Goal: Task Accomplishment & Management: Manage account settings

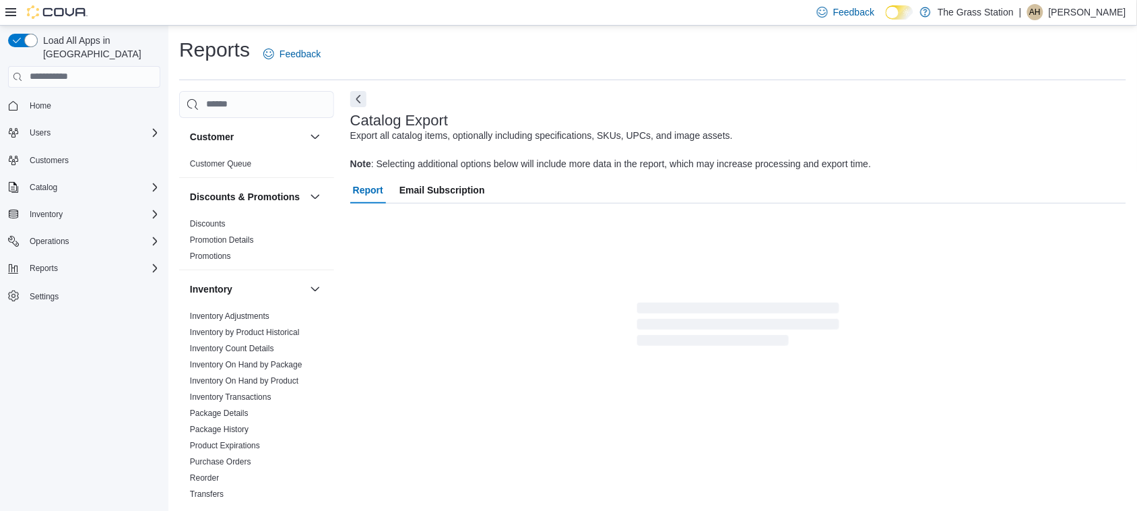
scroll to position [15, 0]
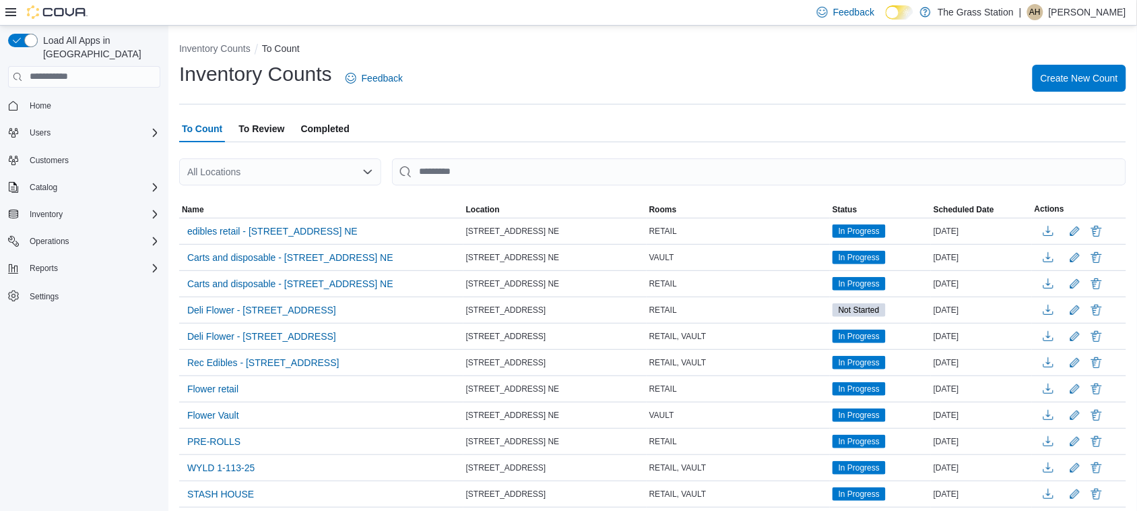
click at [250, 172] on div "All Locations" at bounding box center [280, 171] width 202 height 27
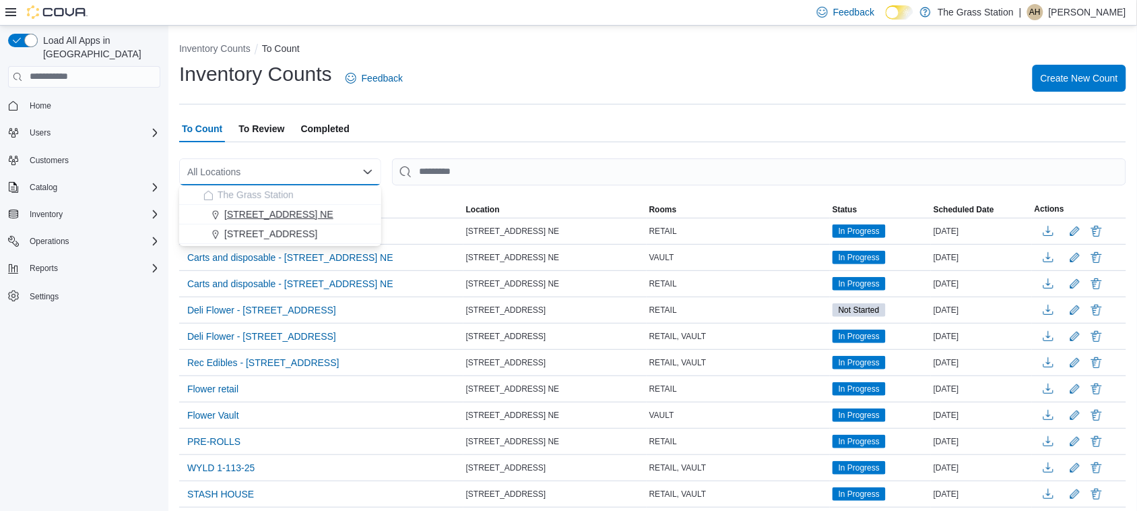
click at [260, 214] on span "[STREET_ADDRESS] NE" at bounding box center [278, 214] width 109 height 13
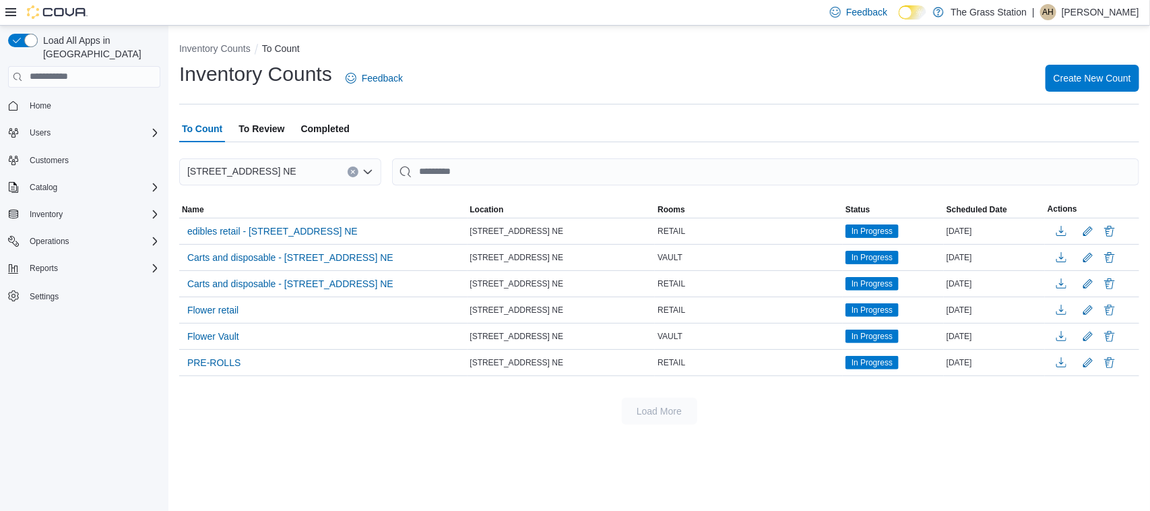
click at [268, 126] on span "To Review" at bounding box center [261, 128] width 46 height 27
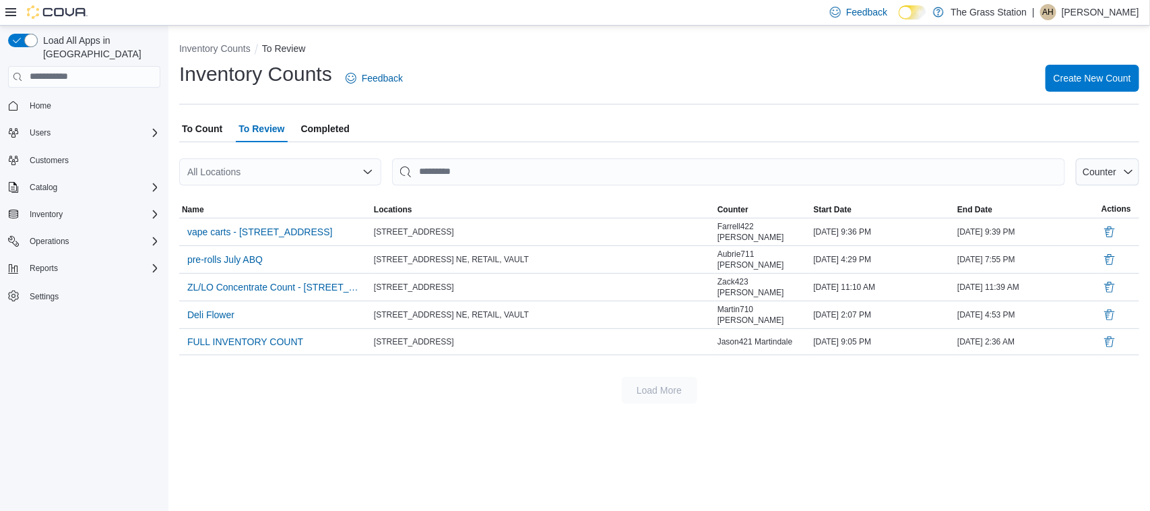
click at [334, 127] on span "Completed" at bounding box center [325, 128] width 49 height 27
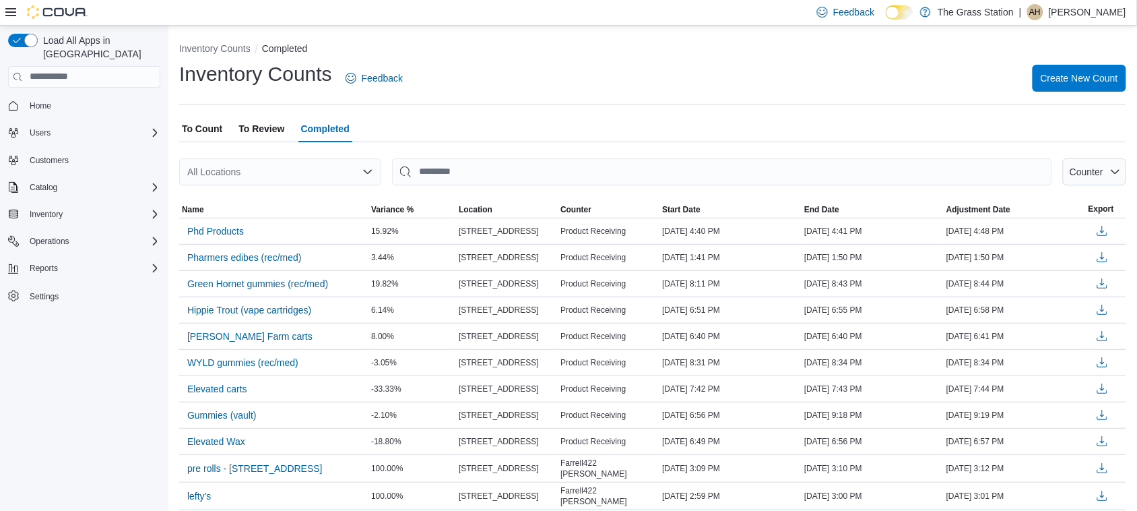
click at [205, 128] on span "To Count" at bounding box center [202, 128] width 40 height 27
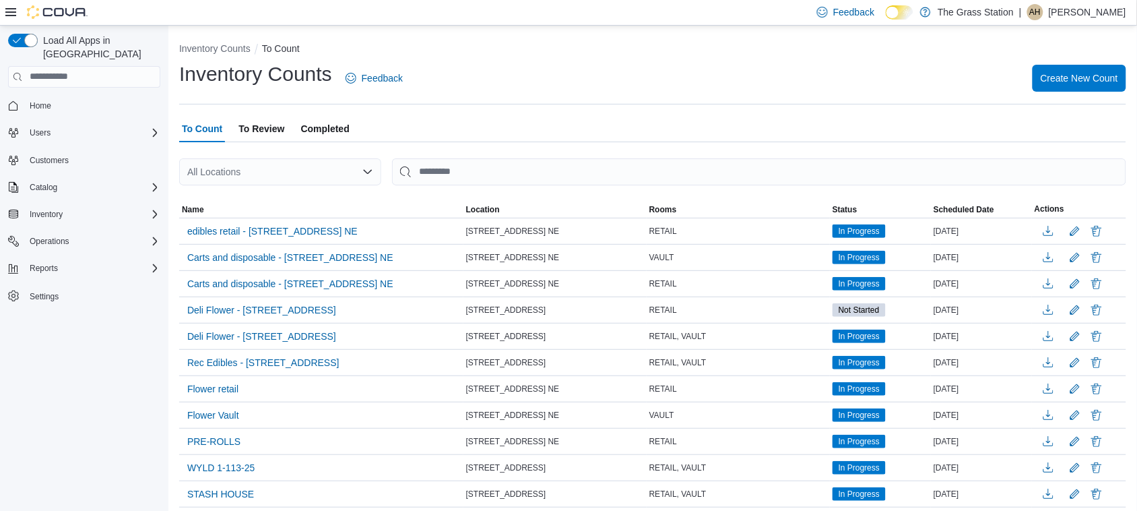
click at [241, 176] on div "All Locations" at bounding box center [280, 171] width 202 height 27
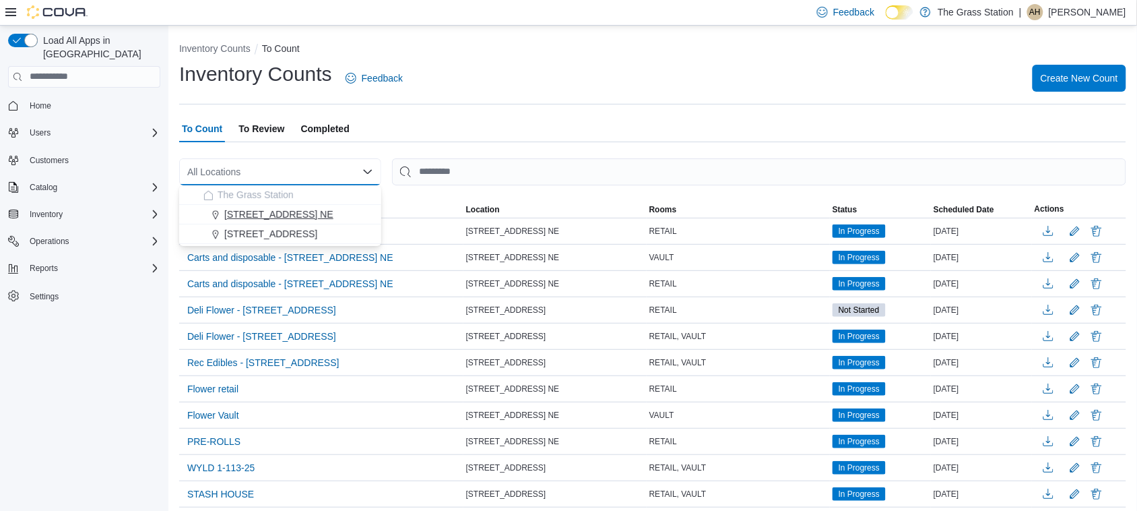
click at [256, 213] on span "[STREET_ADDRESS] NE" at bounding box center [278, 214] width 109 height 13
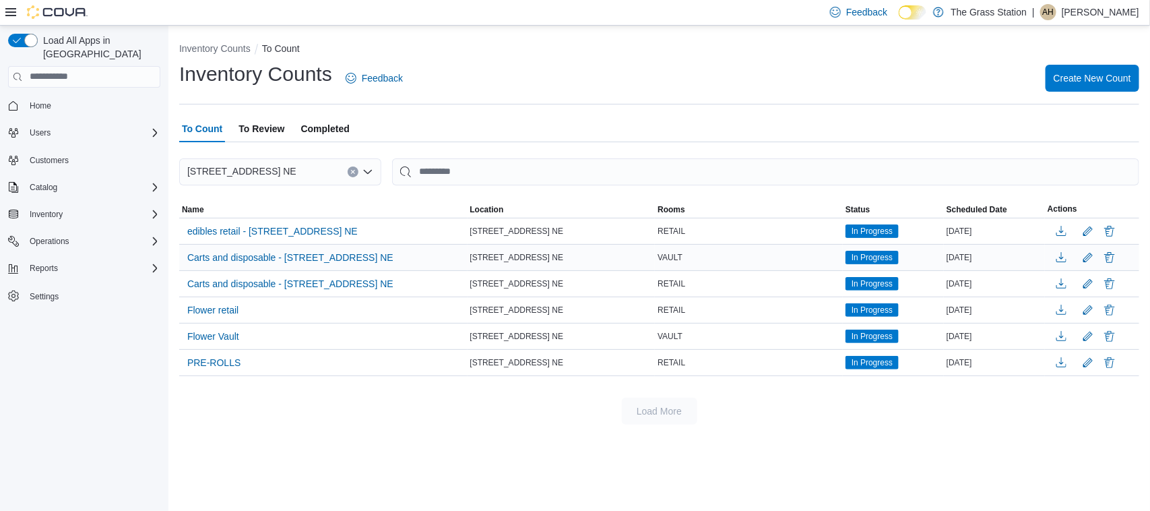
click at [869, 257] on span "In Progress" at bounding box center [872, 257] width 41 height 12
click at [253, 280] on span "Carts and disposable - [STREET_ADDRESS] NE" at bounding box center [290, 283] width 206 height 13
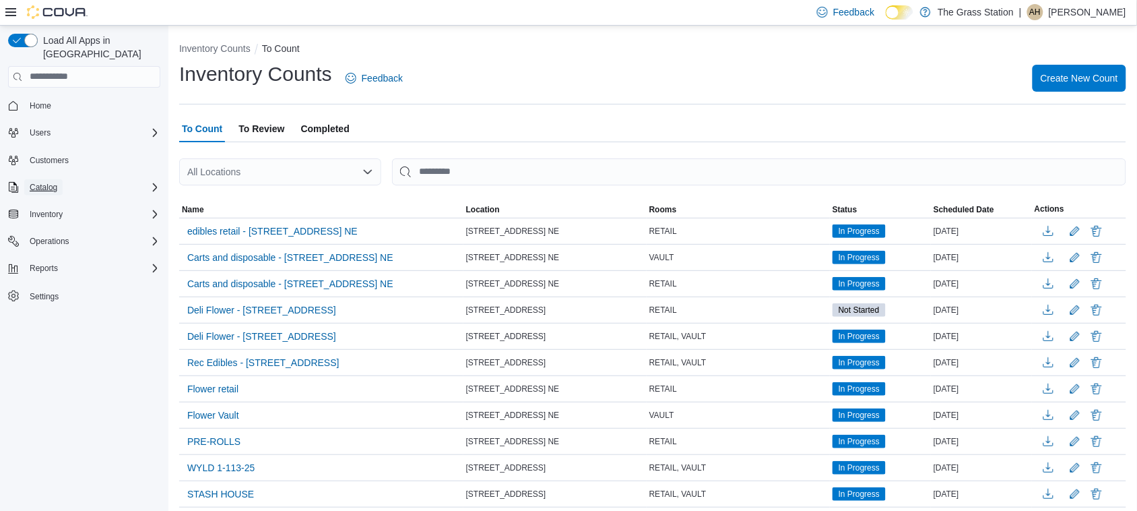
click at [44, 182] on span "Catalog" at bounding box center [44, 187] width 28 height 11
click at [49, 265] on span "Inventory" at bounding box center [46, 270] width 33 height 11
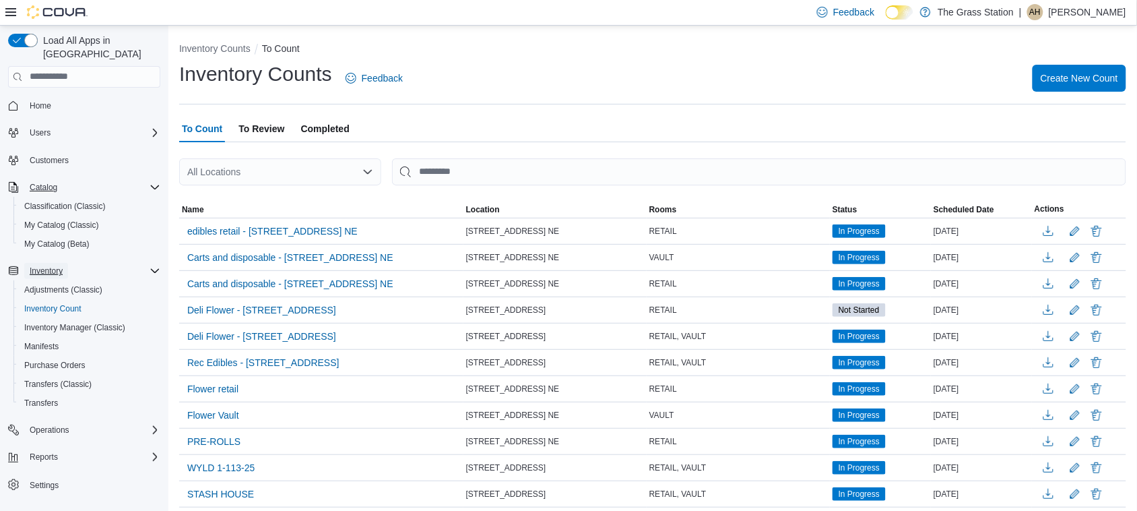
drag, startPoint x: 49, startPoint y: 256, endPoint x: 42, endPoint y: 257, distance: 7.5
click at [42, 265] on span "Inventory" at bounding box center [46, 270] width 33 height 11
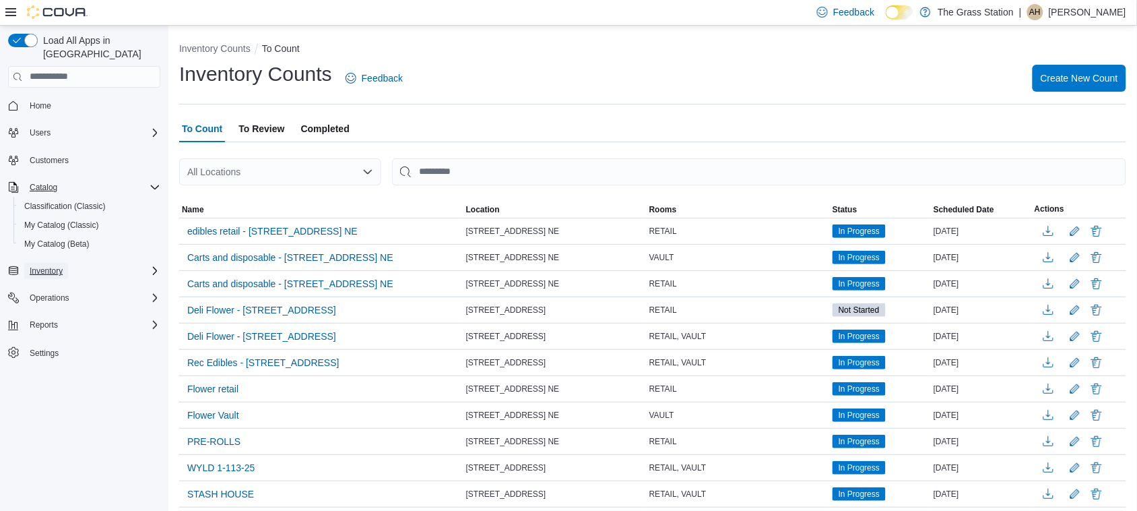
click at [36, 265] on span "Inventory" at bounding box center [46, 270] width 33 height 11
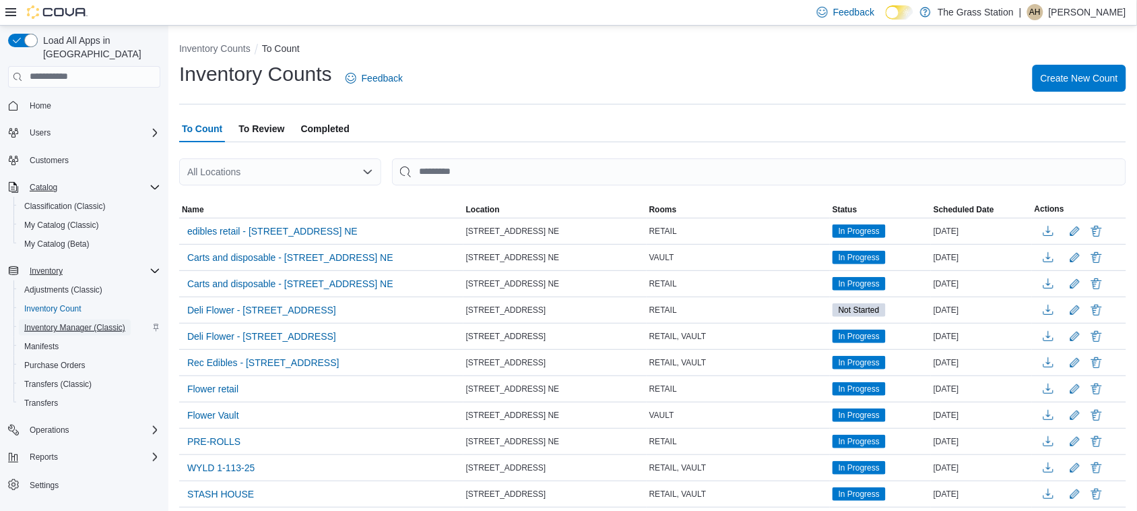
click at [62, 322] on span "Inventory Manager (Classic)" at bounding box center [74, 327] width 101 height 11
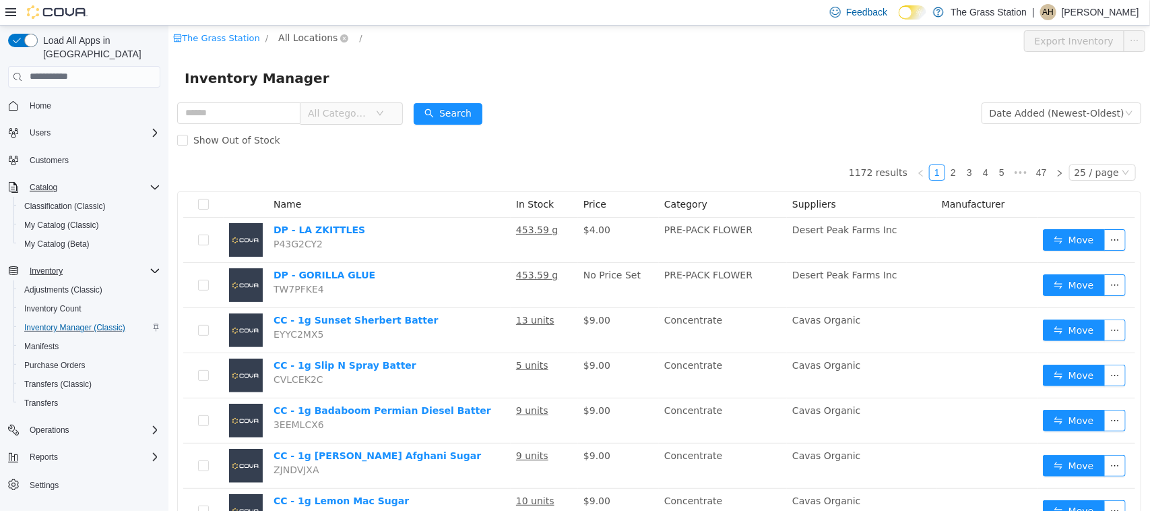
click at [301, 41] on span "All Locations" at bounding box center [307, 37] width 59 height 15
click at [344, 108] on span "[STREET_ADDRESS] NE" at bounding box center [354, 109] width 110 height 11
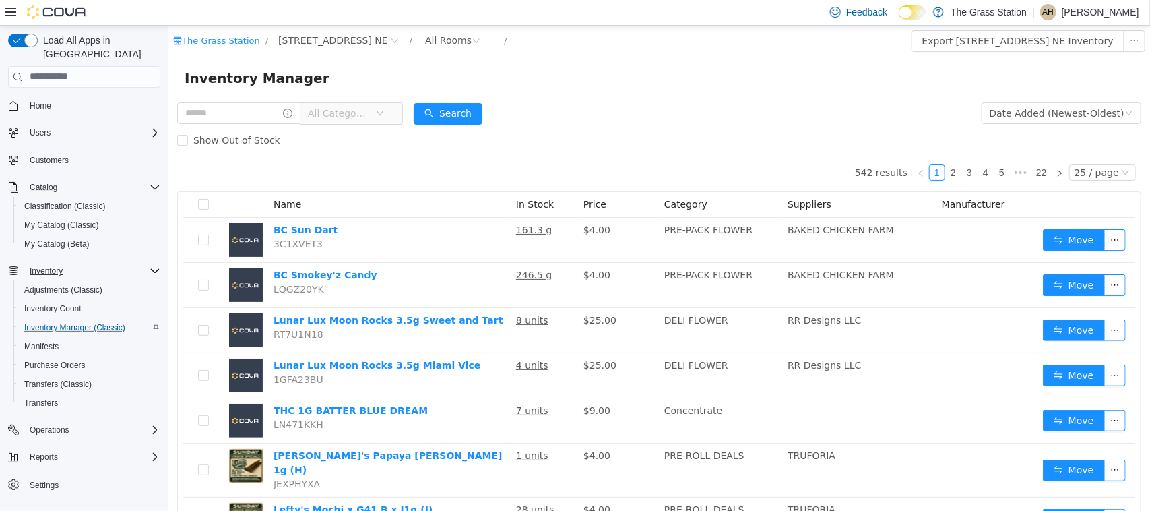
click at [362, 114] on span "All Categories" at bounding box center [337, 112] width 61 height 13
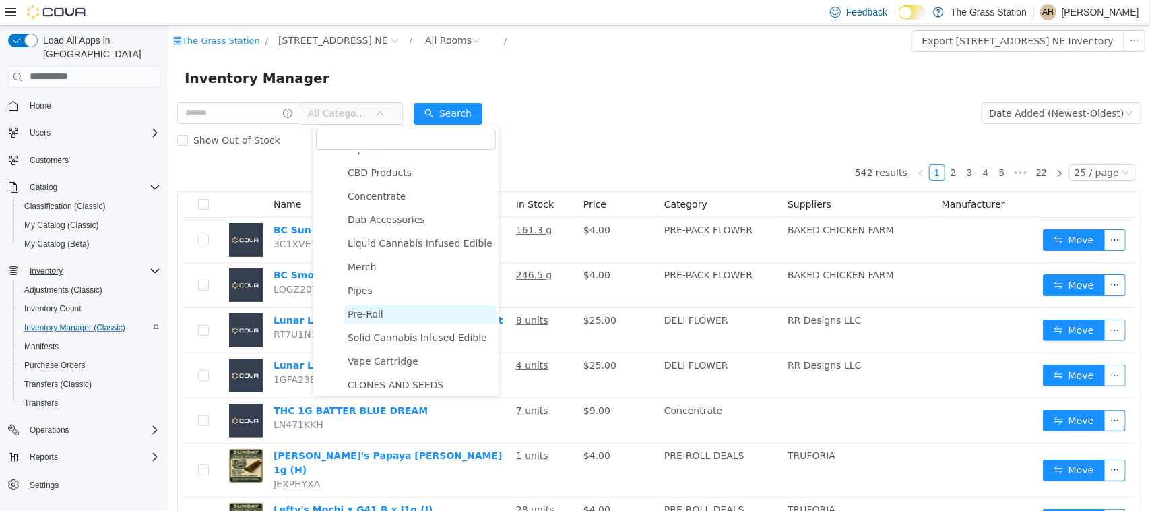
scroll to position [193, 0]
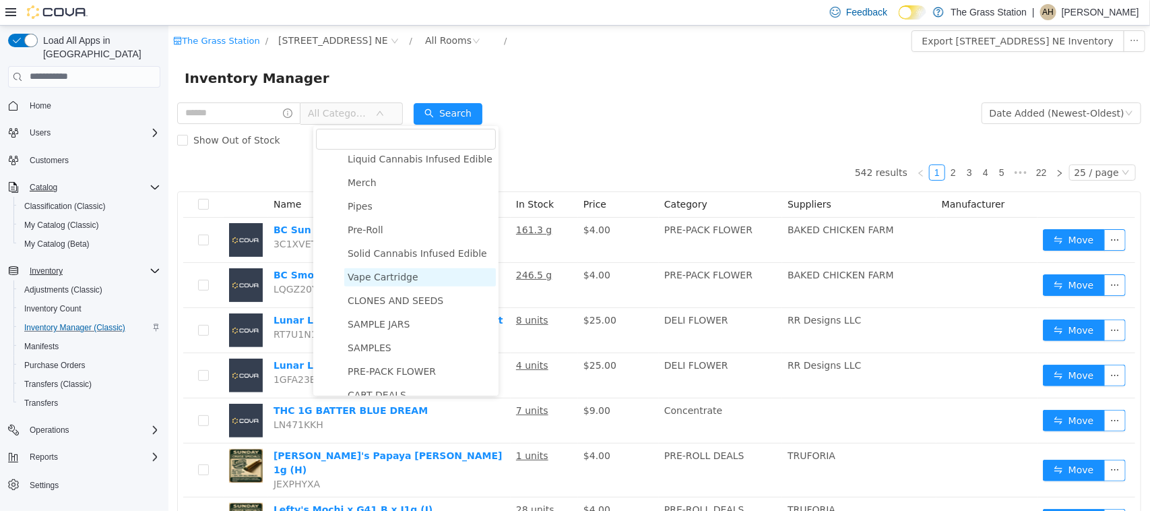
click at [371, 278] on span "Vape Cartridge" at bounding box center [382, 276] width 71 height 11
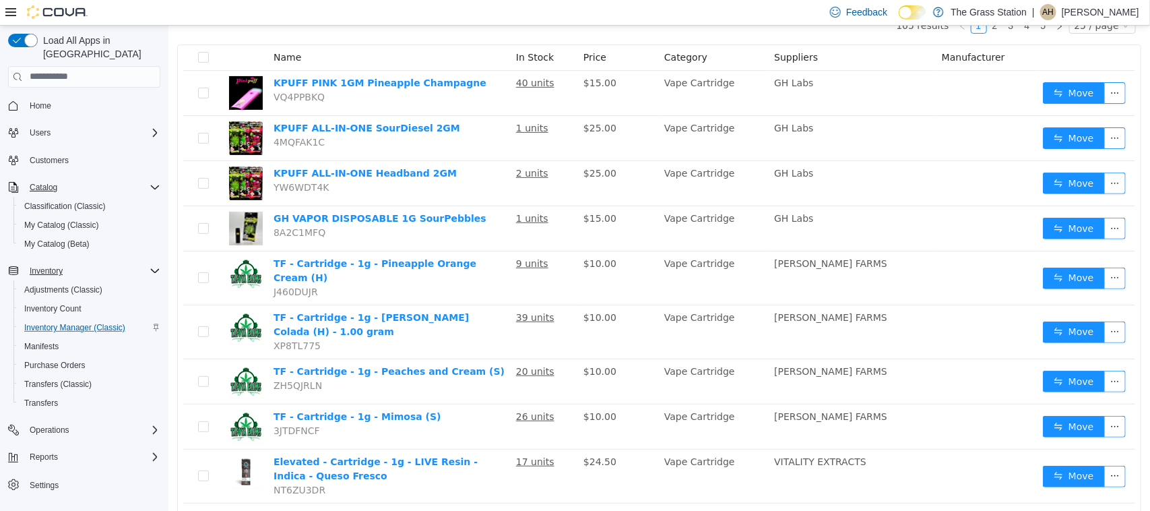
scroll to position [0, 0]
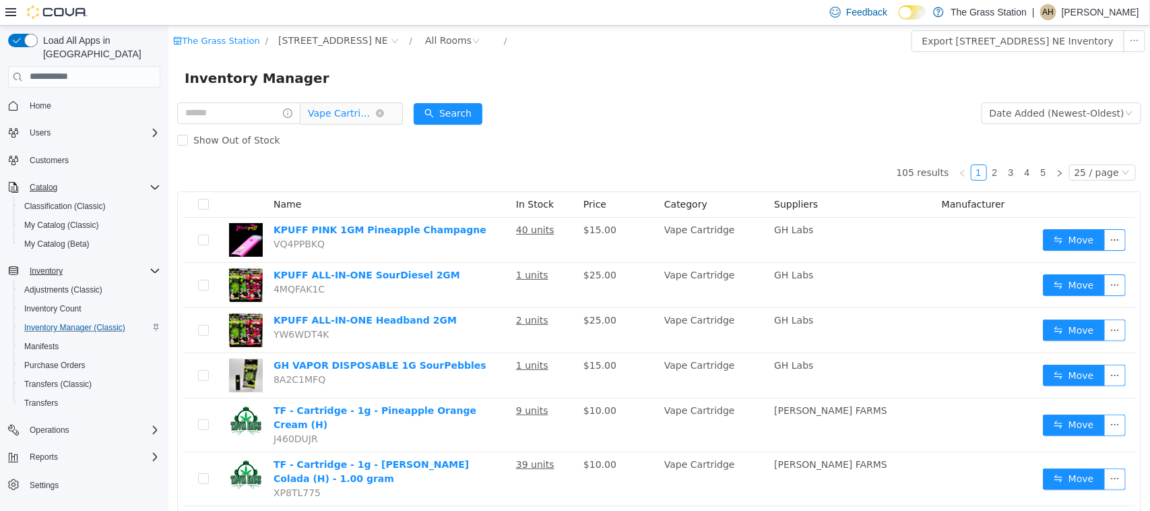
click at [375, 118] on span "Vape Cartridge" at bounding box center [340, 112] width 67 height 20
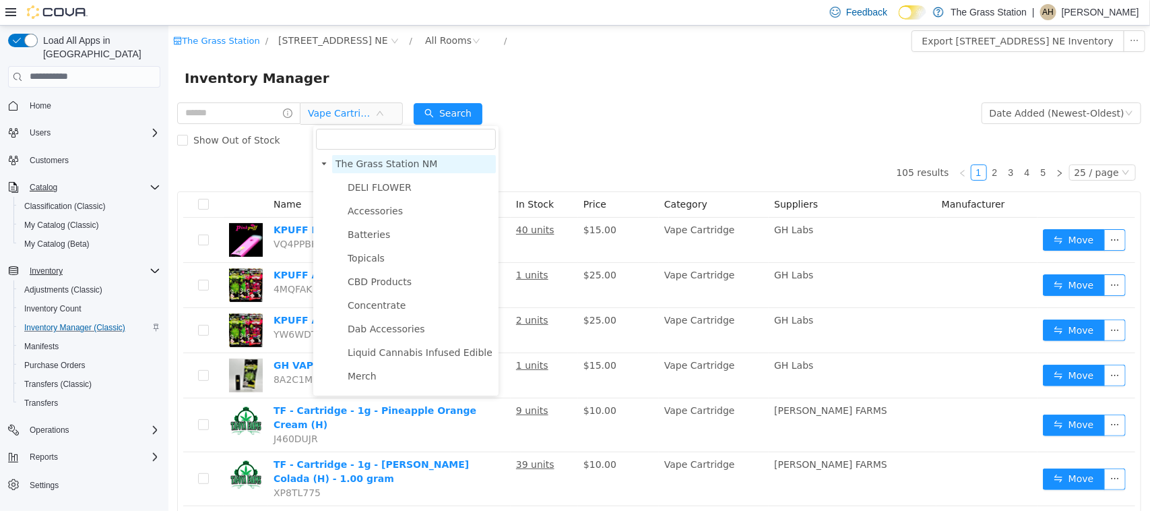
click at [402, 162] on span "The Grass Station NM" at bounding box center [386, 163] width 102 height 11
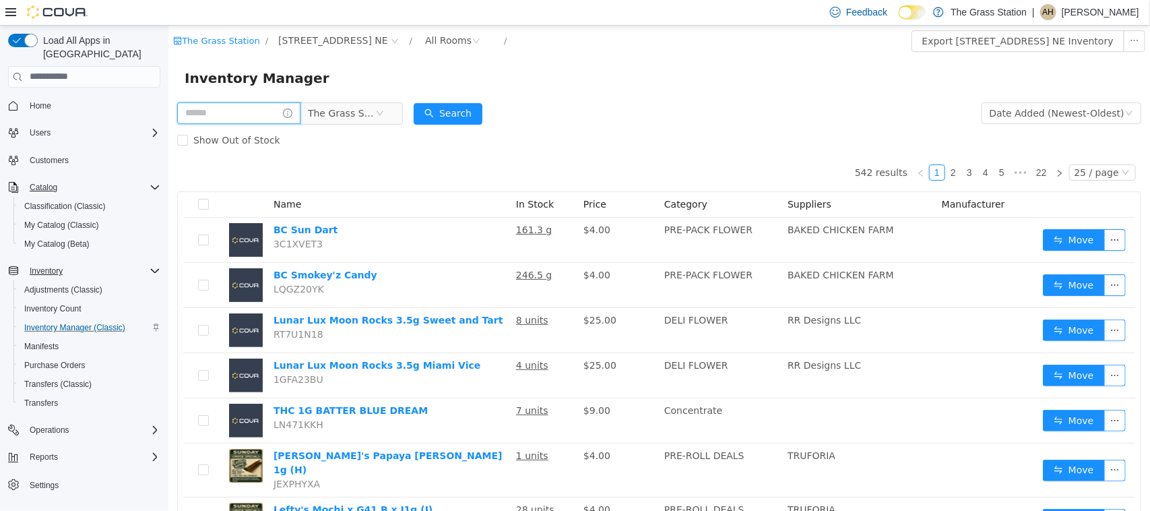
click at [250, 115] on input "text" at bounding box center [238, 113] width 123 height 22
click at [216, 113] on input "**********" at bounding box center [245, 113] width 136 height 22
type input "**********"
click at [482, 113] on button "Search" at bounding box center [460, 113] width 69 height 22
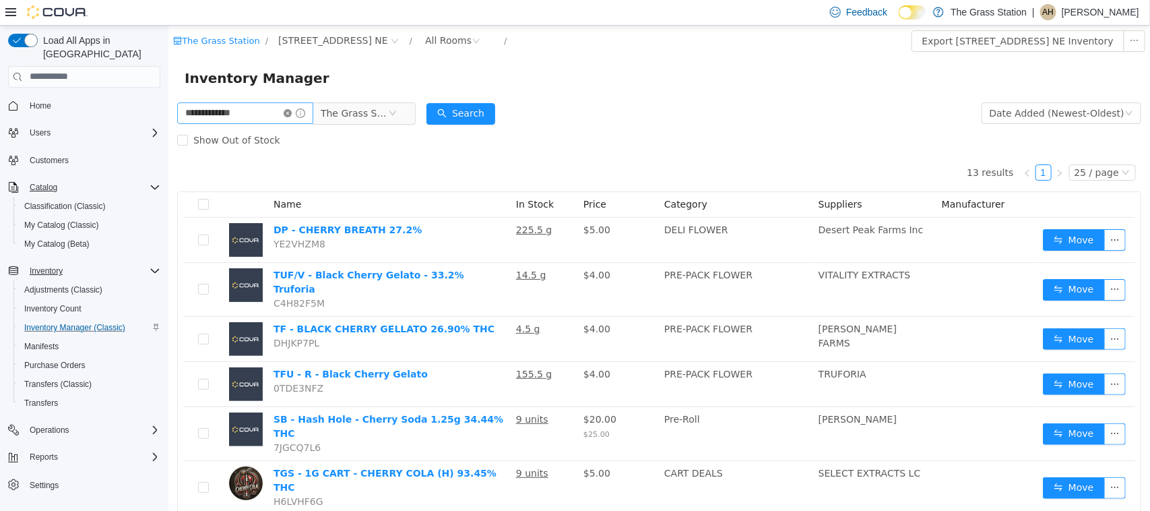
click at [291, 112] on icon "icon: close-circle" at bounding box center [287, 112] width 8 height 8
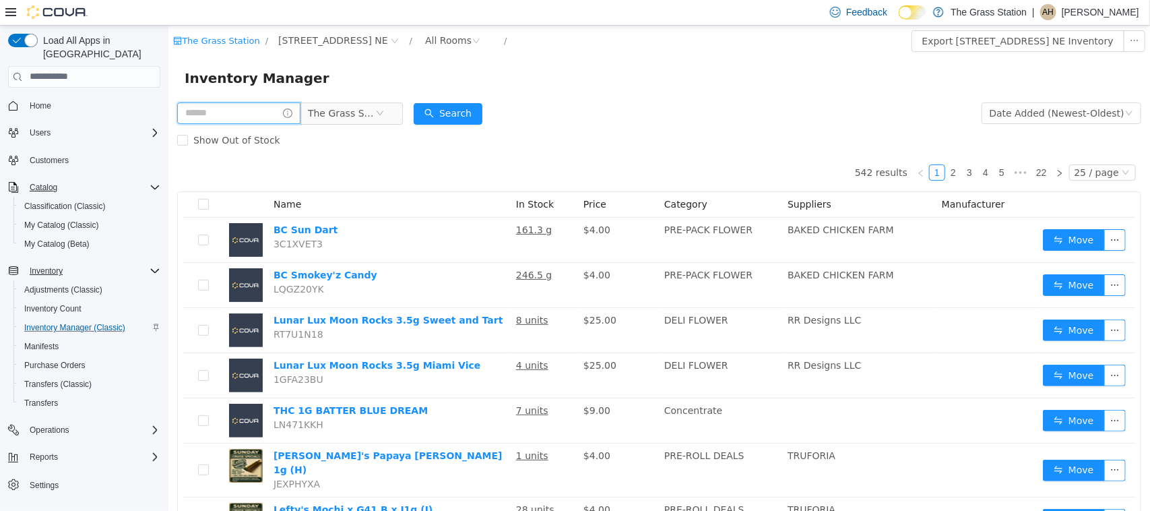
click at [284, 108] on input "text" at bounding box center [238, 113] width 123 height 22
click at [189, 114] on input "**********" at bounding box center [245, 113] width 136 height 22
type input "**********"
click at [461, 104] on button "Search" at bounding box center [460, 113] width 69 height 22
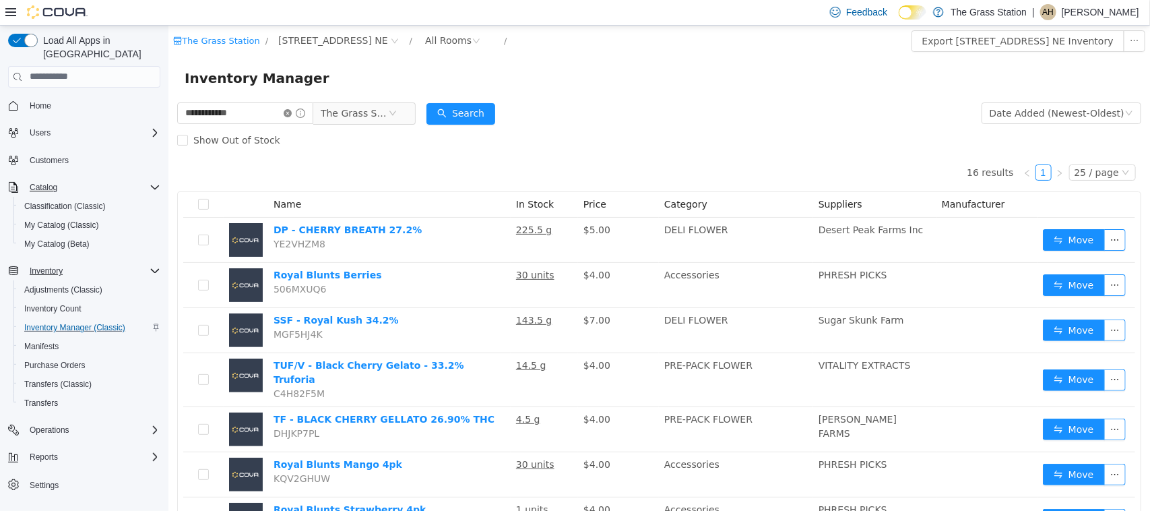
click at [291, 112] on icon "icon: close-circle" at bounding box center [287, 112] width 8 height 8
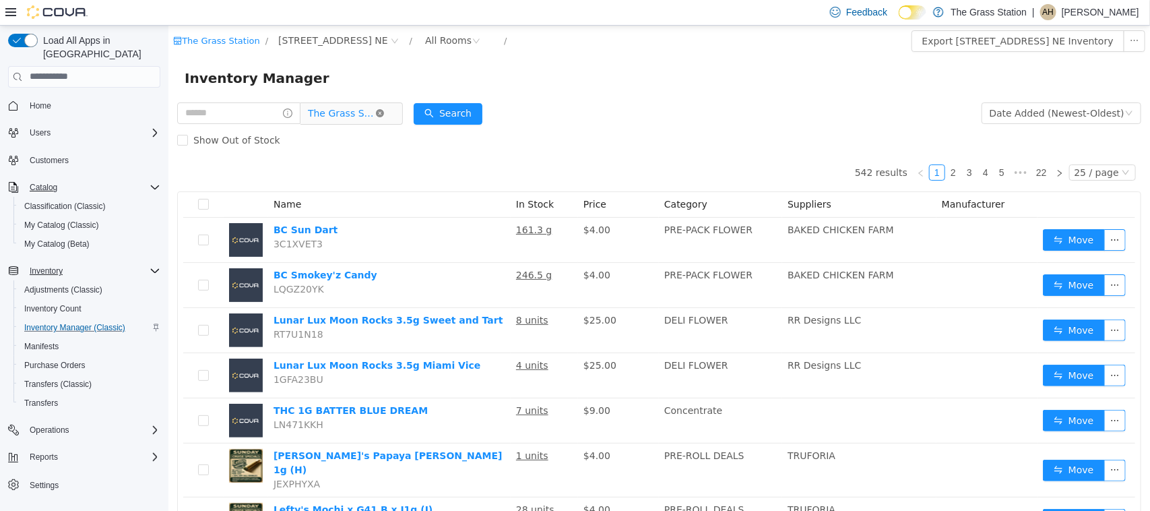
click at [383, 110] on icon "icon: close-circle" at bounding box center [379, 112] width 8 height 8
click at [369, 106] on span "All Categories" at bounding box center [337, 112] width 61 height 13
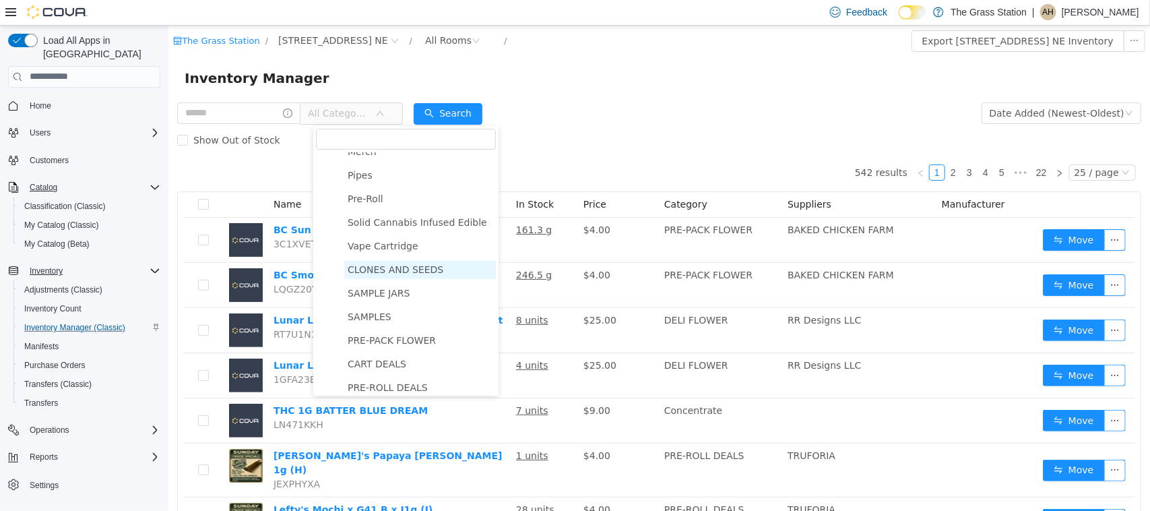
scroll to position [253, 0]
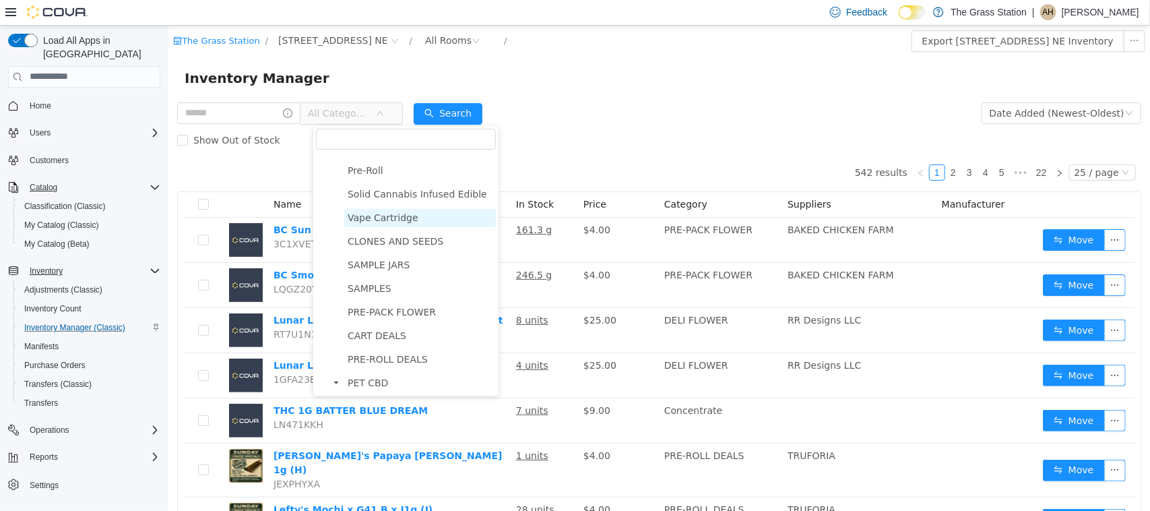
click at [381, 216] on span "Vape Cartridge" at bounding box center [382, 217] width 71 height 11
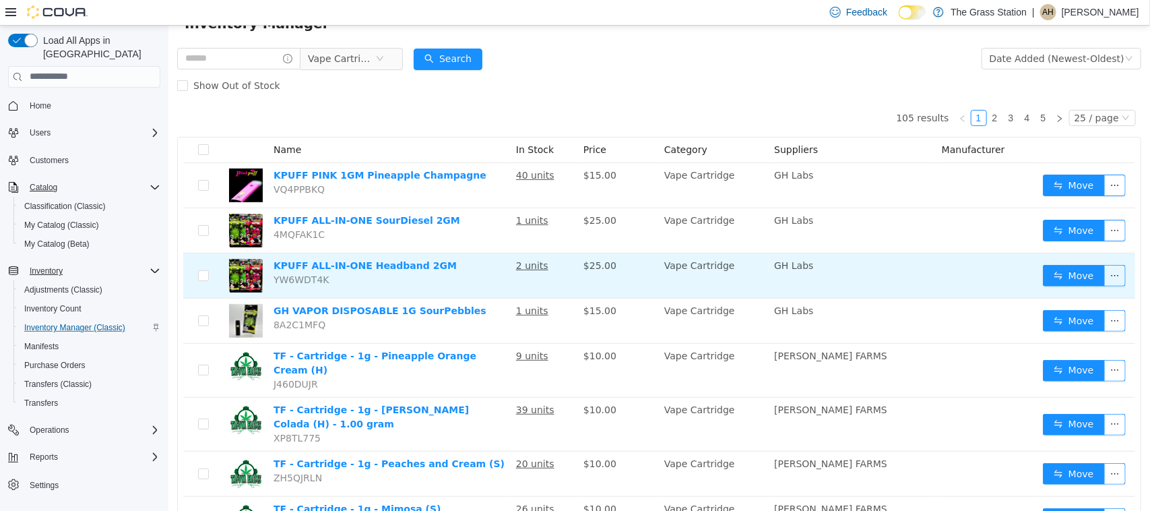
scroll to position [84, 0]
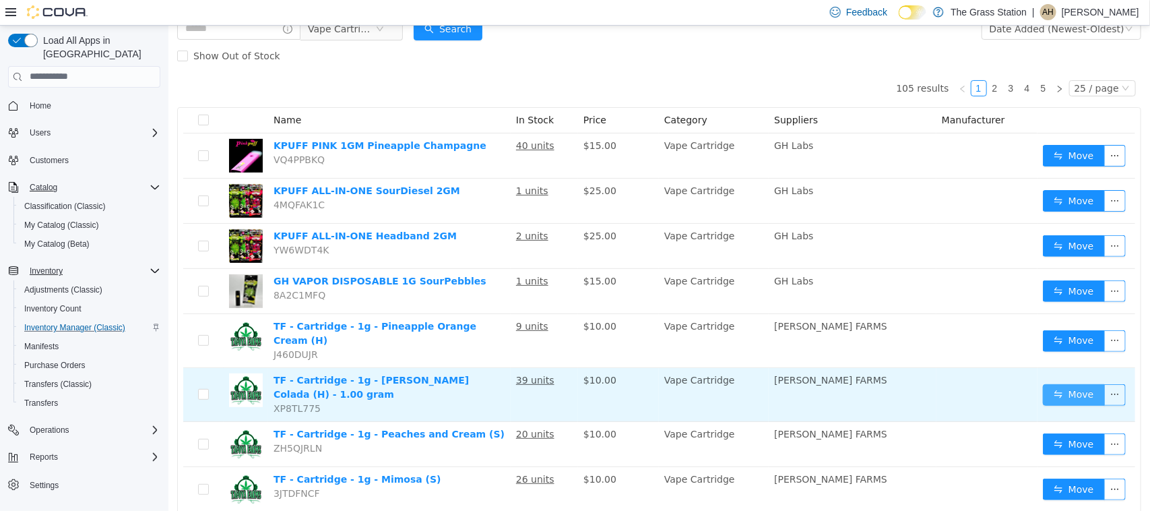
click at [1069, 387] on button "Move" at bounding box center [1073, 394] width 62 height 22
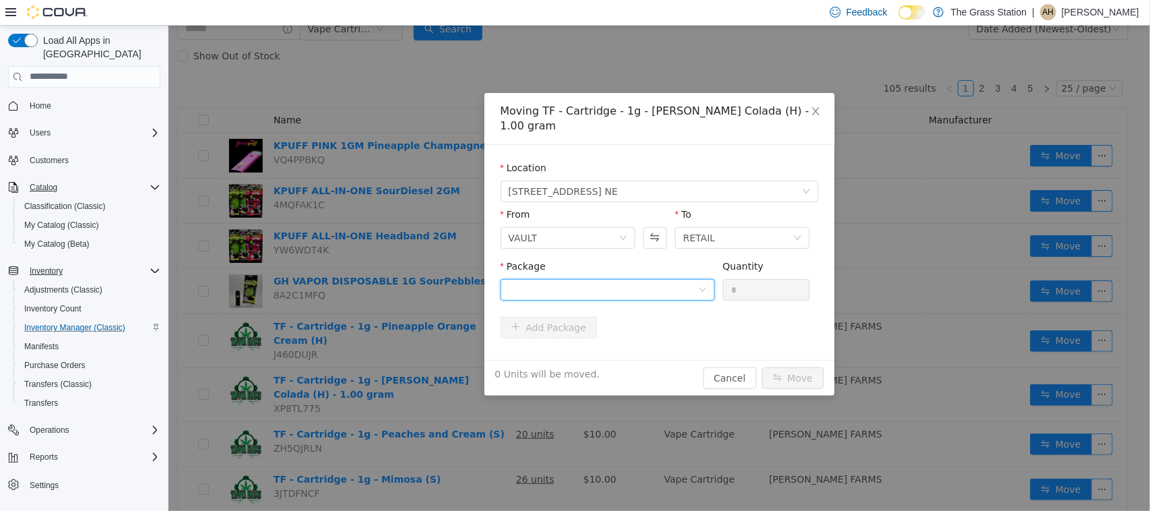
click at [629, 279] on div at bounding box center [602, 289] width 189 height 20
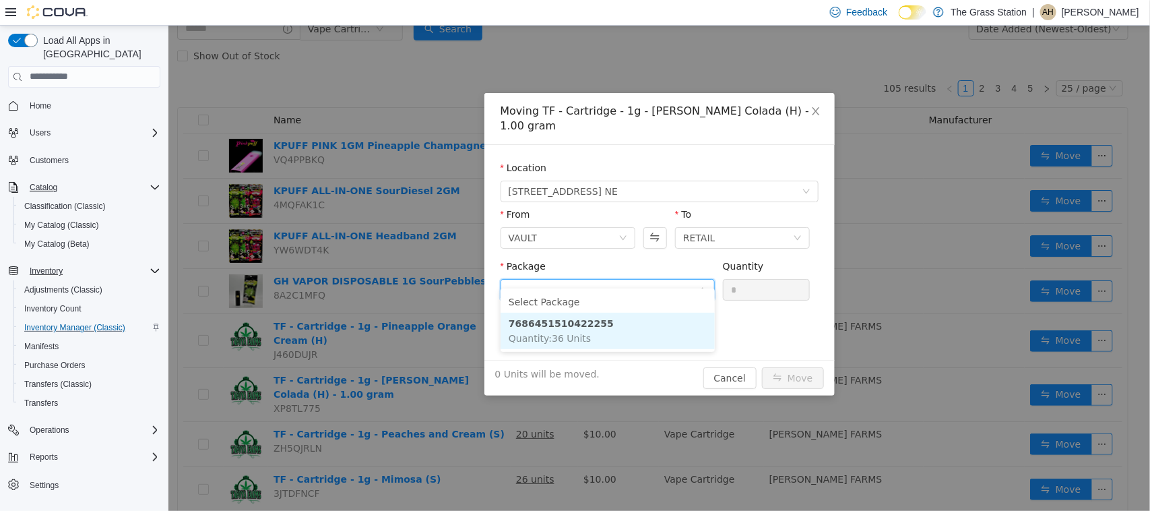
click at [546, 325] on strong "7686451510422255" at bounding box center [560, 322] width 105 height 11
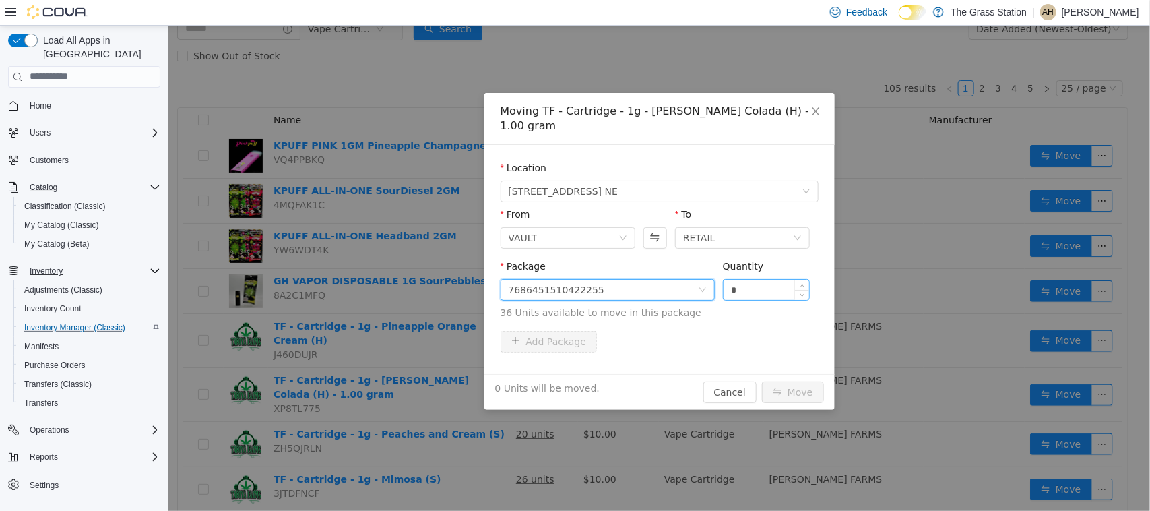
click at [759, 279] on input "*" at bounding box center [766, 289] width 86 height 20
type input "*"
click at [810, 381] on button "Move" at bounding box center [792, 392] width 62 height 22
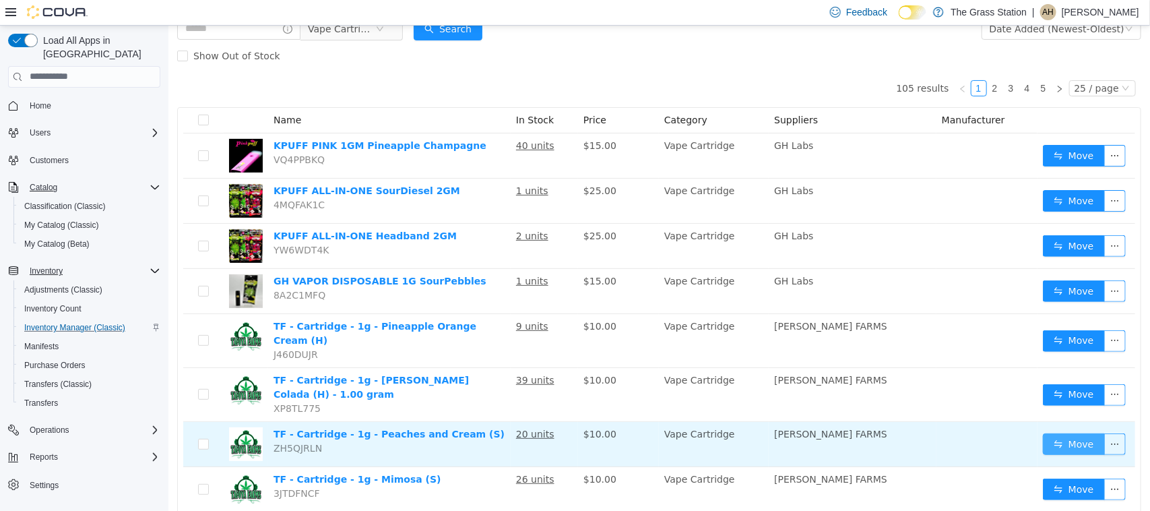
click at [1056, 433] on button "Move" at bounding box center [1073, 444] width 62 height 22
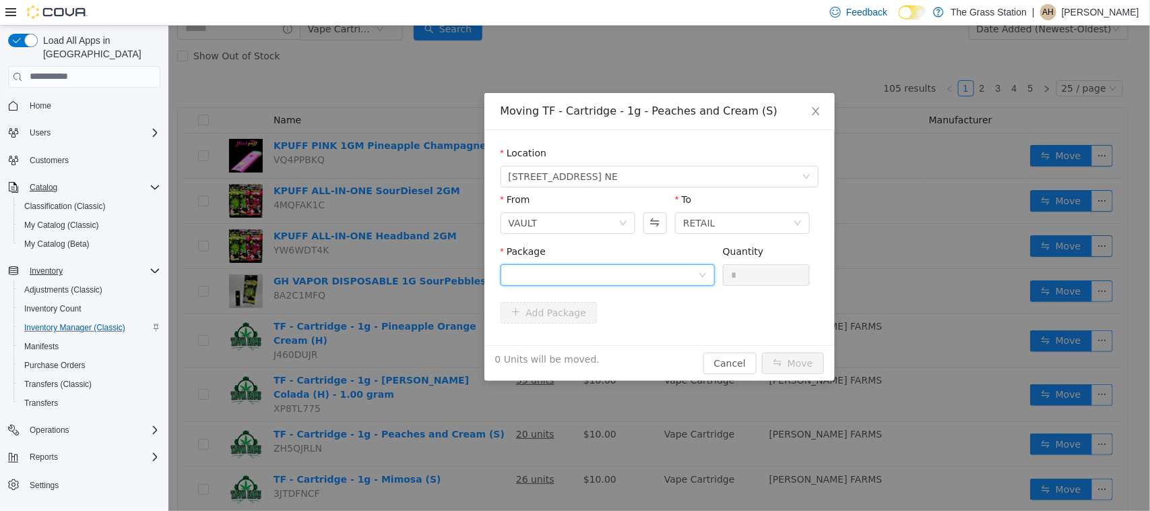
click at [651, 276] on div at bounding box center [602, 274] width 189 height 20
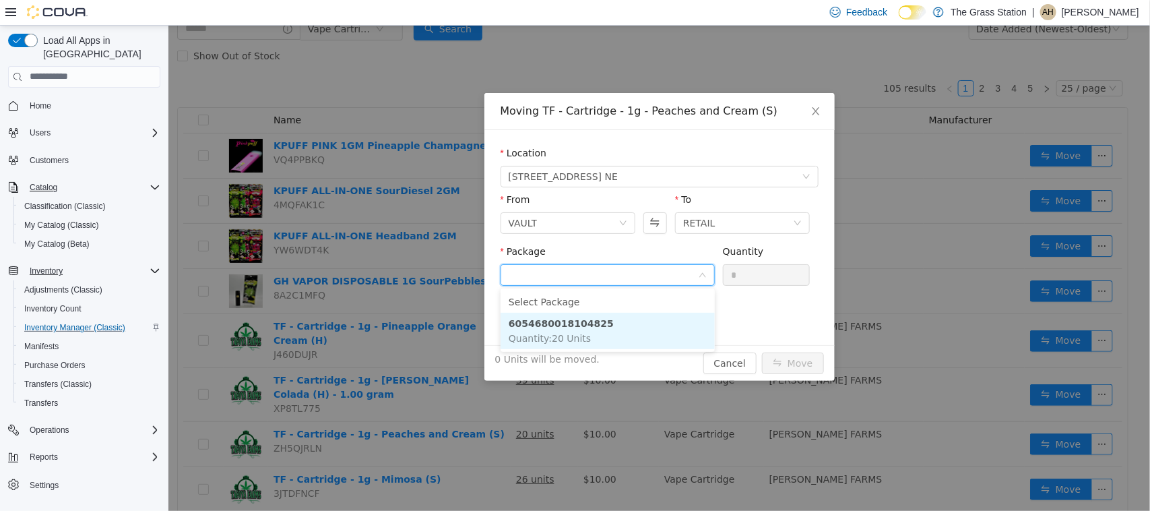
click at [571, 333] on span "Quantity : 20 Units" at bounding box center [549, 337] width 82 height 11
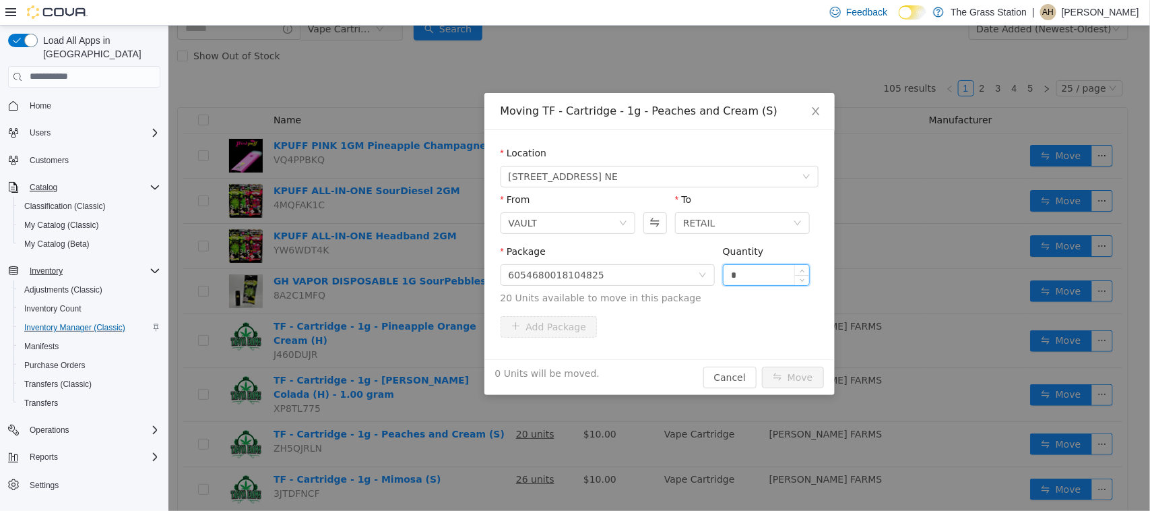
click at [748, 270] on input "*" at bounding box center [766, 274] width 86 height 20
type input "**"
click at [788, 377] on button "Move" at bounding box center [792, 377] width 62 height 22
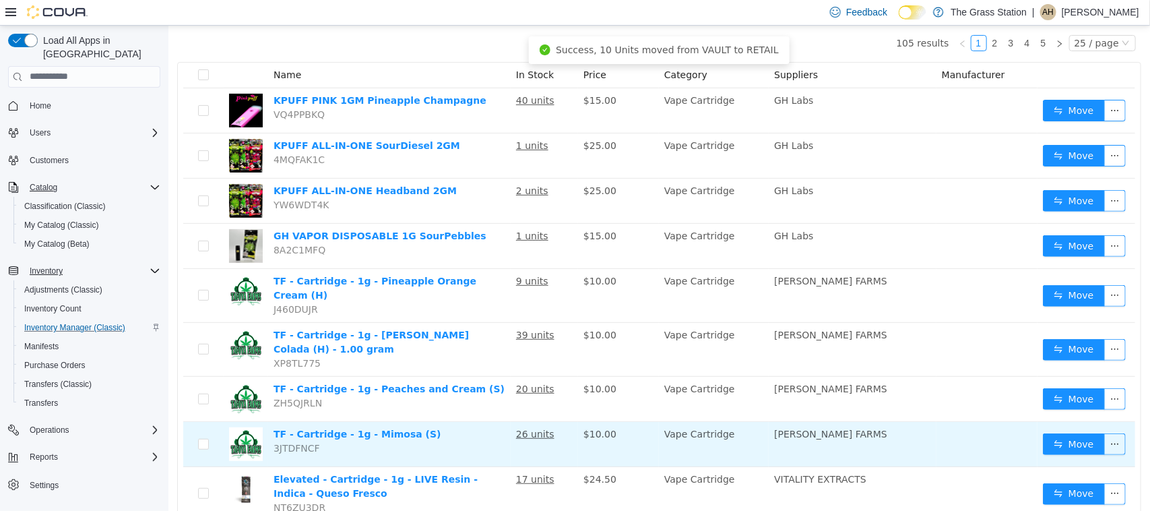
scroll to position [168, 0]
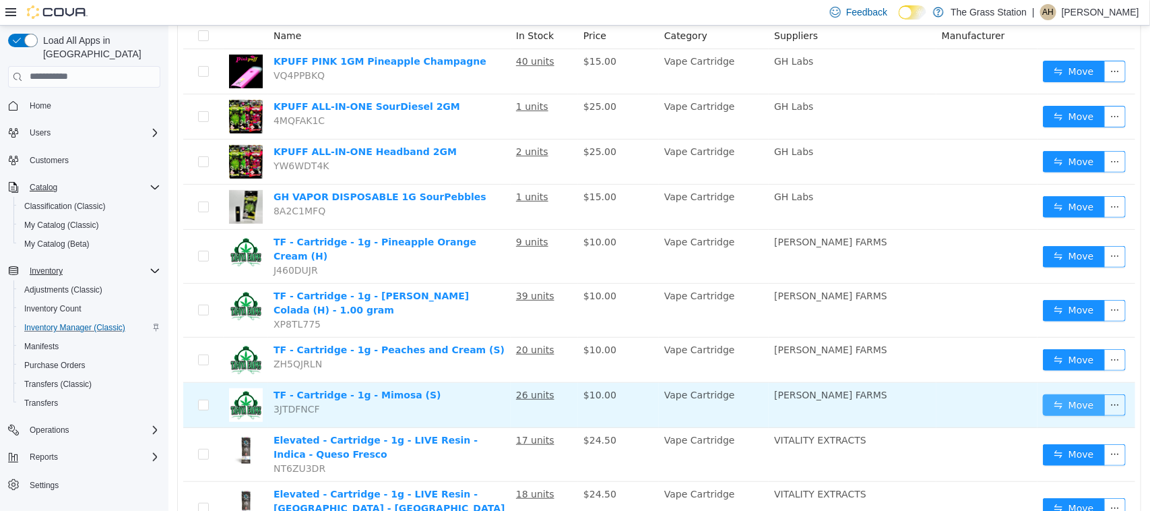
click at [1048, 393] on button "Move" at bounding box center [1073, 404] width 62 height 22
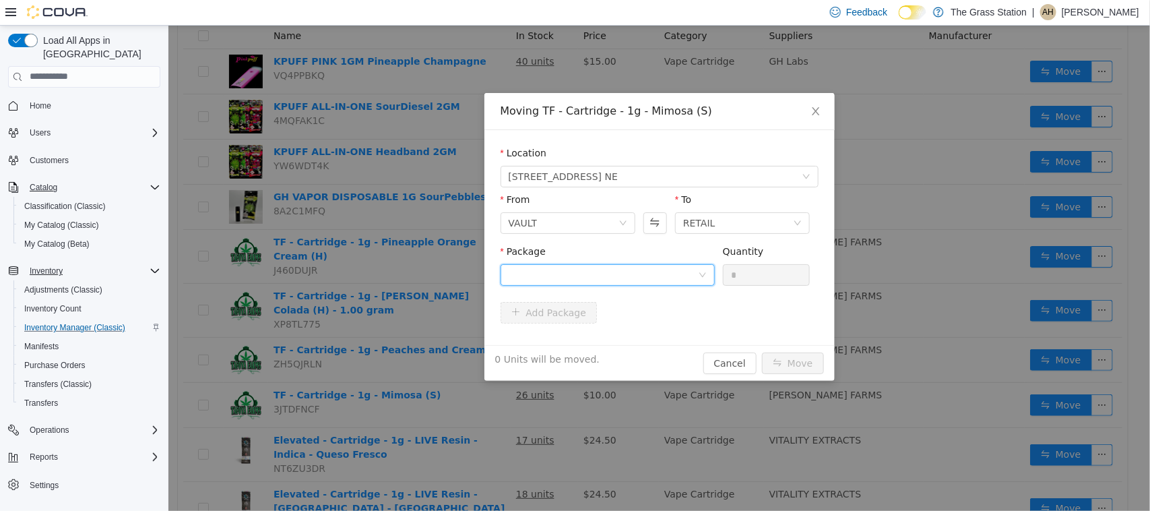
click at [567, 274] on div at bounding box center [602, 274] width 189 height 20
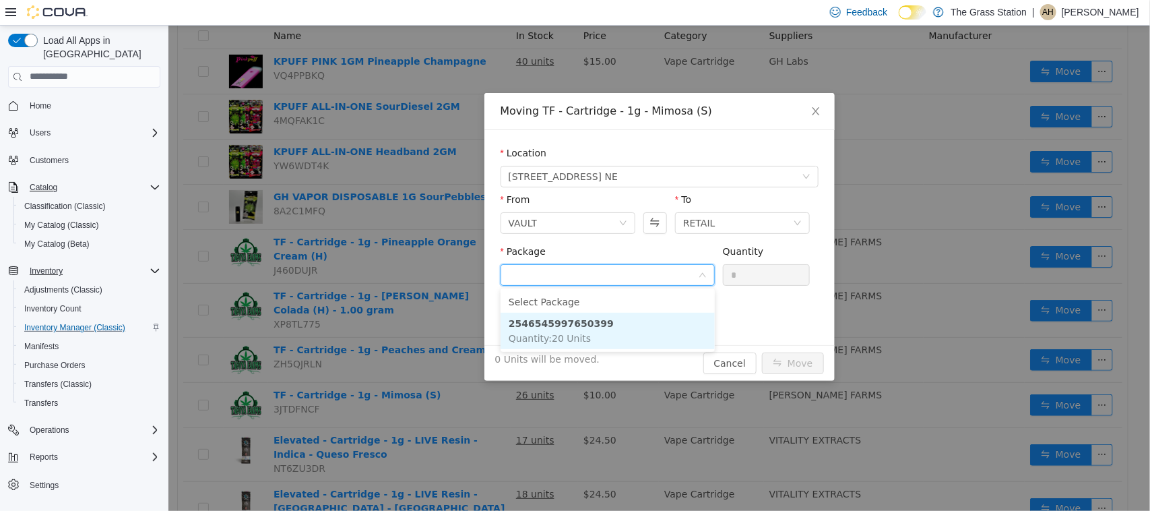
click at [596, 337] on li "2546545997650399 Quantity : 20 Units" at bounding box center [607, 330] width 214 height 36
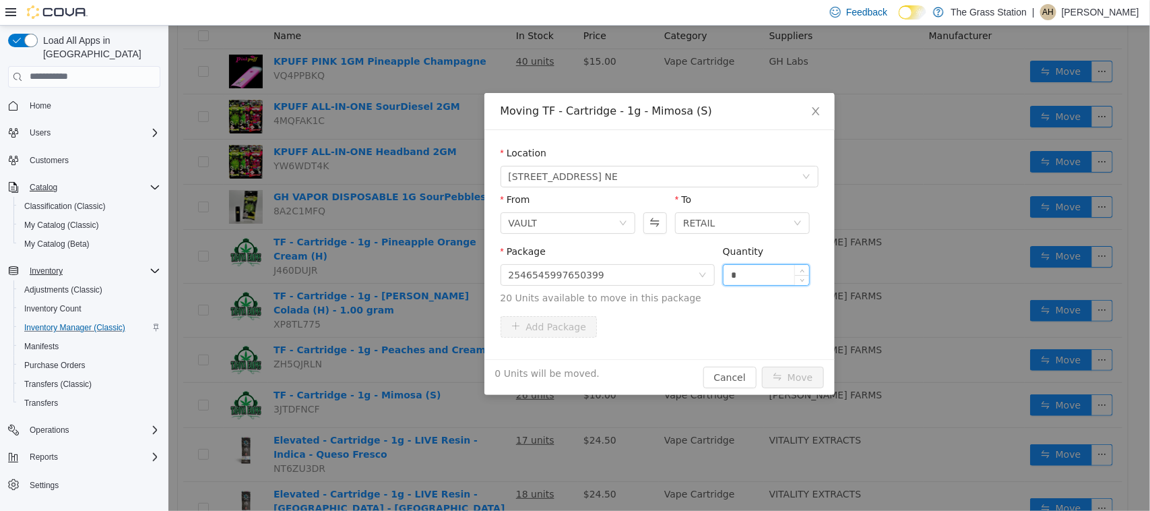
click at [748, 264] on input "*" at bounding box center [766, 274] width 86 height 20
type input "*"
click at [792, 371] on button "Move" at bounding box center [792, 377] width 62 height 22
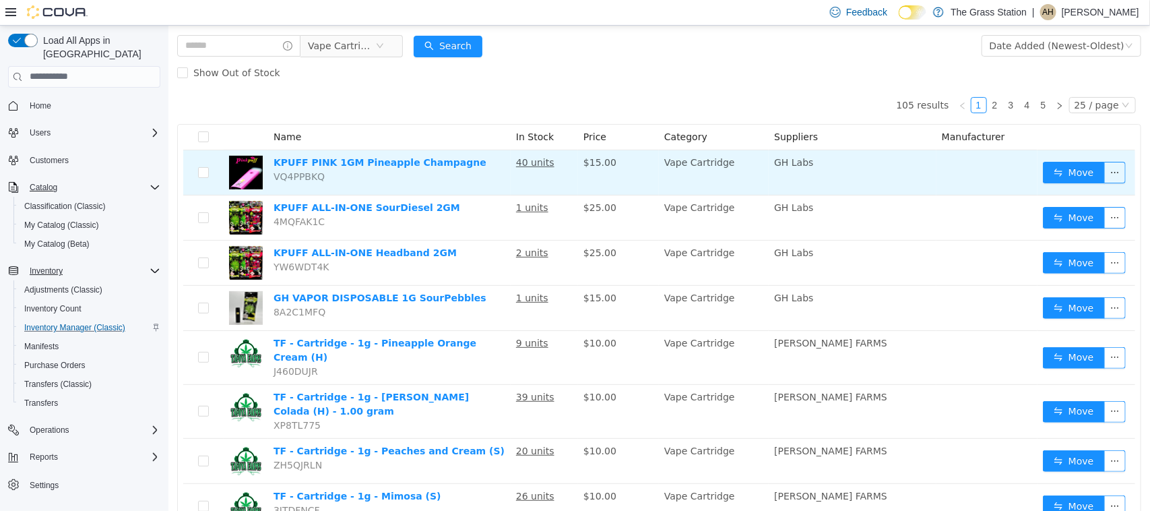
scroll to position [0, 0]
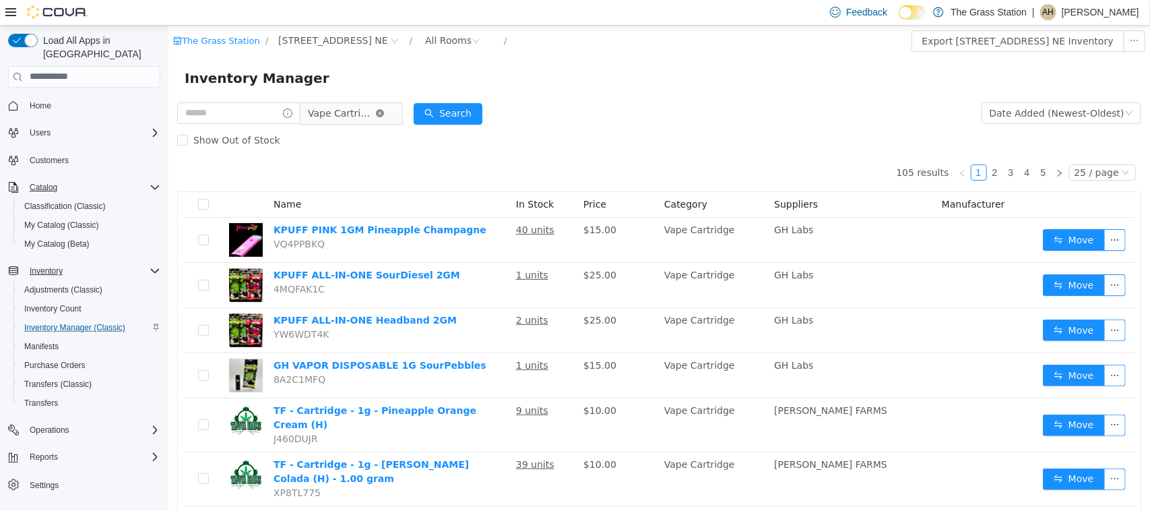
click at [383, 110] on icon "icon: close-circle" at bounding box center [379, 112] width 8 height 8
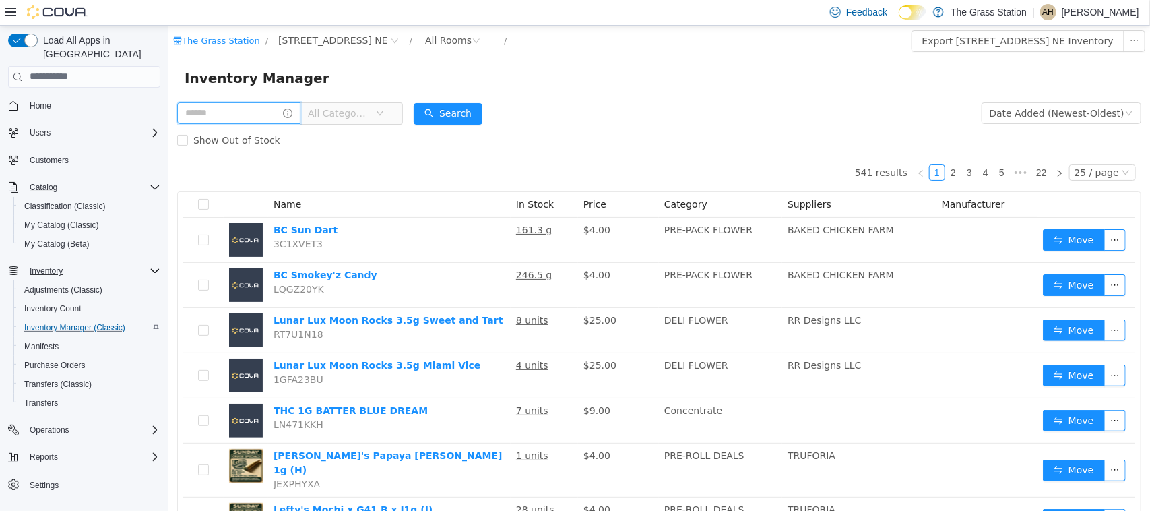
click at [283, 115] on input "text" at bounding box center [238, 113] width 123 height 22
click at [456, 111] on button "Search" at bounding box center [460, 113] width 69 height 22
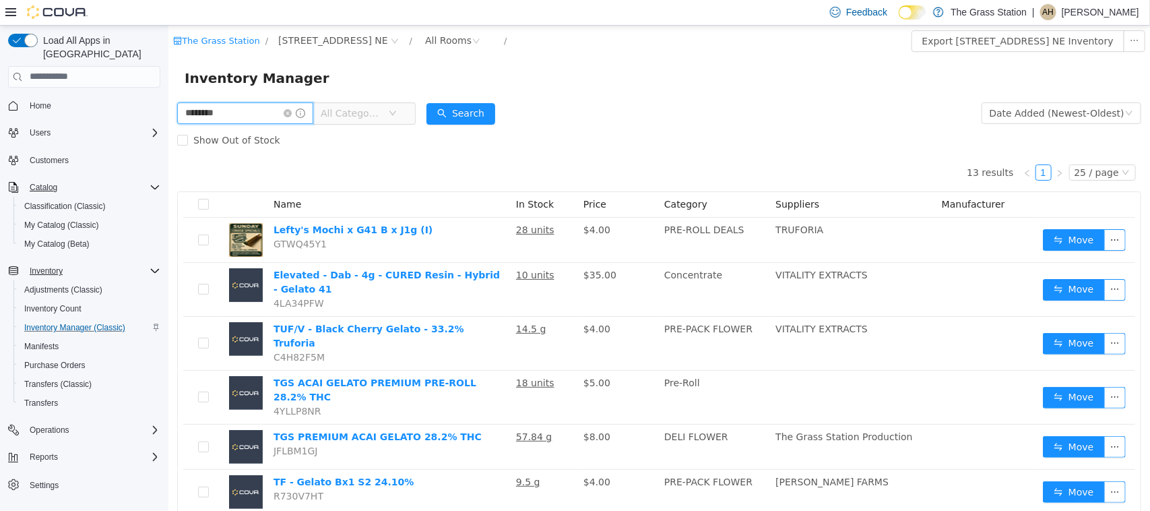
click at [181, 116] on input "********" at bounding box center [245, 113] width 136 height 22
click at [461, 118] on button "Search" at bounding box center [460, 113] width 69 height 22
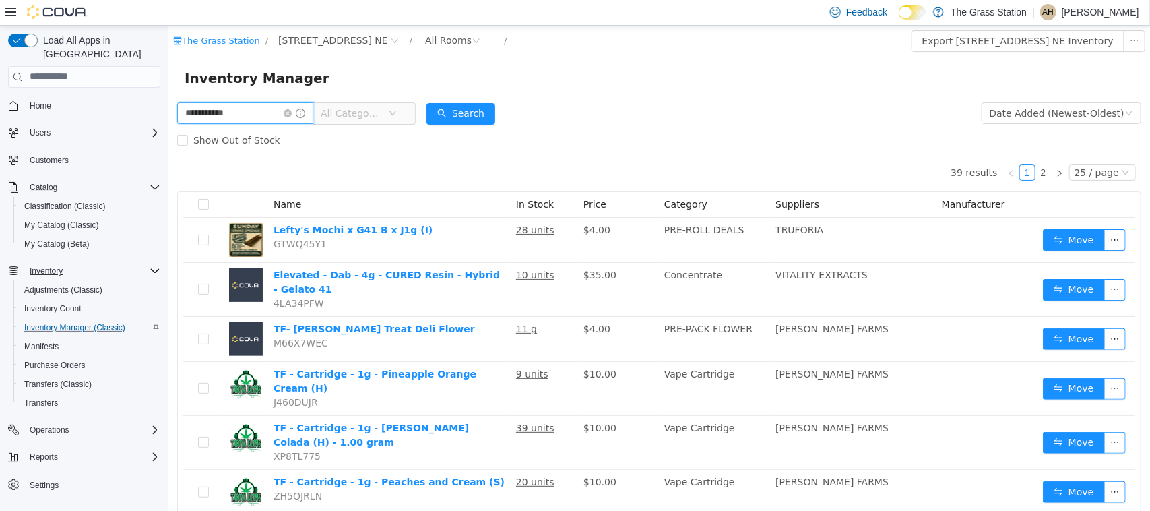
click at [230, 111] on input "**********" at bounding box center [245, 113] width 136 height 22
type input "**********"
click at [472, 113] on button "Search" at bounding box center [460, 113] width 69 height 22
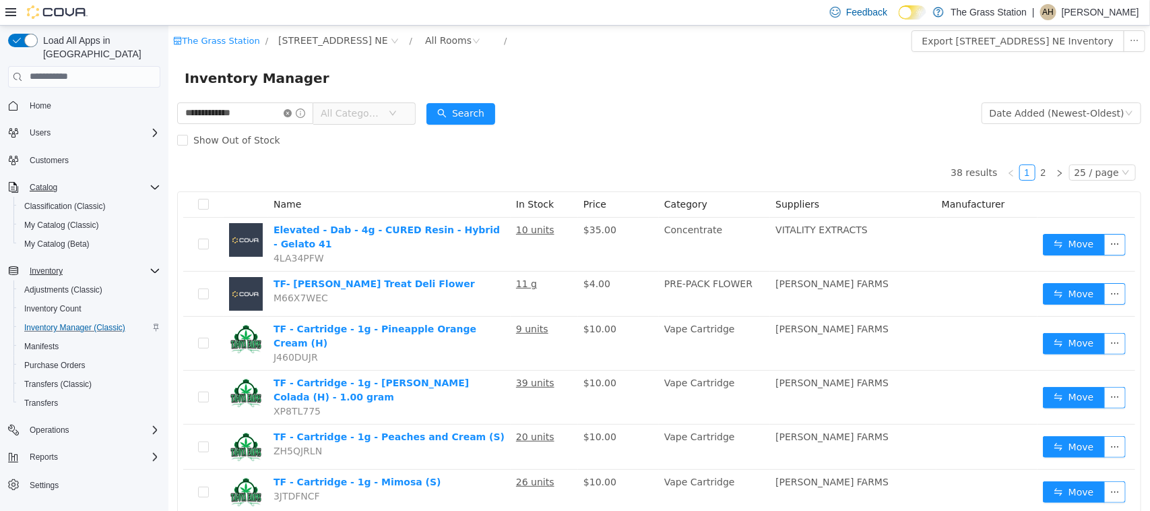
click at [291, 109] on icon "icon: close-circle" at bounding box center [287, 112] width 8 height 8
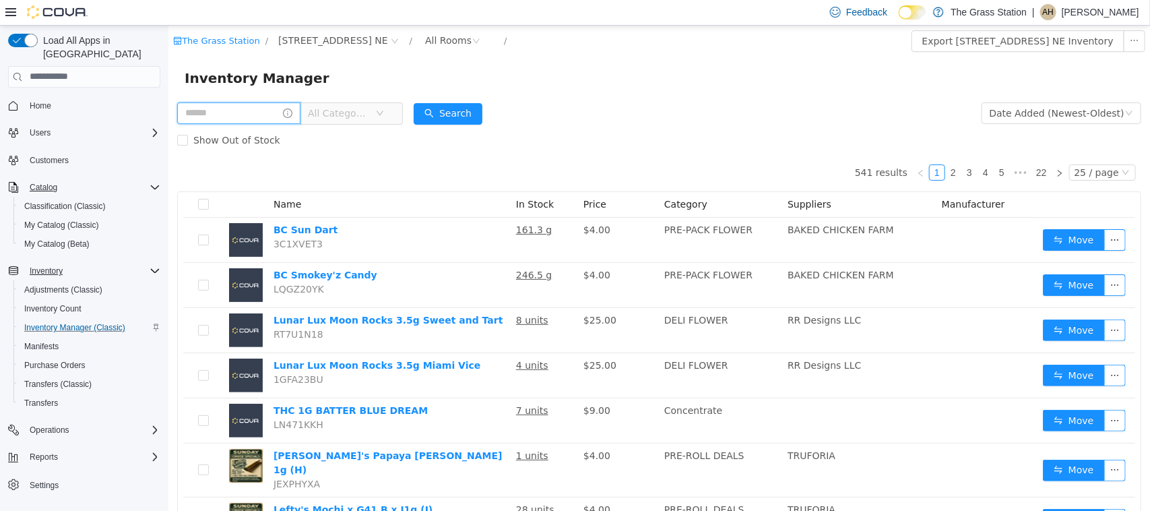
click at [278, 104] on input "text" at bounding box center [238, 113] width 123 height 22
type input "*****"
click at [478, 119] on button "Search" at bounding box center [460, 113] width 69 height 22
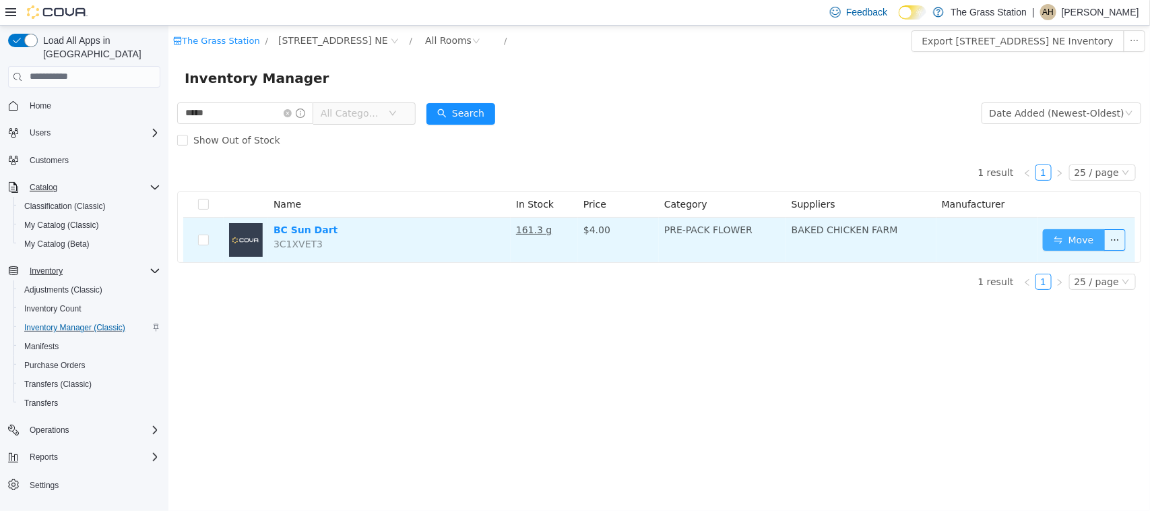
click at [1087, 241] on button "Move" at bounding box center [1073, 239] width 62 height 22
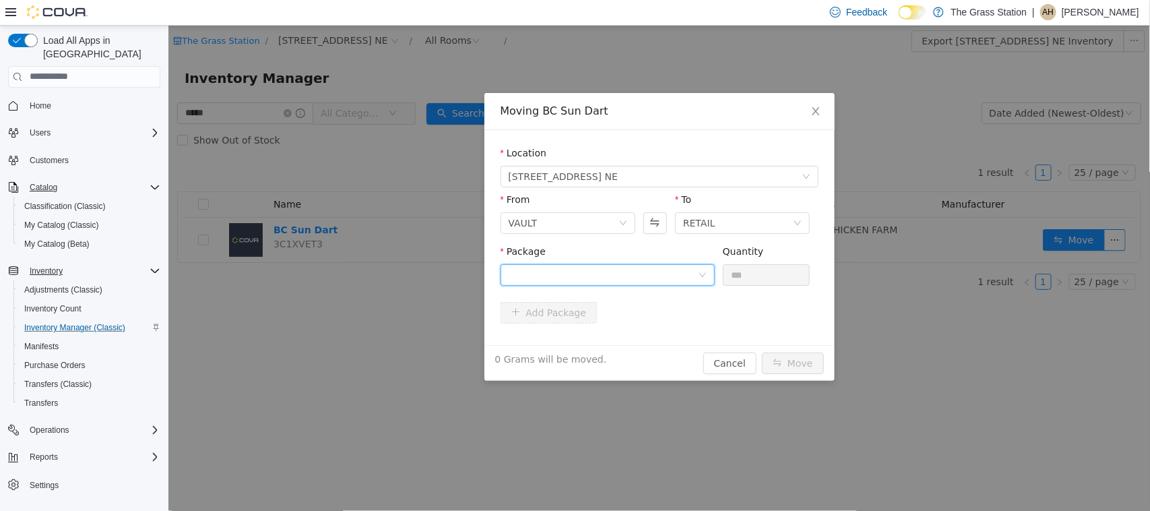
click at [567, 270] on div at bounding box center [602, 274] width 189 height 20
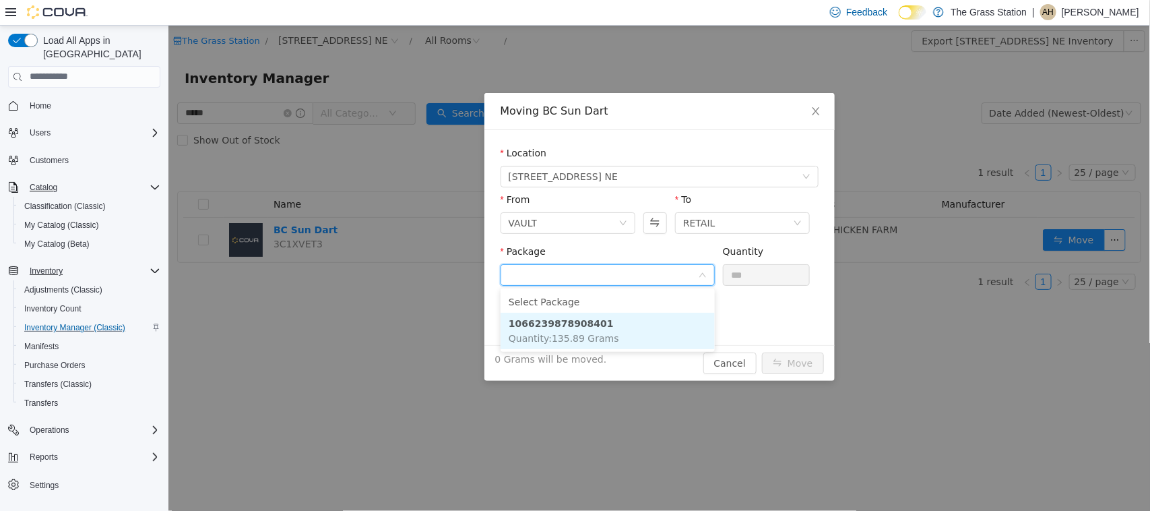
click at [555, 326] on strong "1066239878908401" at bounding box center [560, 322] width 105 height 11
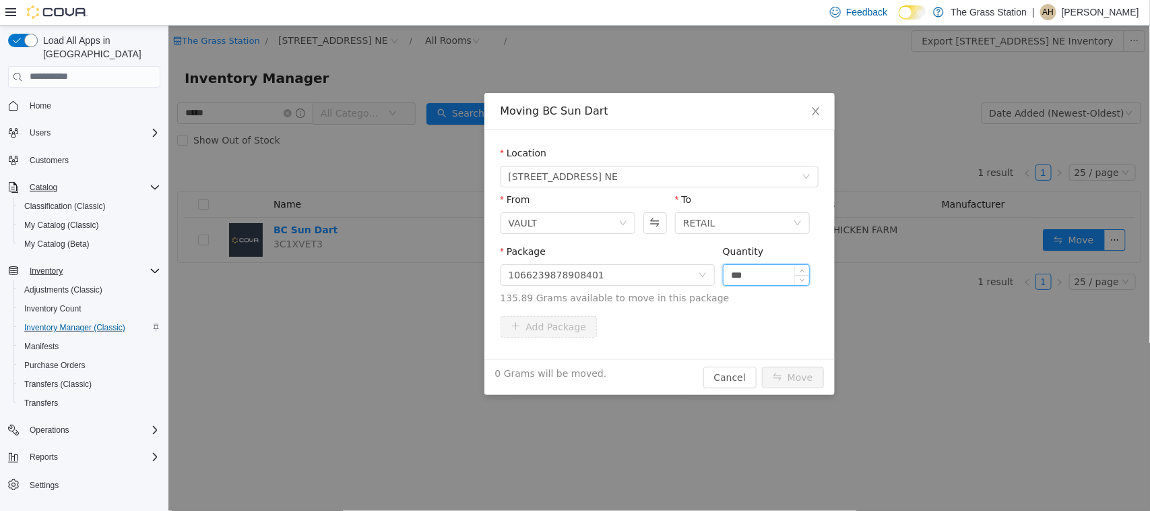
click at [775, 276] on input "***" at bounding box center [766, 274] width 86 height 20
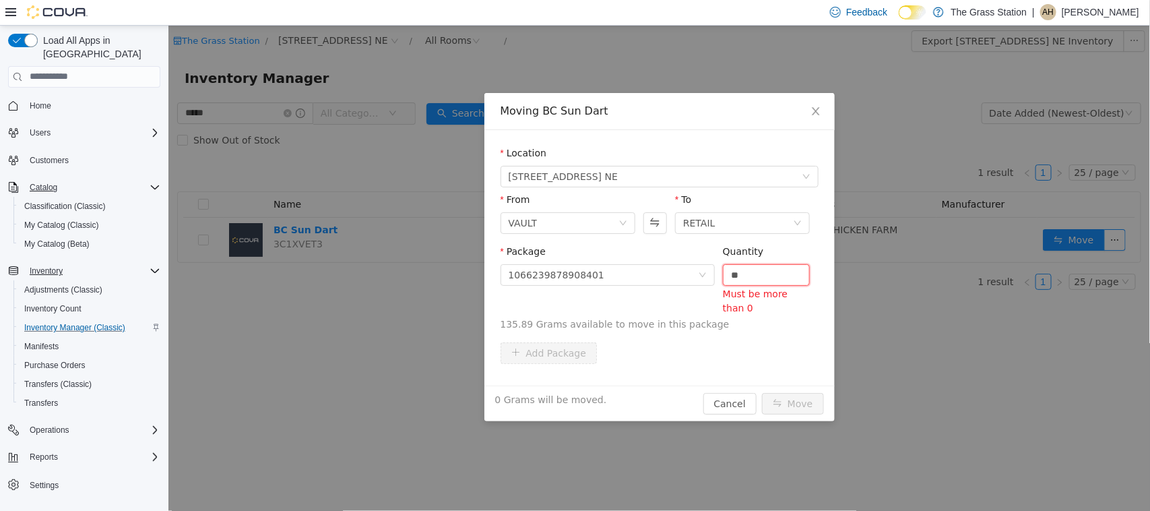
type input "*"
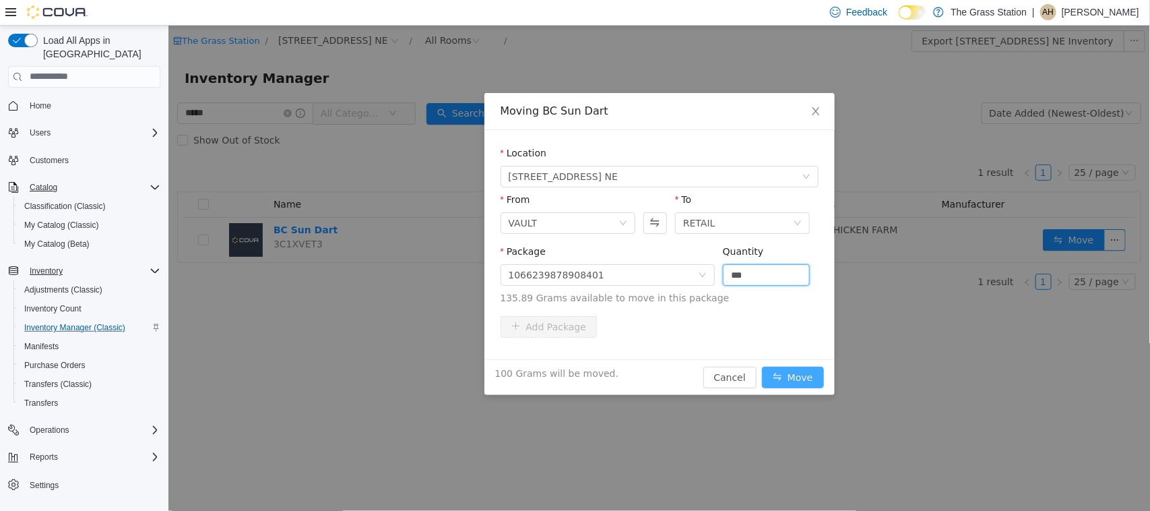
type input "*****"
click at [782, 373] on button "Move" at bounding box center [792, 377] width 62 height 22
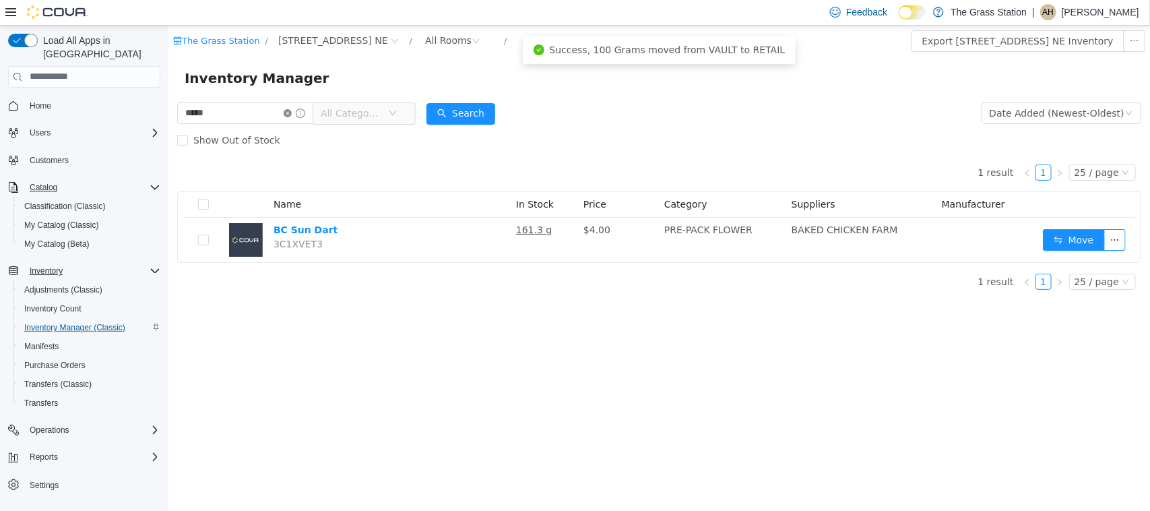
click at [291, 110] on icon "icon: close-circle" at bounding box center [287, 112] width 8 height 8
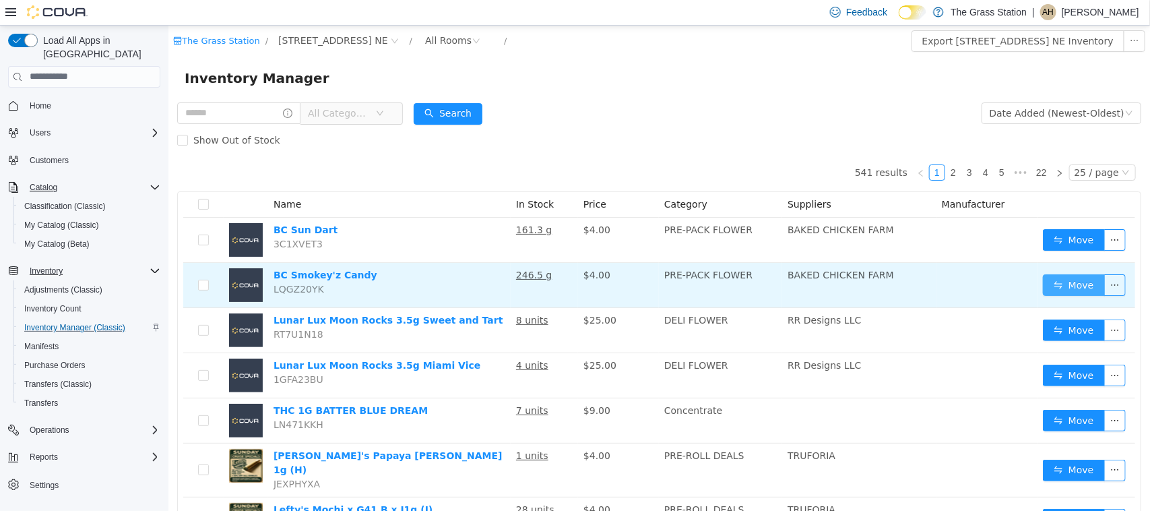
click at [1050, 290] on button "Move" at bounding box center [1073, 285] width 62 height 22
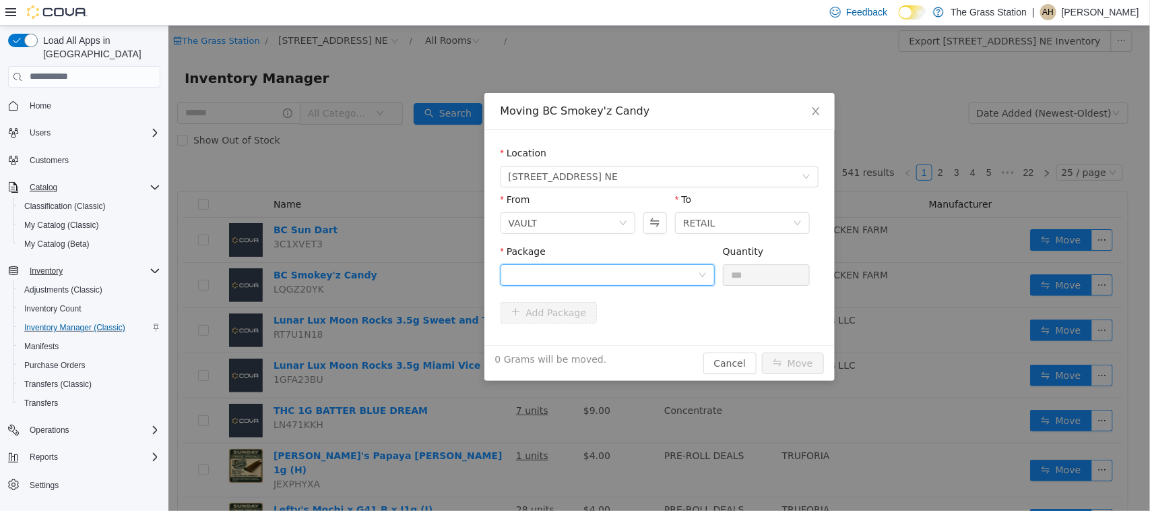
click at [552, 273] on div at bounding box center [602, 274] width 189 height 20
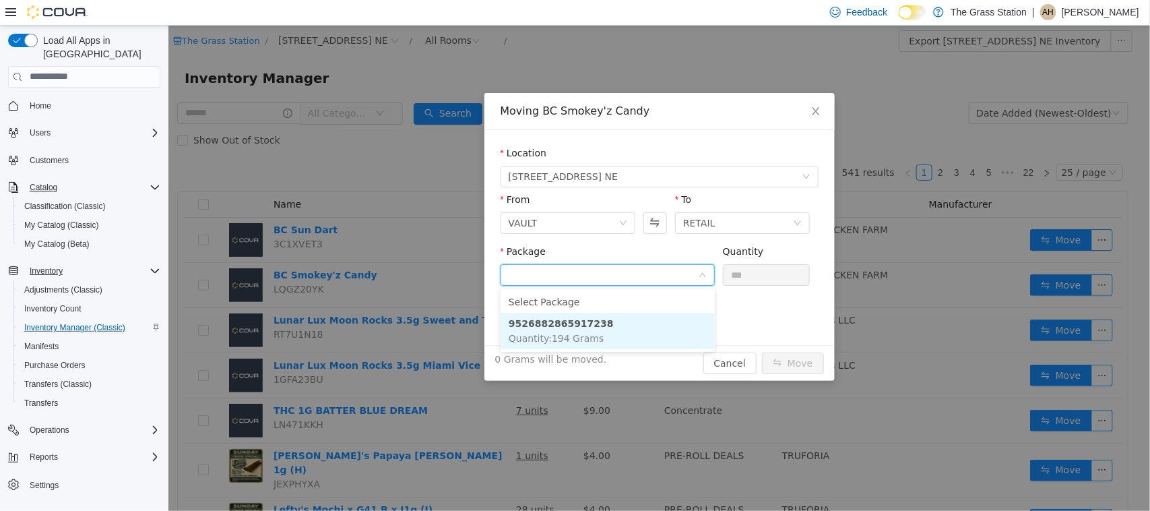
click at [560, 323] on strong "9526882865917238" at bounding box center [560, 322] width 105 height 11
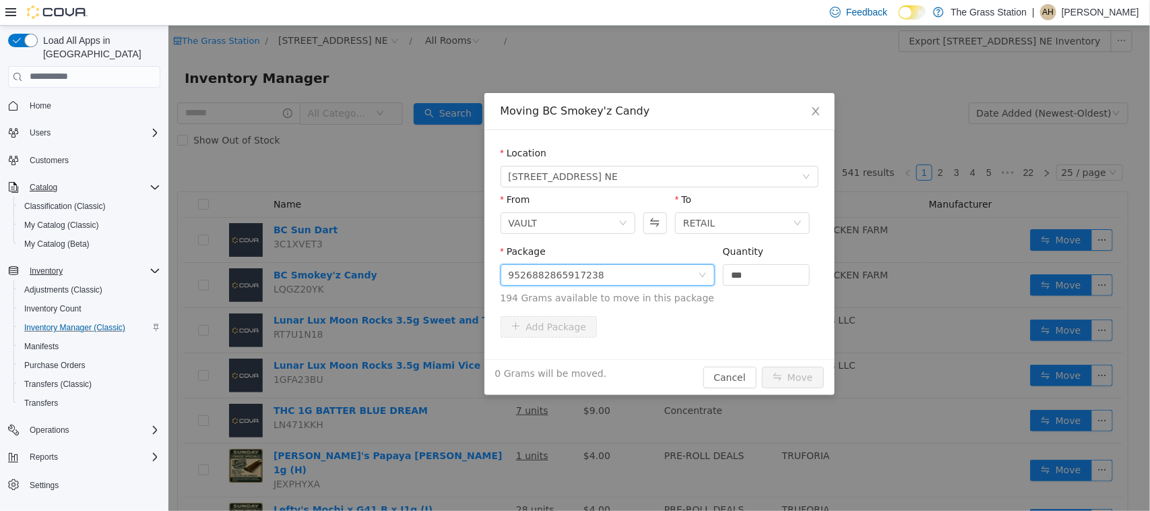
click at [761, 249] on div "Quantity" at bounding box center [766, 254] width 88 height 20
click at [761, 280] on input "***" at bounding box center [766, 274] width 86 height 20
type input "*"
type input "*****"
click at [809, 378] on button "Move" at bounding box center [792, 377] width 62 height 22
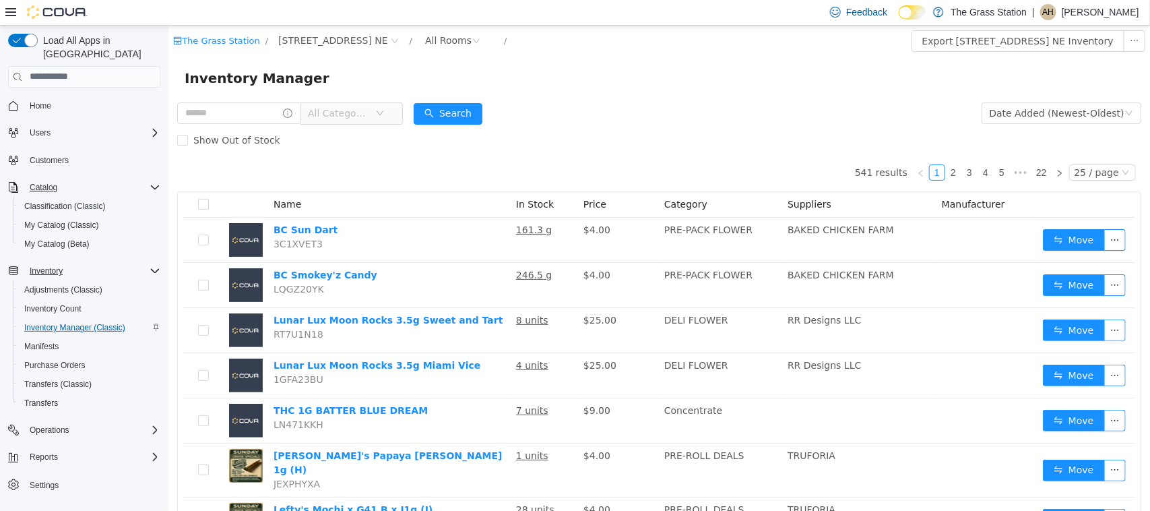
click at [383, 113] on icon "icon: down" at bounding box center [379, 112] width 8 height 8
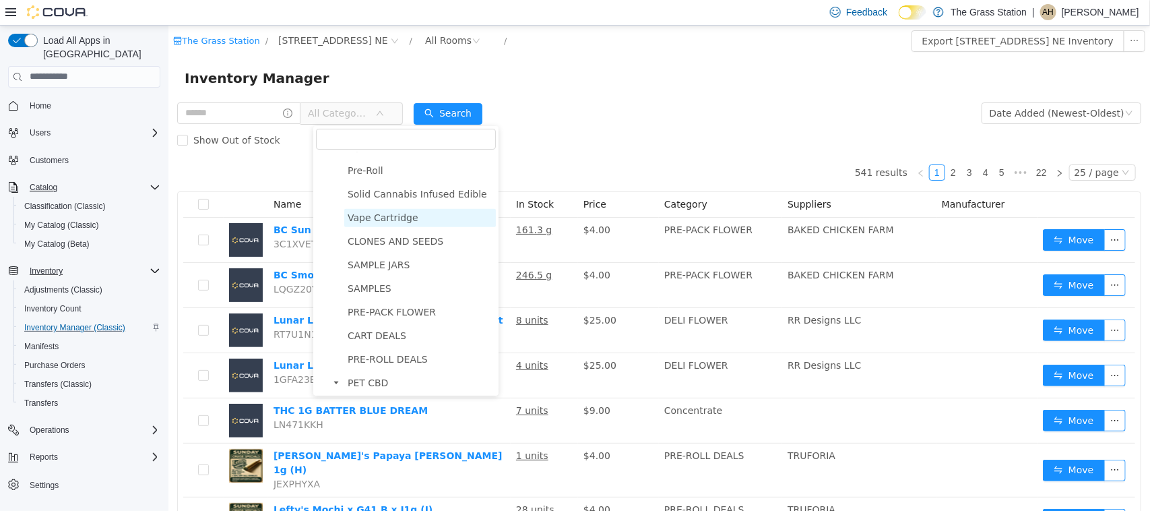
click at [372, 214] on span "Vape Cartridge" at bounding box center [382, 217] width 71 height 11
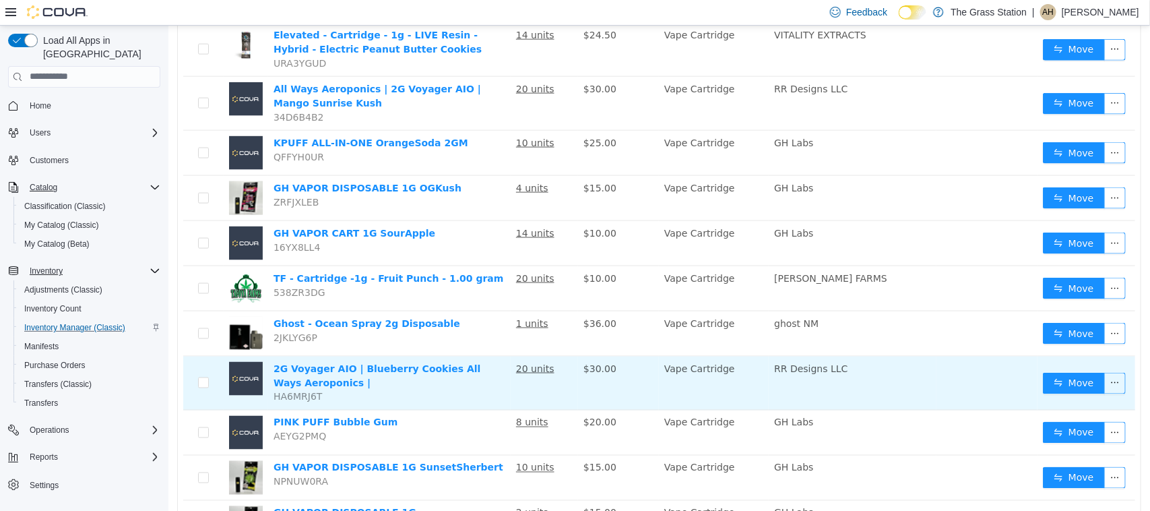
scroll to position [842, 0]
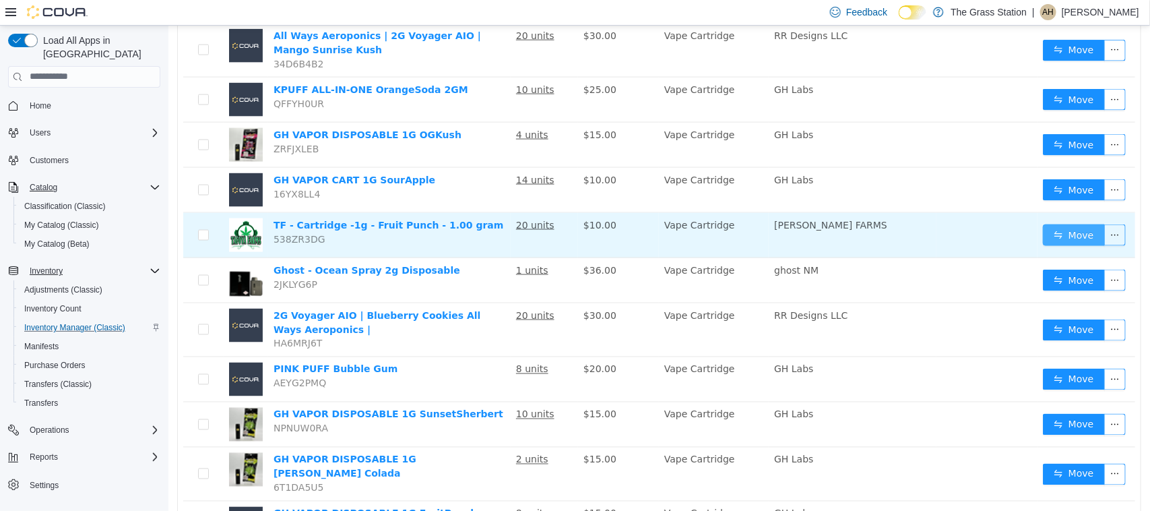
click at [1052, 224] on button "Move" at bounding box center [1073, 235] width 62 height 22
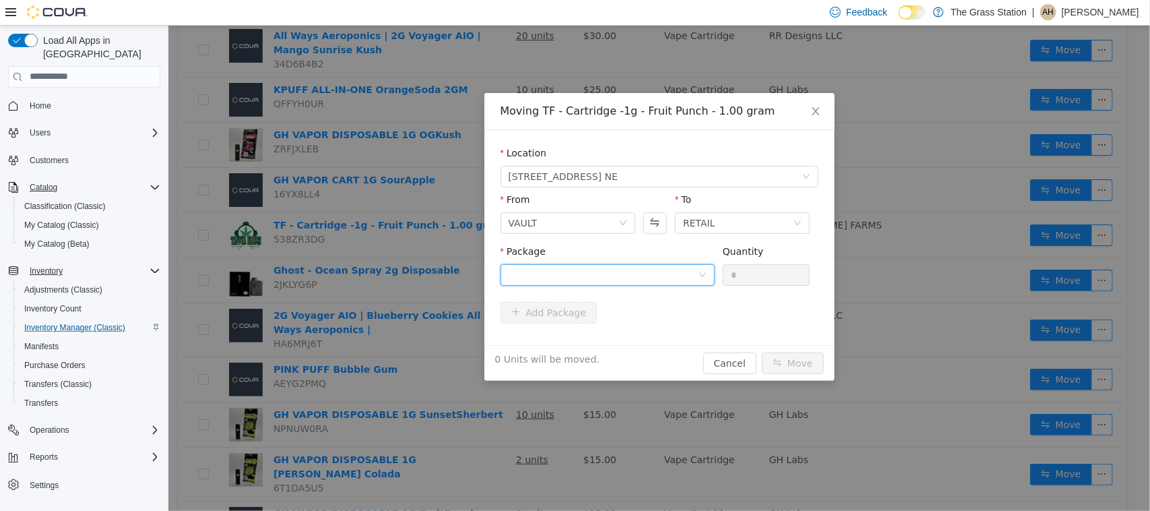
click at [574, 274] on div at bounding box center [602, 274] width 189 height 20
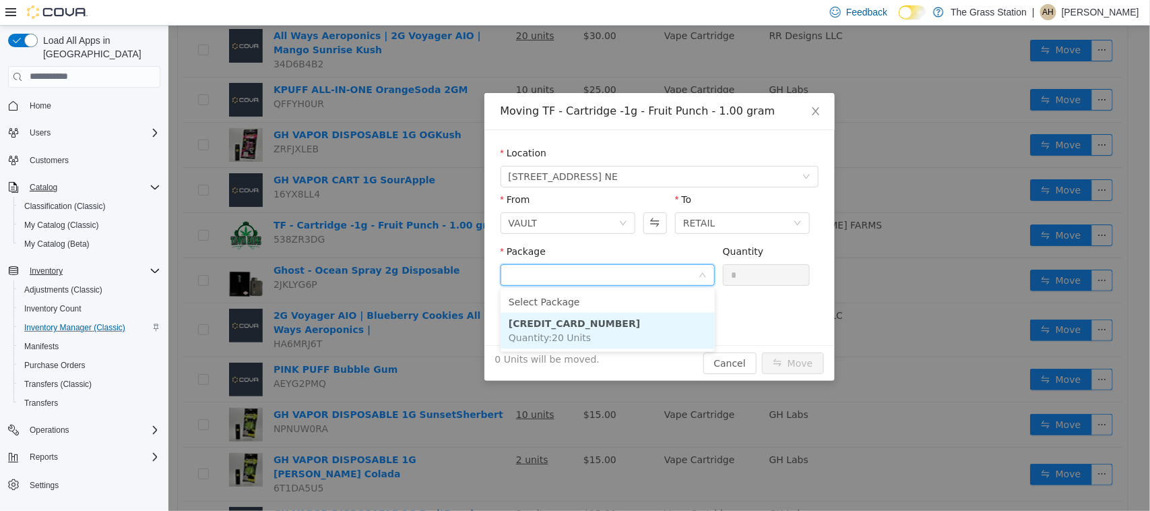
click at [557, 321] on strong "3984196105163281" at bounding box center [573, 322] width 131 height 11
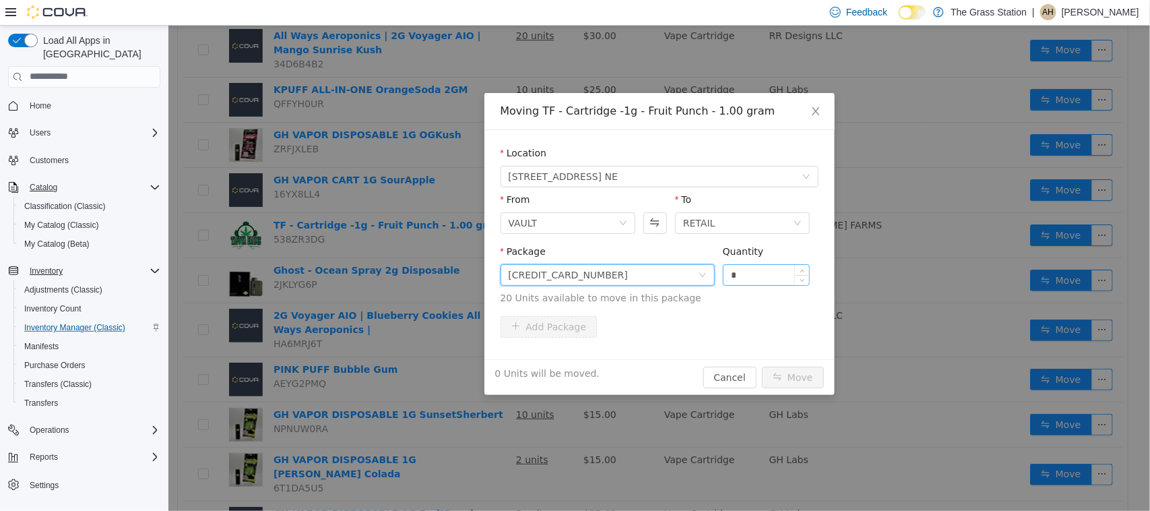
click at [742, 276] on input "*" at bounding box center [766, 274] width 86 height 20
type input "**"
click at [779, 374] on button "Move" at bounding box center [792, 377] width 62 height 22
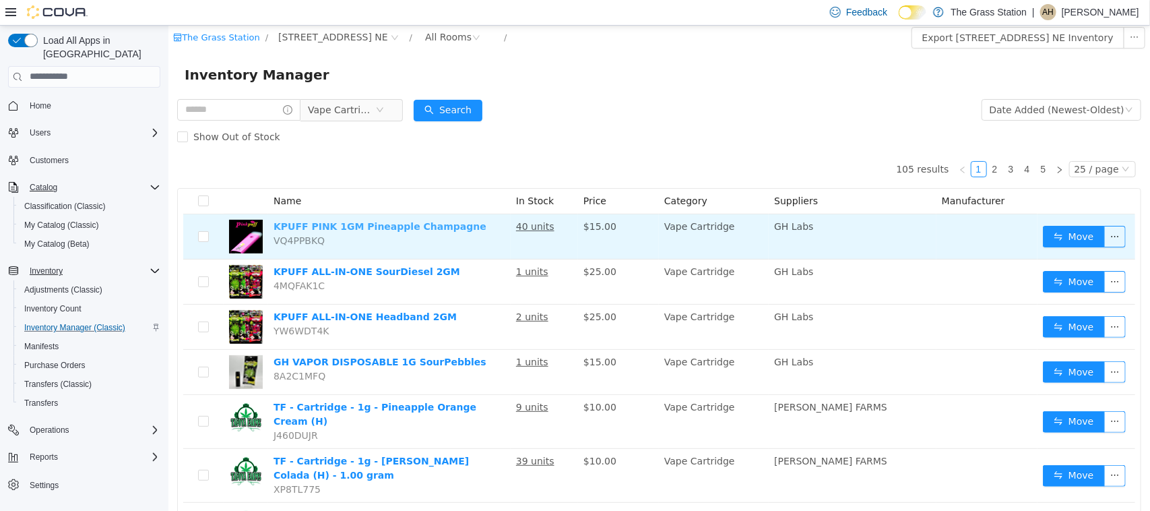
scroll to position [0, 0]
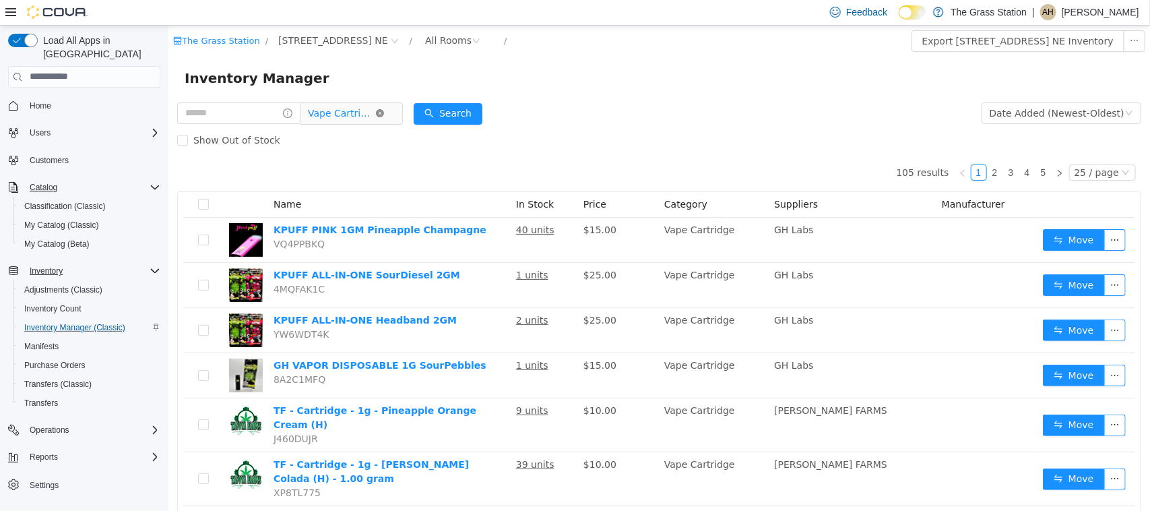
click at [383, 109] on icon "icon: close-circle" at bounding box center [379, 112] width 8 height 8
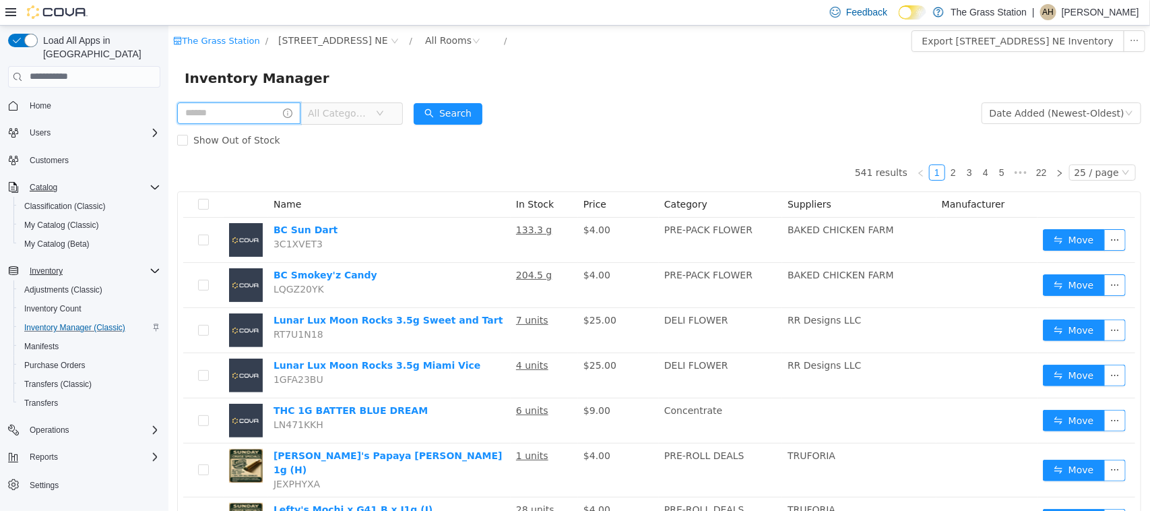
click at [279, 108] on input "text" at bounding box center [238, 113] width 123 height 22
type input "*****"
click at [466, 108] on button "Search" at bounding box center [460, 113] width 69 height 22
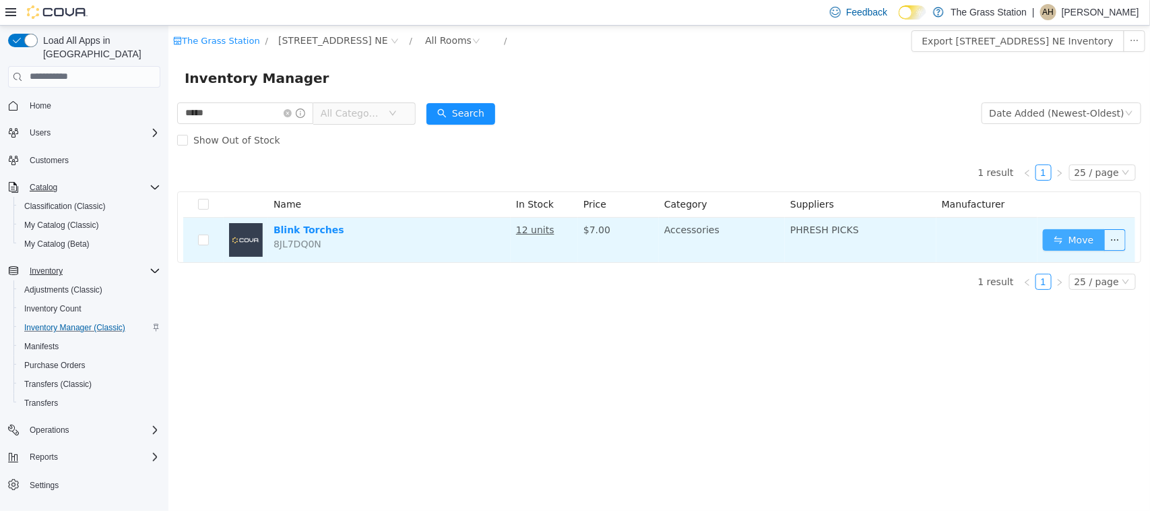
click at [1068, 241] on button "Move" at bounding box center [1073, 239] width 62 height 22
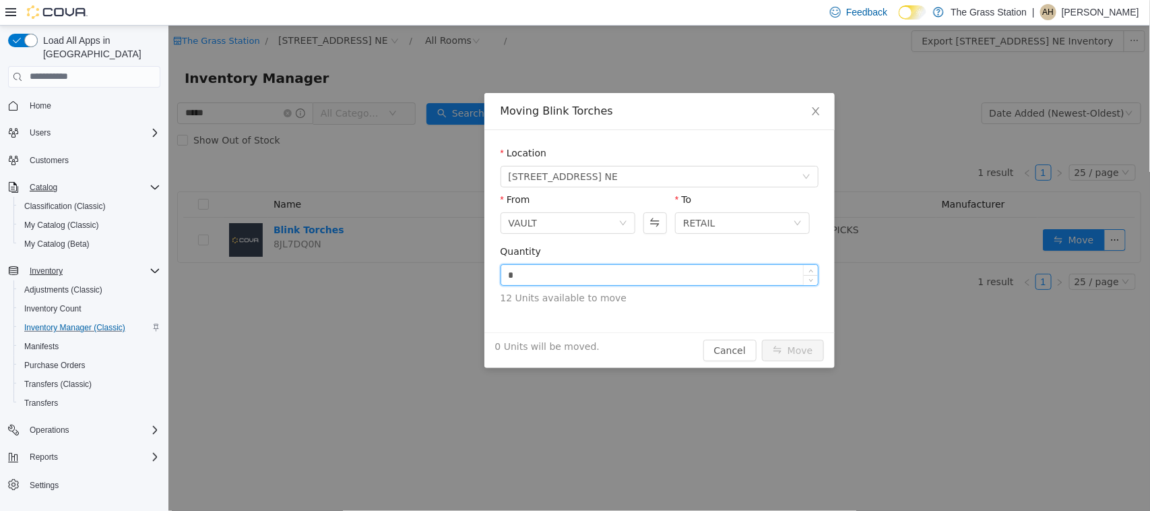
click at [609, 277] on input "*" at bounding box center [659, 274] width 317 height 20
type input "**"
click at [800, 348] on button "Move" at bounding box center [792, 350] width 62 height 22
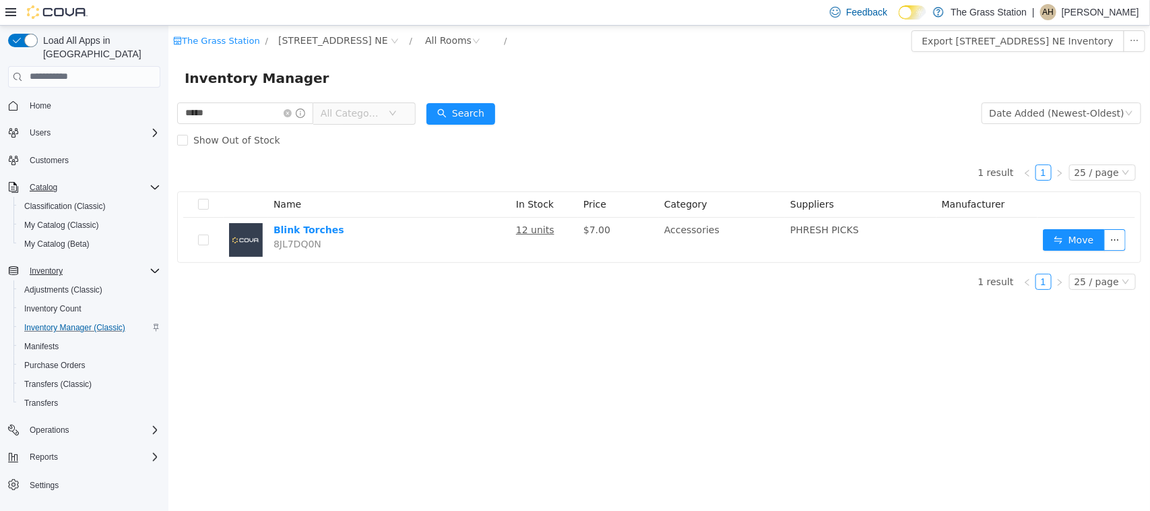
click at [396, 110] on icon "icon: down" at bounding box center [392, 112] width 8 height 8
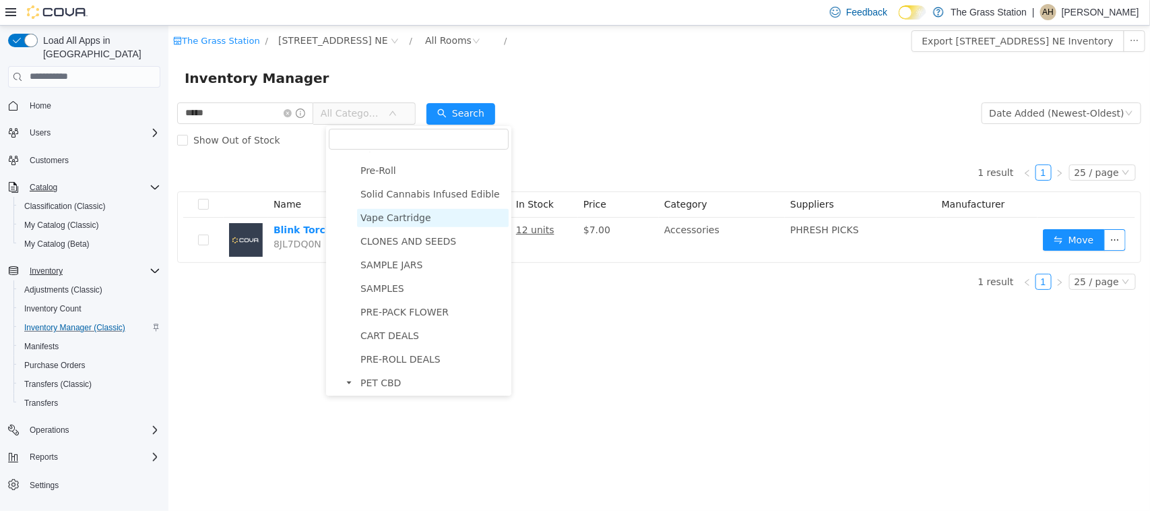
click at [394, 215] on span "Vape Cartridge" at bounding box center [395, 217] width 71 height 11
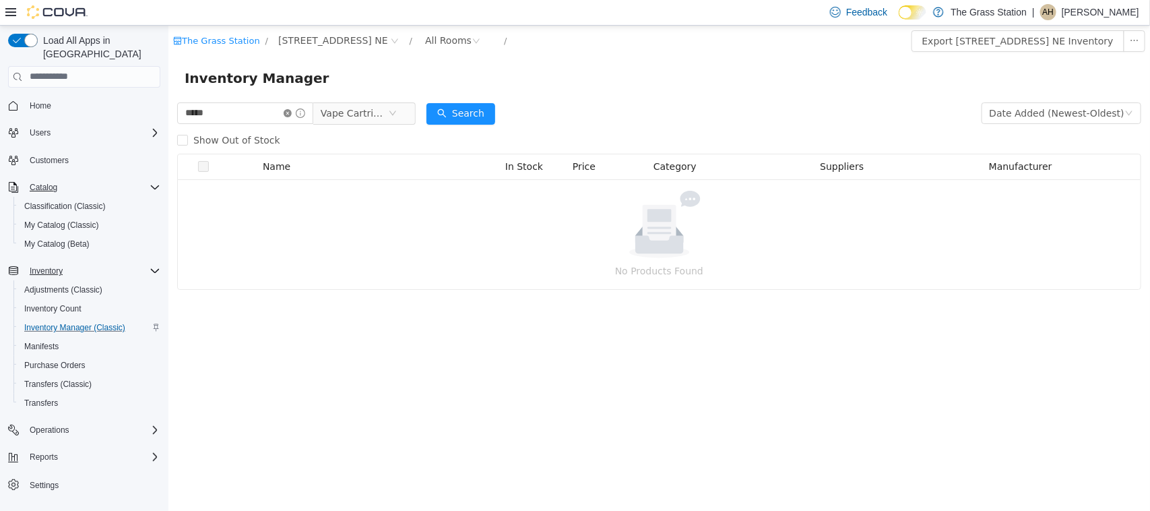
click at [291, 113] on icon "icon: close-circle" at bounding box center [287, 112] width 8 height 8
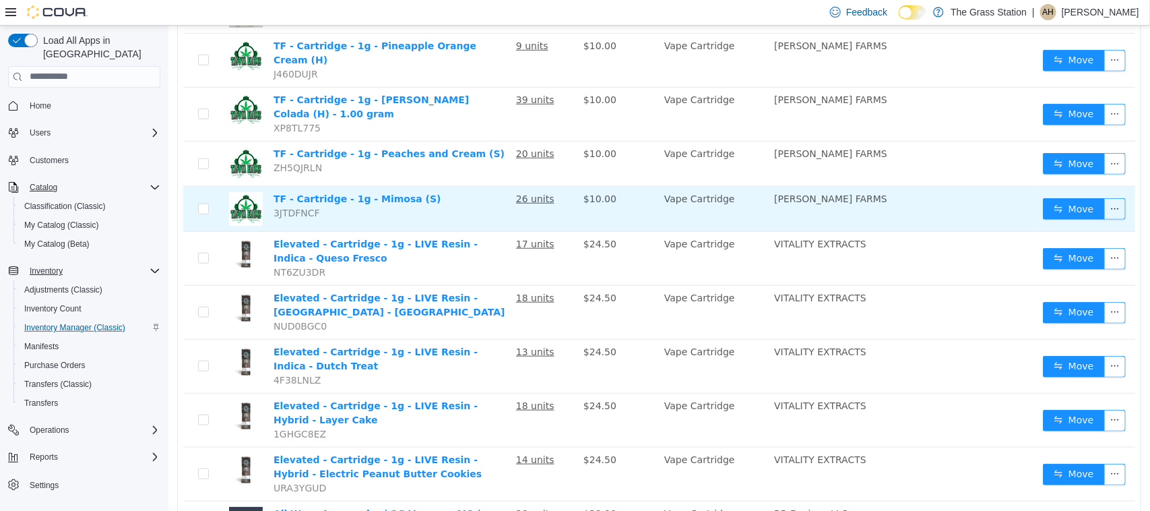
scroll to position [11, 0]
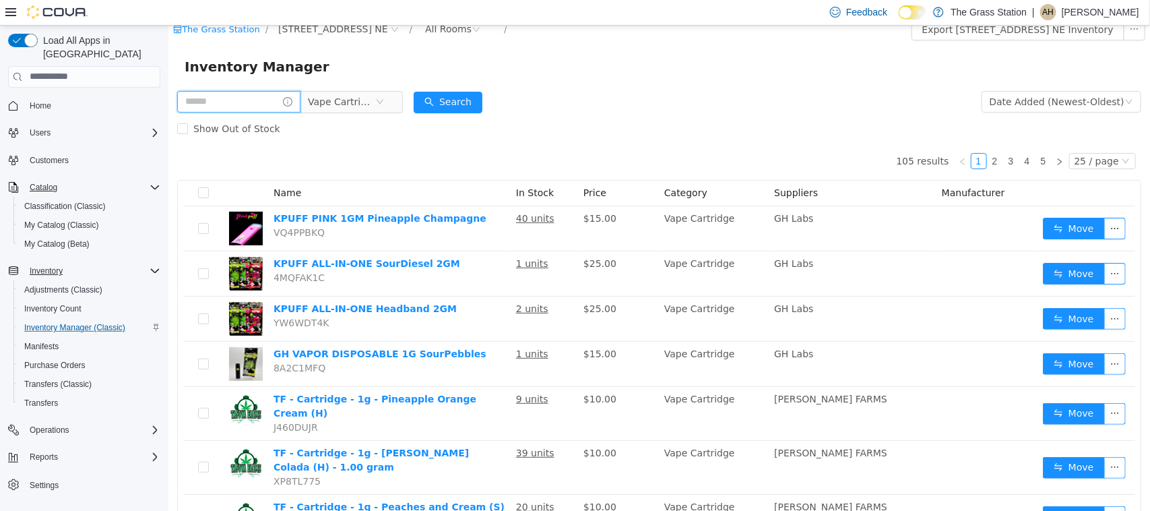
click at [253, 92] on input "text" at bounding box center [238, 101] width 123 height 22
click at [451, 102] on button "Search" at bounding box center [460, 102] width 69 height 22
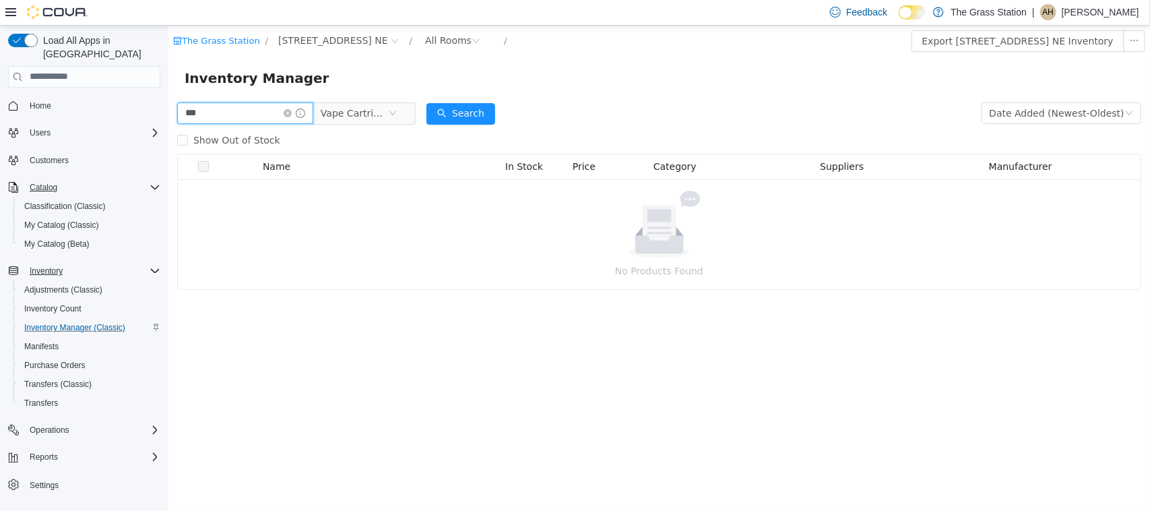
click at [183, 115] on input "***" at bounding box center [245, 113] width 136 height 22
type input "******"
click at [396, 110] on icon "icon: close-circle" at bounding box center [392, 112] width 8 height 8
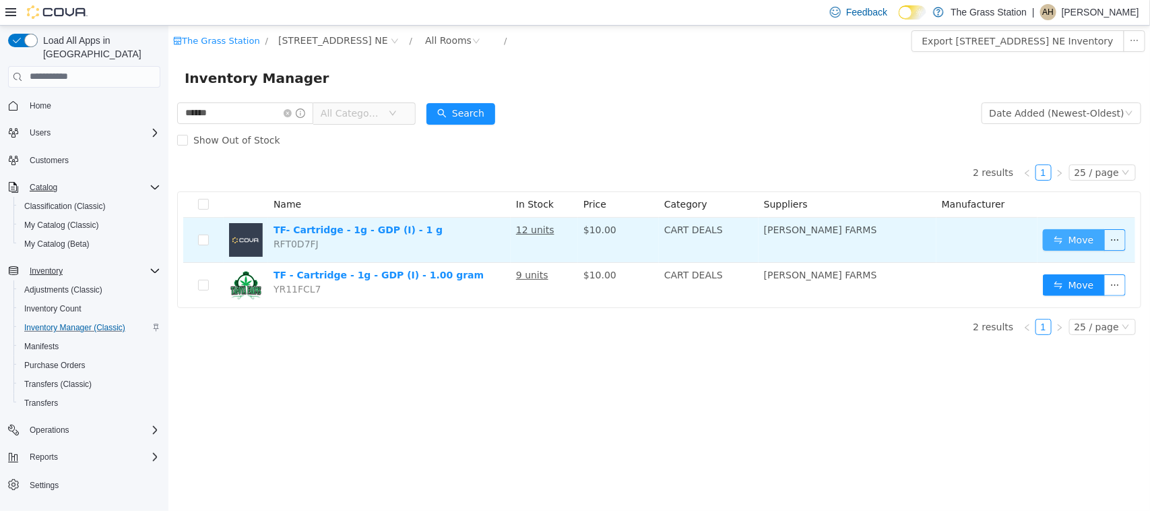
click at [1088, 237] on button "Move" at bounding box center [1073, 239] width 62 height 22
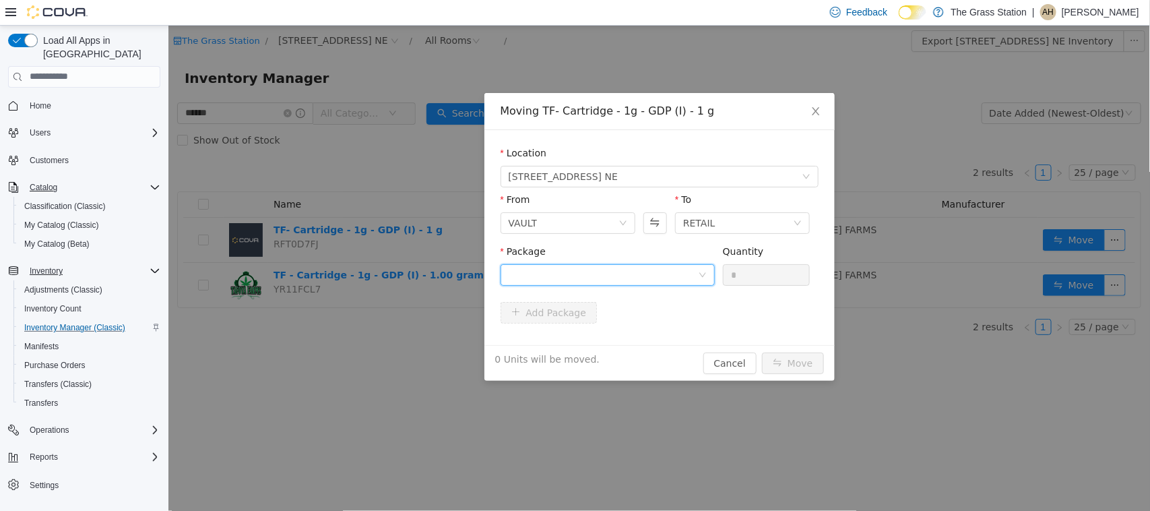
click at [542, 273] on div at bounding box center [602, 274] width 189 height 20
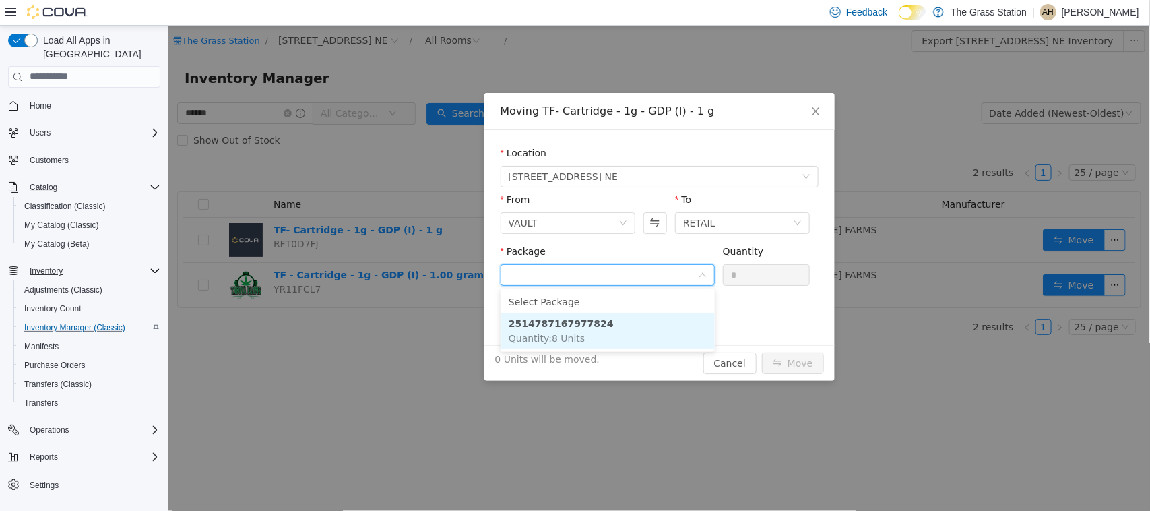
click at [582, 323] on strong "2514787167977824" at bounding box center [560, 322] width 105 height 11
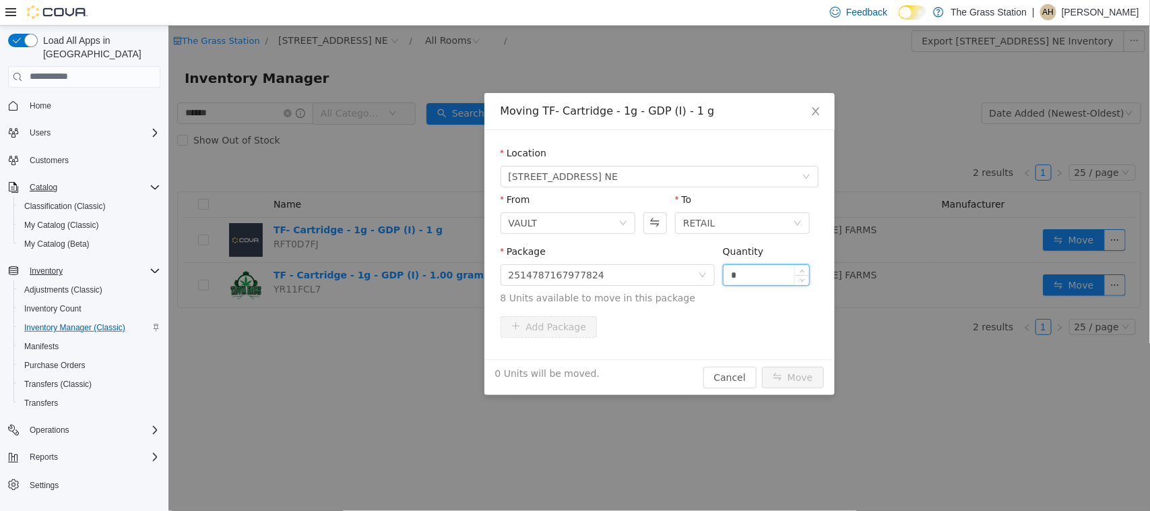
click at [740, 269] on input "*" at bounding box center [766, 274] width 86 height 20
type input "*"
click at [775, 377] on button "Move" at bounding box center [792, 377] width 62 height 22
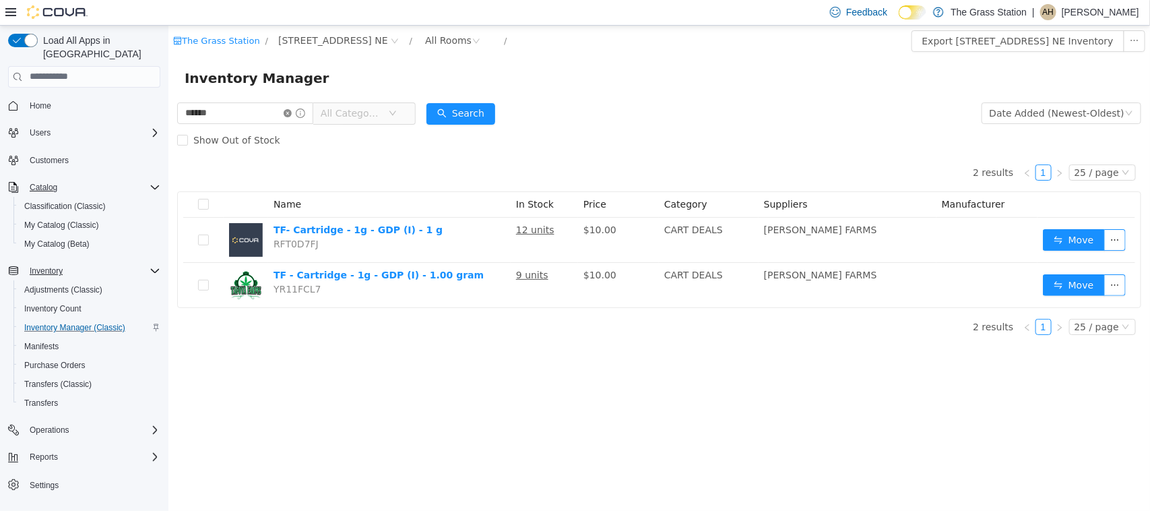
click at [291, 112] on icon "icon: close-circle" at bounding box center [287, 112] width 8 height 8
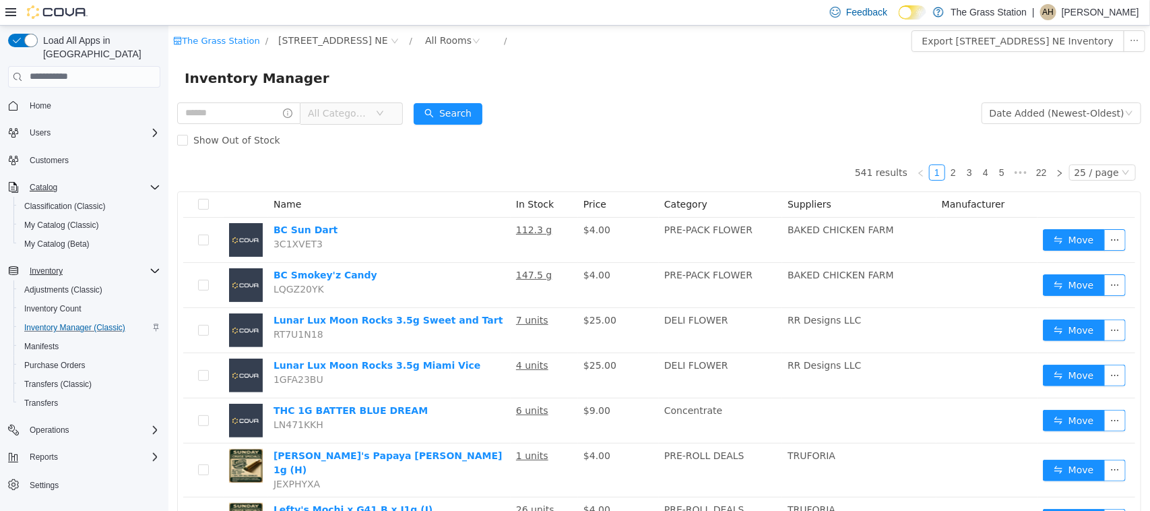
click at [367, 115] on span "All Categories" at bounding box center [337, 112] width 61 height 13
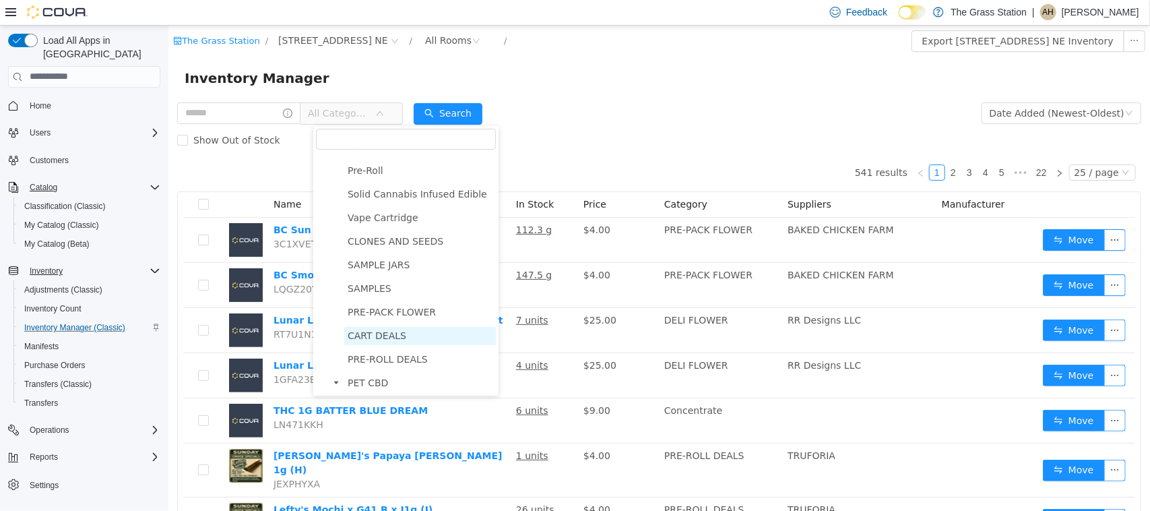
click at [382, 337] on span "CART DEALS" at bounding box center [376, 334] width 59 height 11
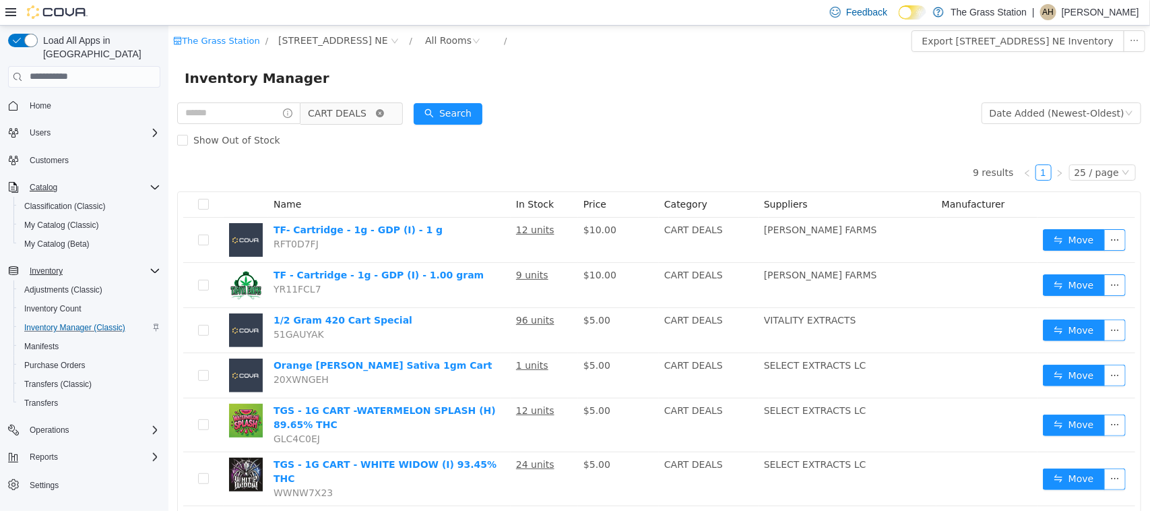
click at [383, 112] on icon "icon: close-circle" at bounding box center [379, 112] width 8 height 8
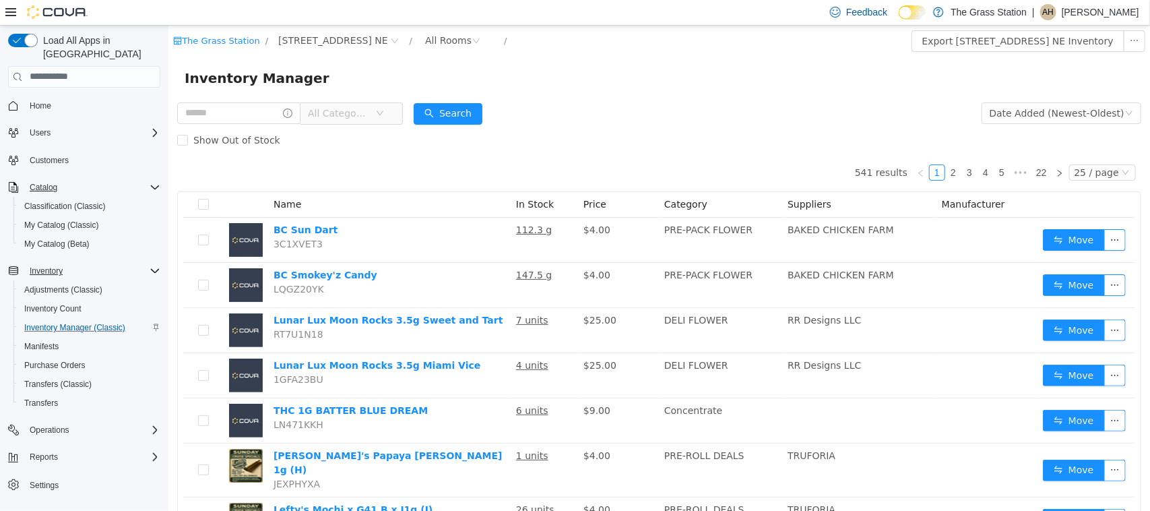
click at [360, 111] on span "All Categories" at bounding box center [337, 112] width 61 height 13
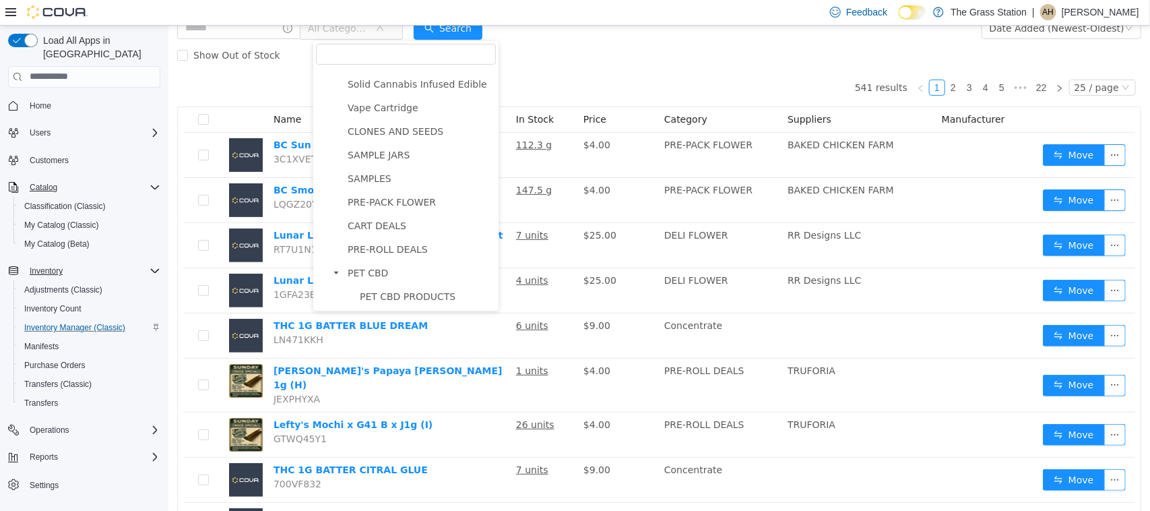
scroll to position [84, 0]
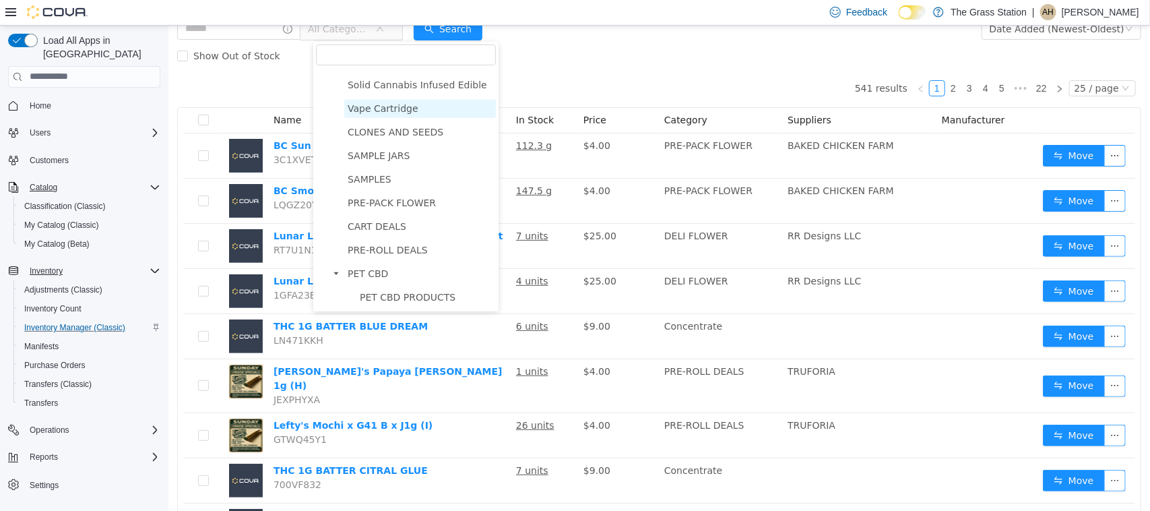
click at [379, 104] on span "Vape Cartridge" at bounding box center [382, 107] width 71 height 11
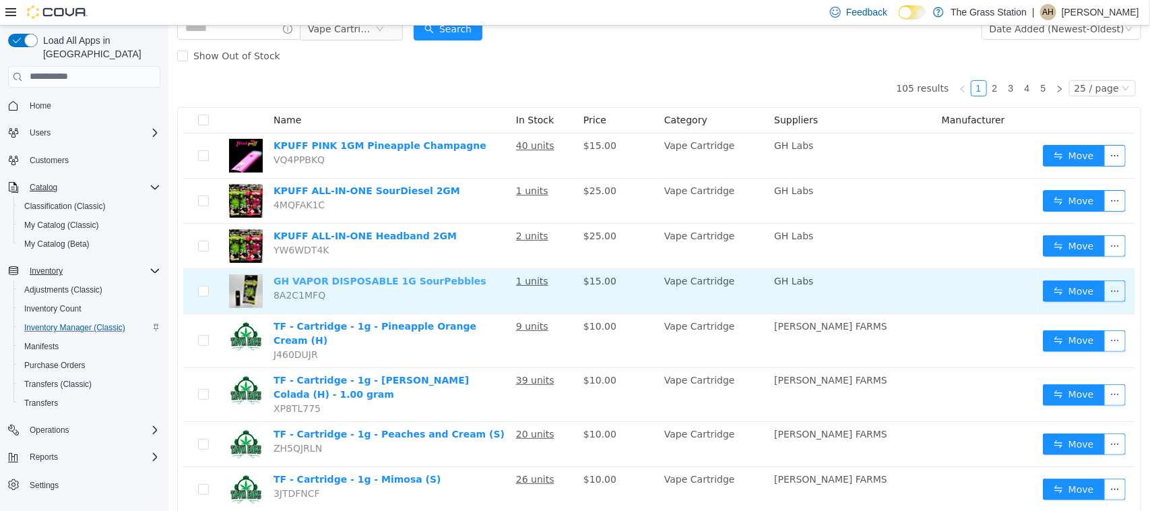
click at [350, 279] on link "GH VAPOR DISPOSABLE 1G SourPebbles" at bounding box center [379, 280] width 213 height 11
click at [1060, 292] on button "Move" at bounding box center [1073, 291] width 62 height 22
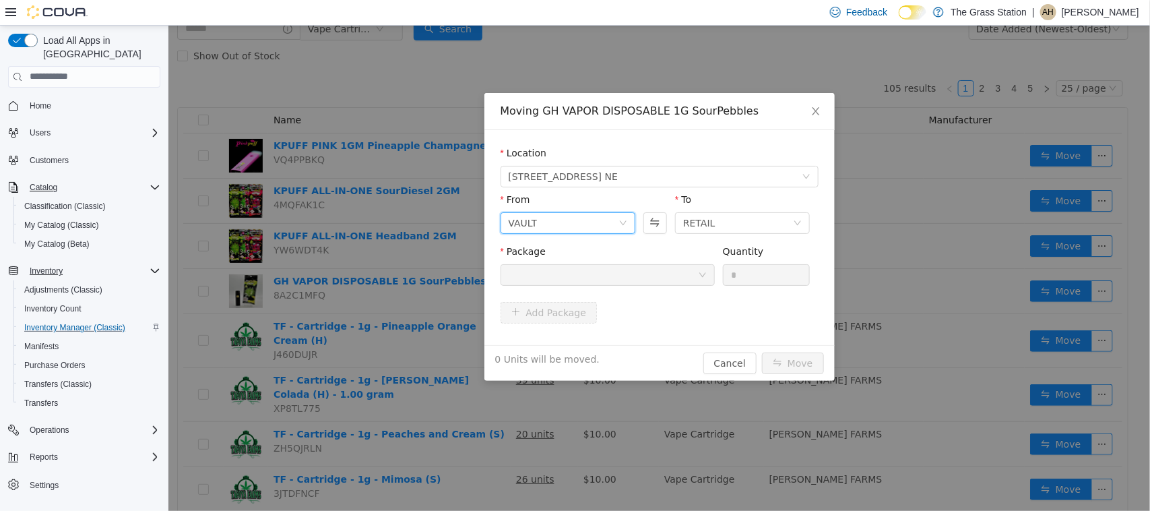
click at [564, 214] on div "VAULT" at bounding box center [563, 222] width 110 height 20
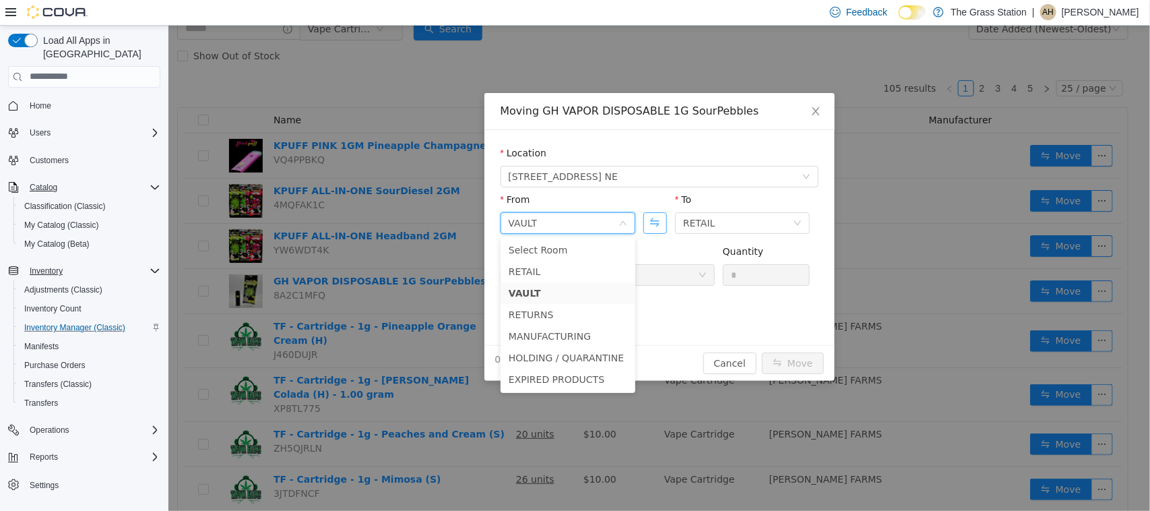
click at [662, 229] on button "Swap" at bounding box center [655, 223] width 24 height 22
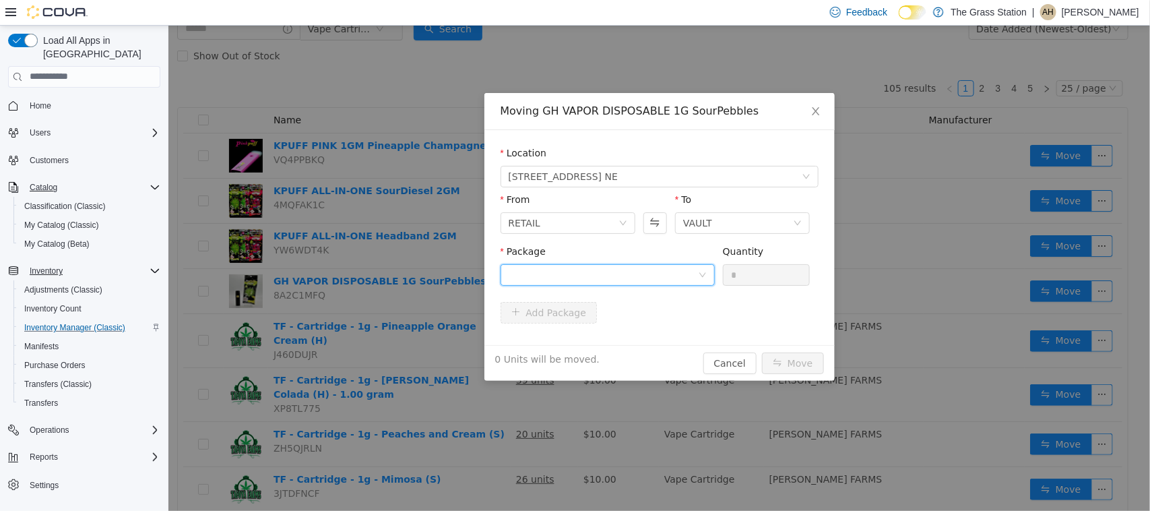
click at [584, 269] on div at bounding box center [602, 274] width 189 height 20
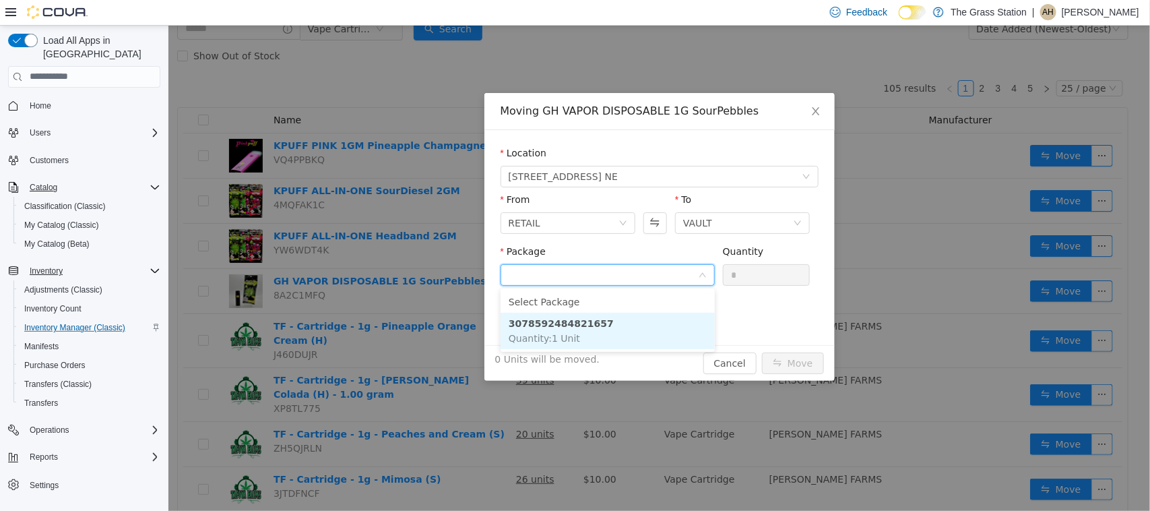
drag, startPoint x: 526, startPoint y: 317, endPoint x: 583, endPoint y: 338, distance: 60.3
click at [527, 317] on strong "3078592484821657" at bounding box center [560, 322] width 105 height 11
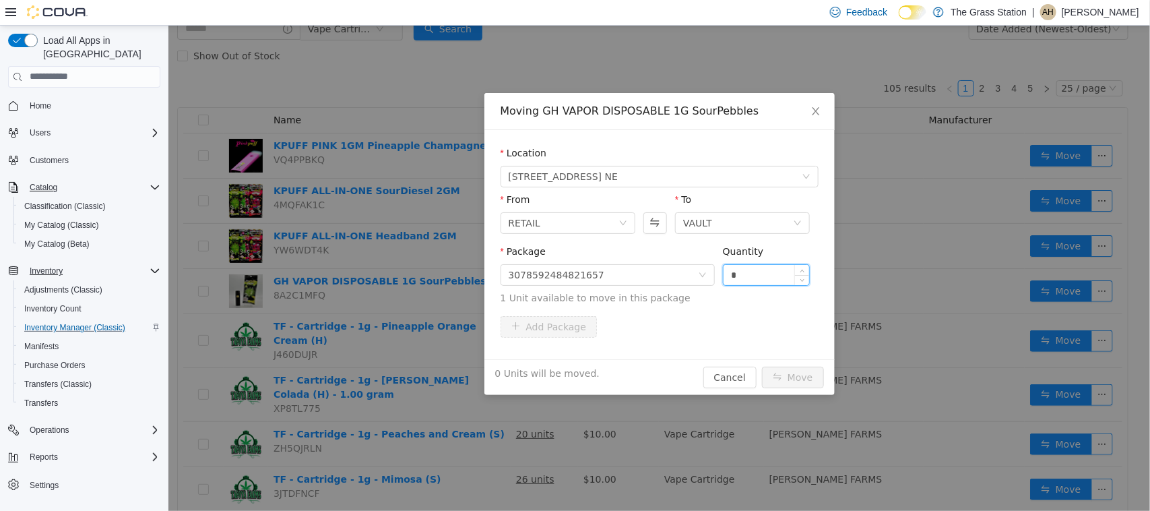
click at [755, 280] on input "*" at bounding box center [766, 274] width 86 height 20
type input "*"
click at [771, 370] on button "Move" at bounding box center [792, 377] width 62 height 22
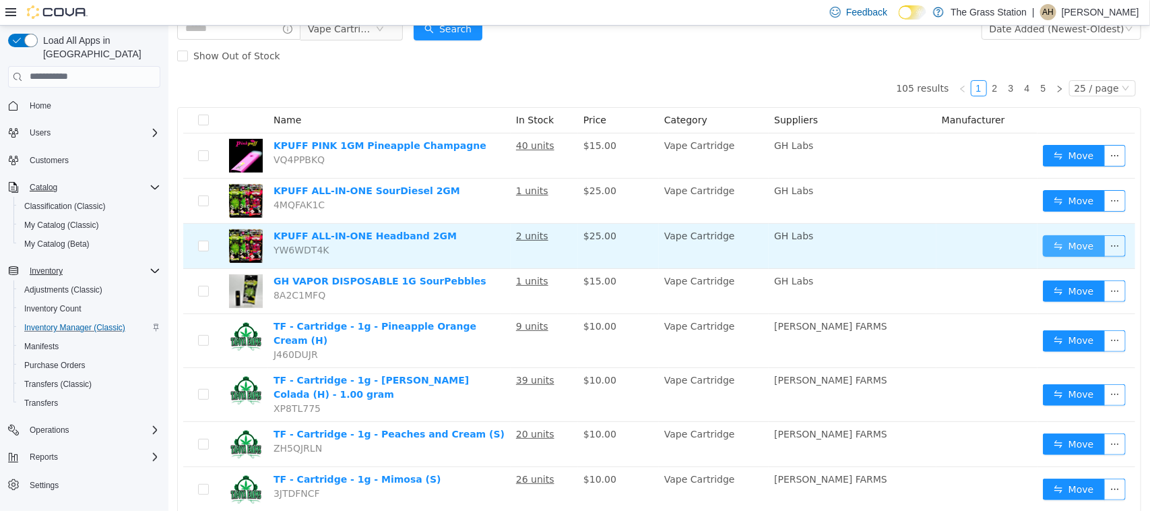
click at [1045, 239] on button "Move" at bounding box center [1073, 245] width 62 height 22
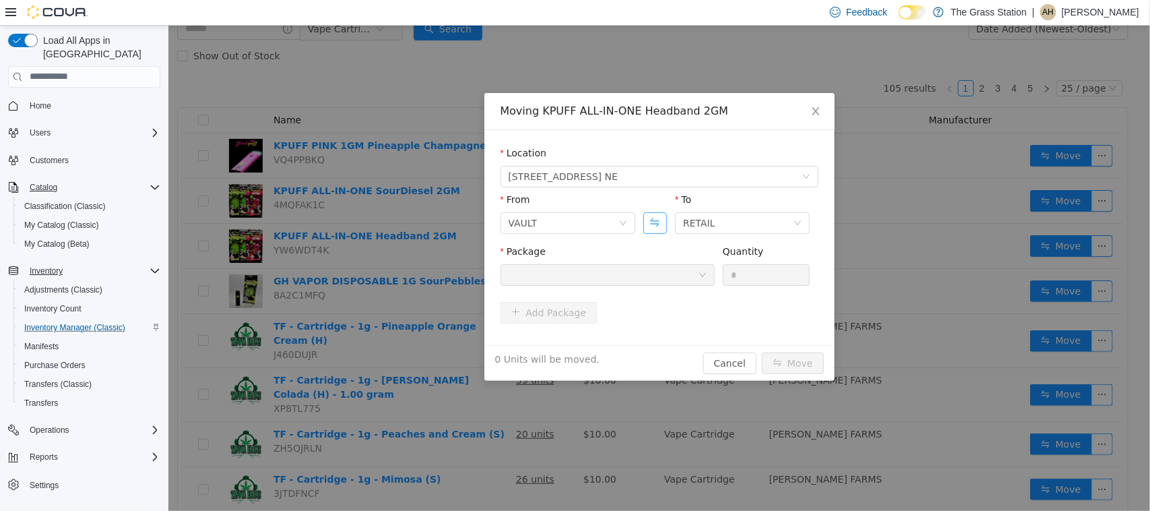
click at [653, 216] on button "Swap" at bounding box center [655, 223] width 24 height 22
click at [647, 273] on div at bounding box center [602, 274] width 189 height 20
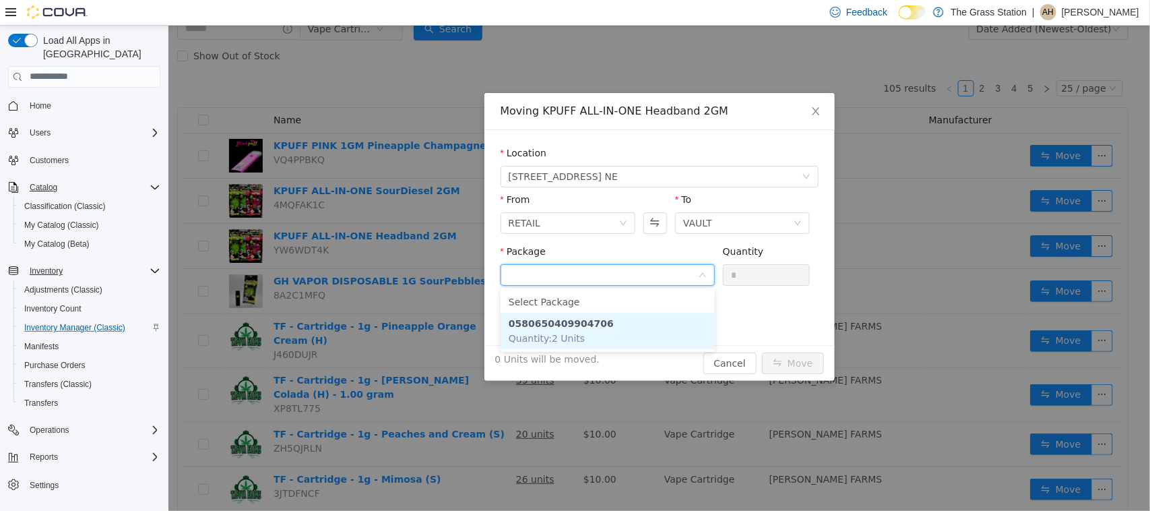
click at [602, 323] on li "0580650409904706 Quantity : 2 Units" at bounding box center [607, 330] width 214 height 36
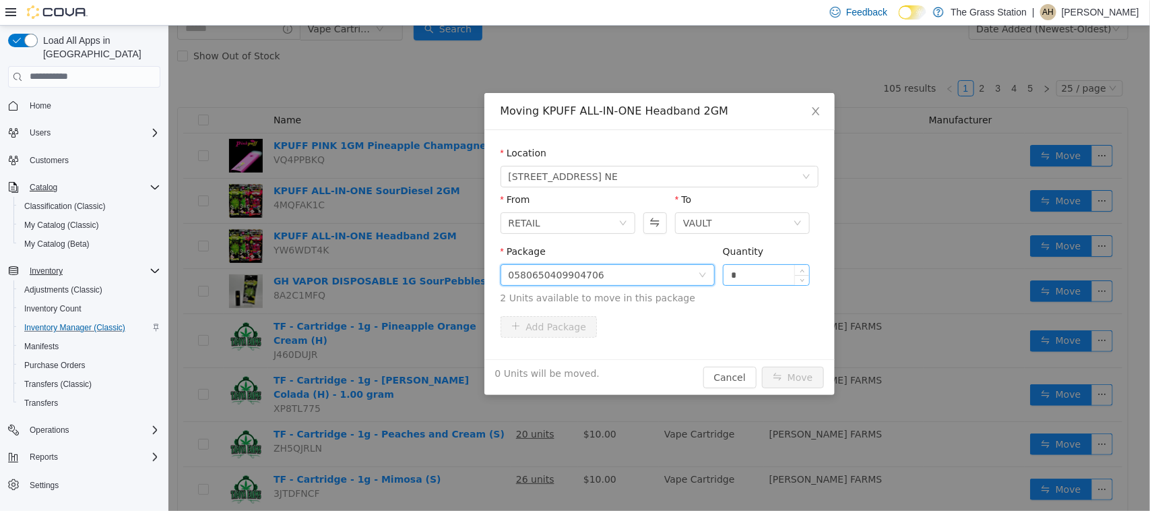
click at [779, 264] on input "*" at bounding box center [766, 274] width 86 height 20
type input "*"
click at [782, 377] on button "Move" at bounding box center [792, 377] width 62 height 22
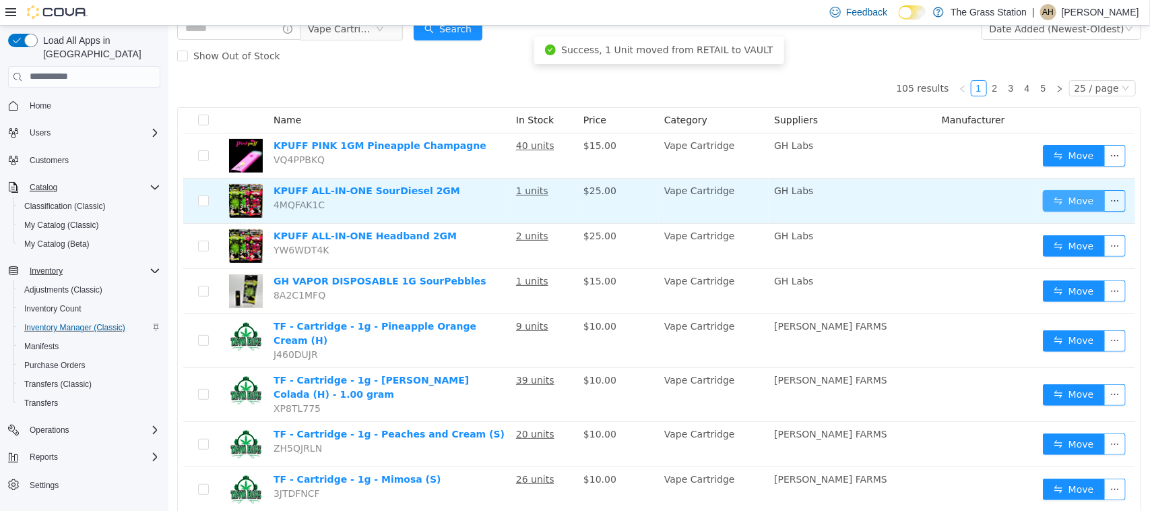
click at [1069, 200] on button "Move" at bounding box center [1073, 200] width 62 height 22
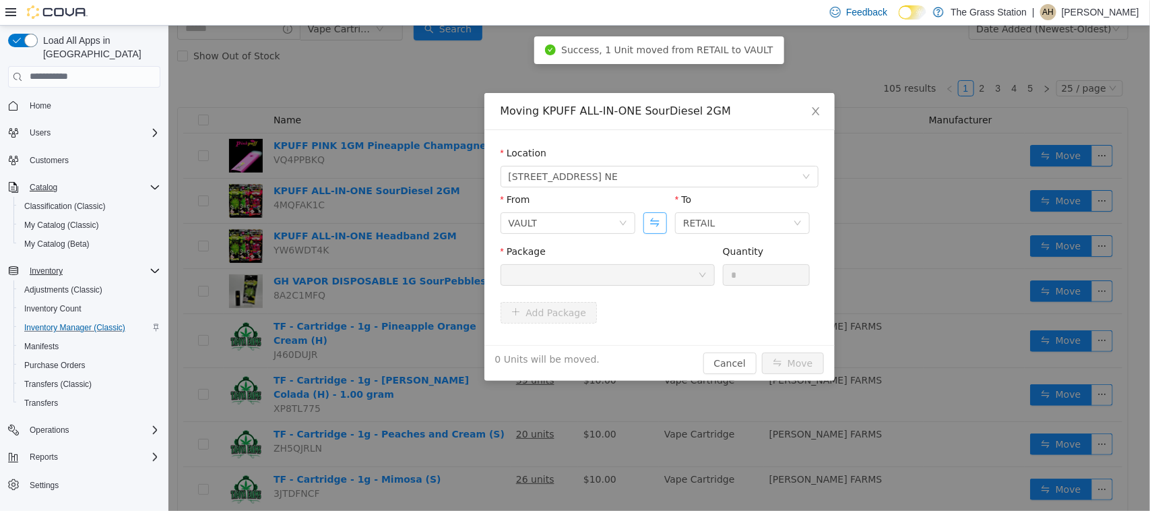
click at [661, 224] on button "Swap" at bounding box center [655, 223] width 24 height 22
click at [643, 271] on div at bounding box center [602, 274] width 189 height 20
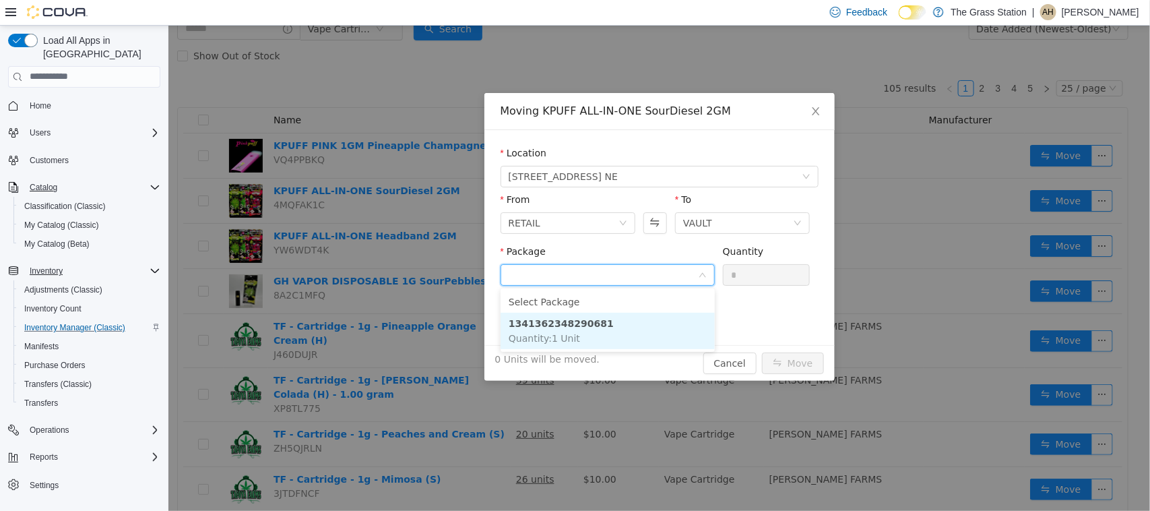
click at [537, 335] on span "Quantity : 1 Unit" at bounding box center [543, 337] width 71 height 11
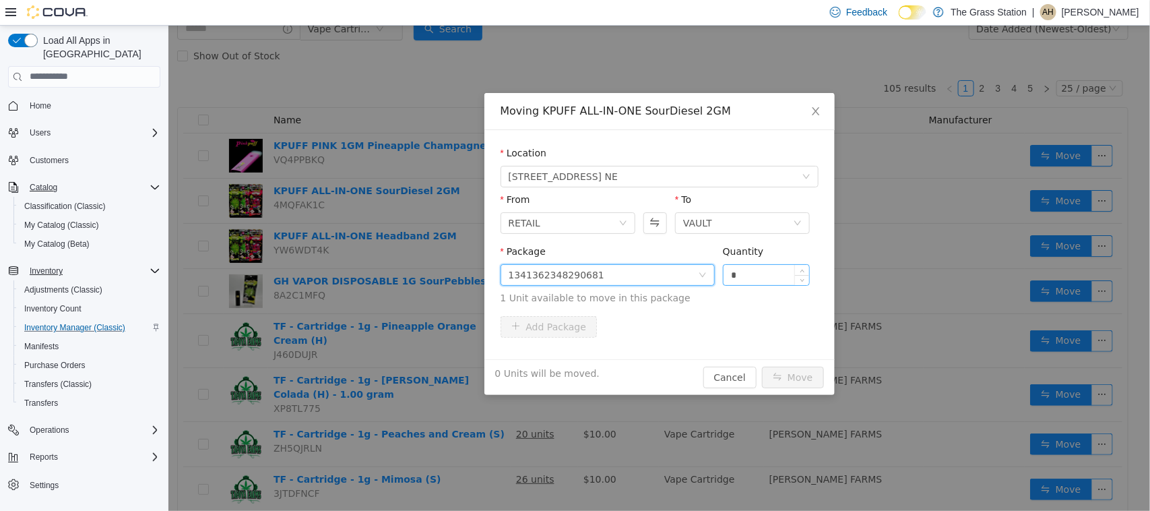
click at [734, 279] on input "*" at bounding box center [766, 274] width 86 height 20
type input "*"
click at [789, 379] on button "Move" at bounding box center [792, 377] width 62 height 22
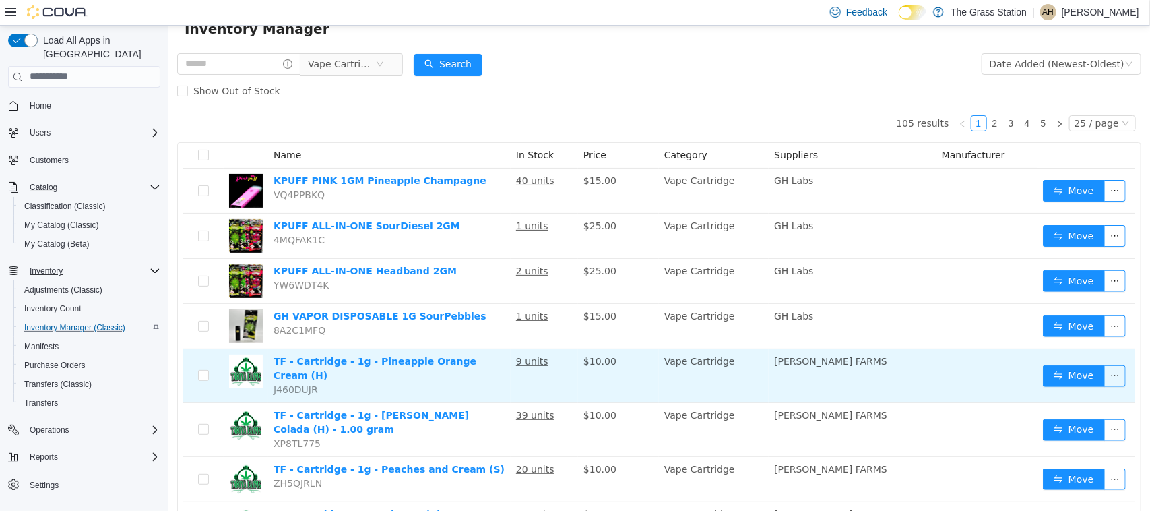
scroll to position [0, 0]
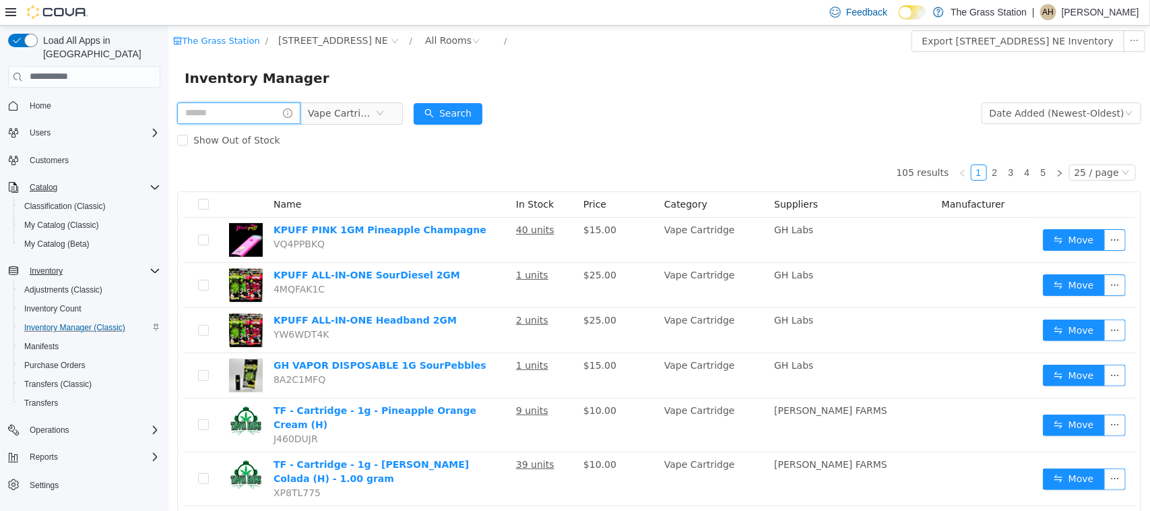
click at [267, 107] on input "text" at bounding box center [238, 113] width 123 height 22
type input "*******"
click at [473, 118] on button "Search" at bounding box center [460, 113] width 69 height 22
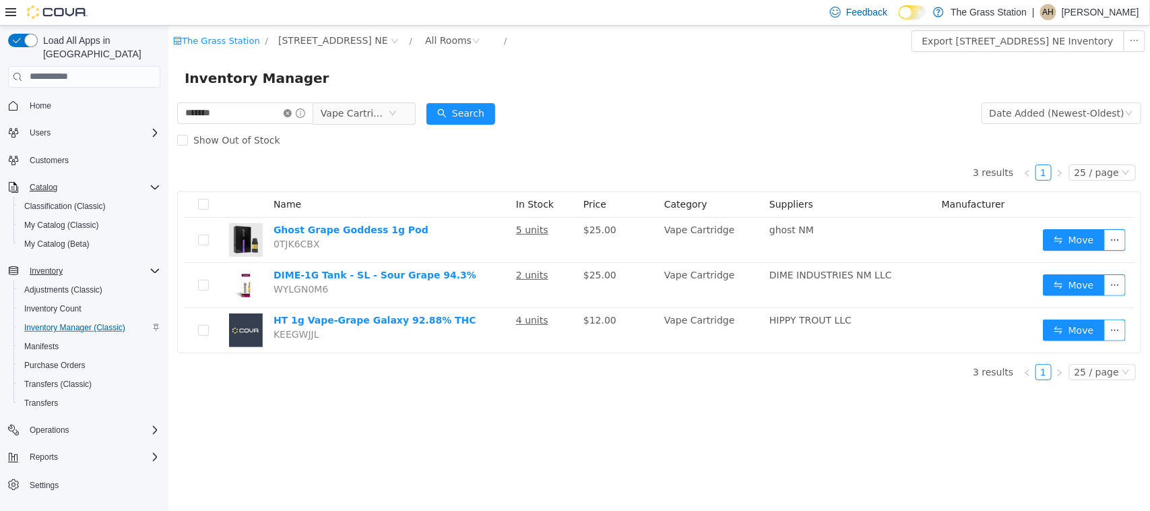
click at [291, 116] on icon "icon: close-circle" at bounding box center [287, 112] width 8 height 8
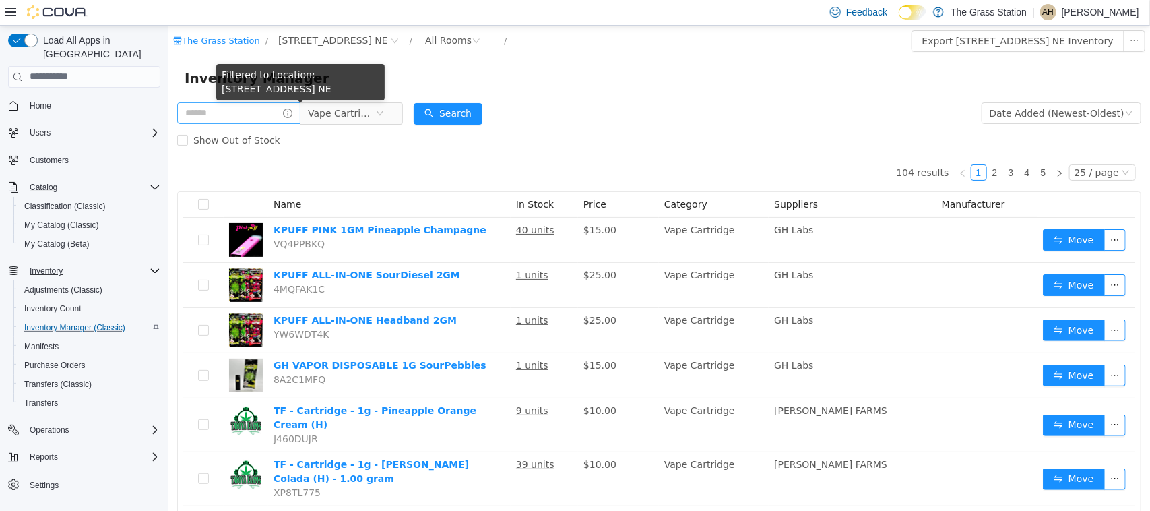
click at [292, 116] on icon "icon: info-circle" at bounding box center [286, 112] width 9 height 9
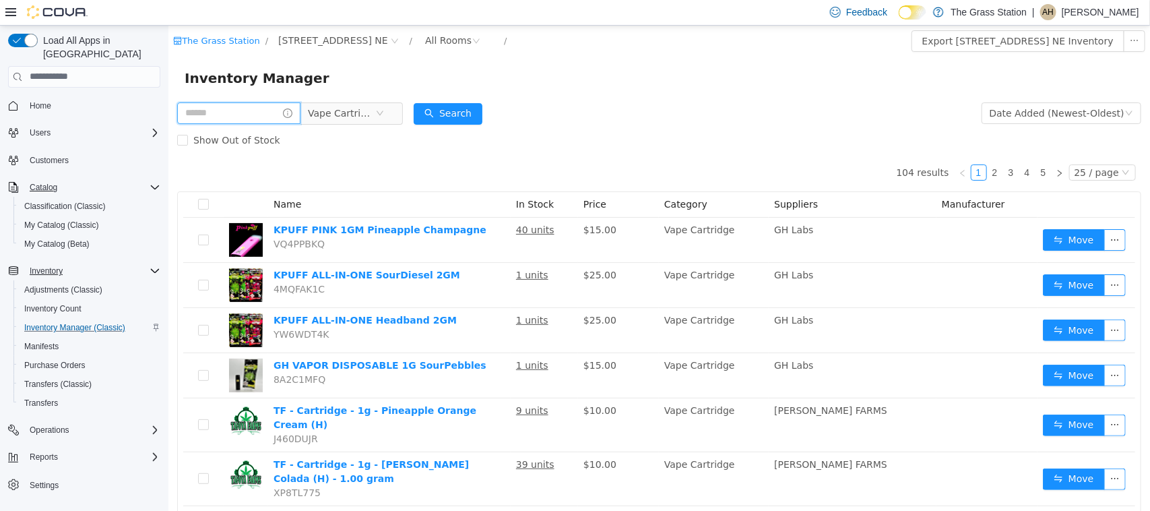
click at [269, 116] on input "text" at bounding box center [238, 113] width 123 height 22
type input "*****"
click at [485, 113] on button "Search" at bounding box center [460, 113] width 69 height 22
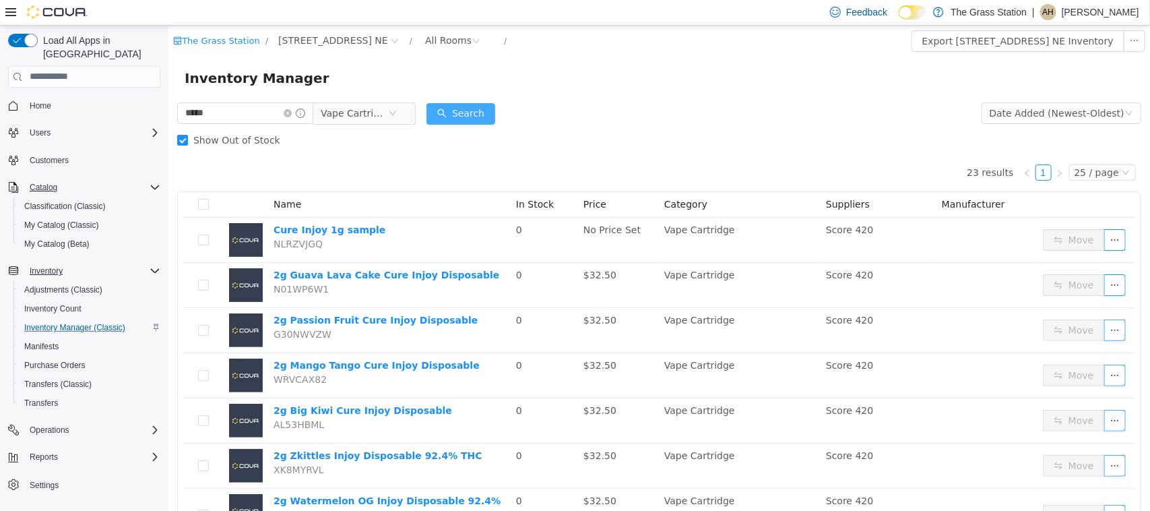
click at [473, 113] on button "Search" at bounding box center [460, 113] width 69 height 22
click at [291, 113] on icon "icon: close-circle" at bounding box center [287, 112] width 8 height 8
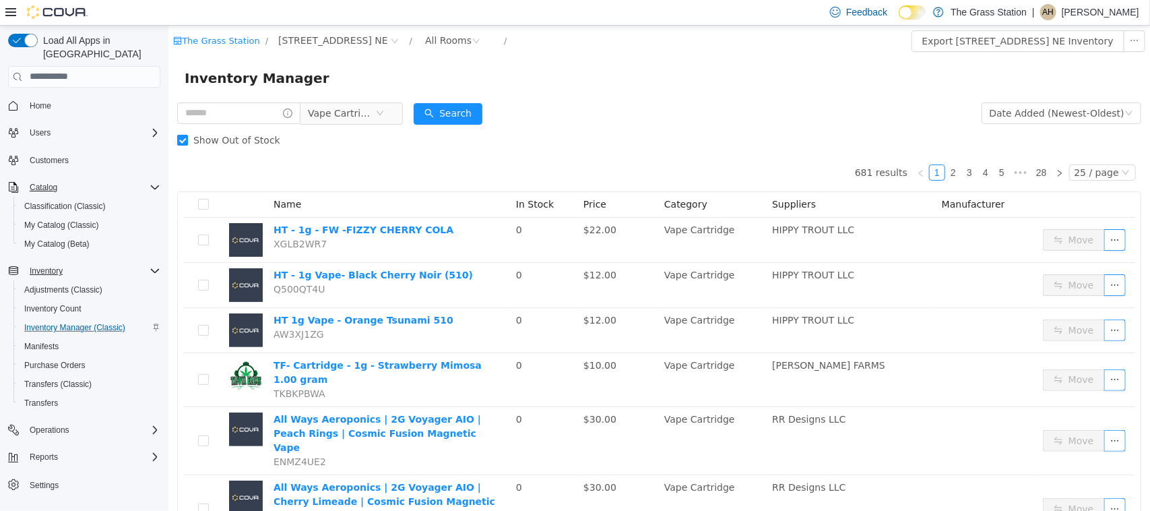
click at [186, 139] on span at bounding box center [182, 139] width 11 height 11
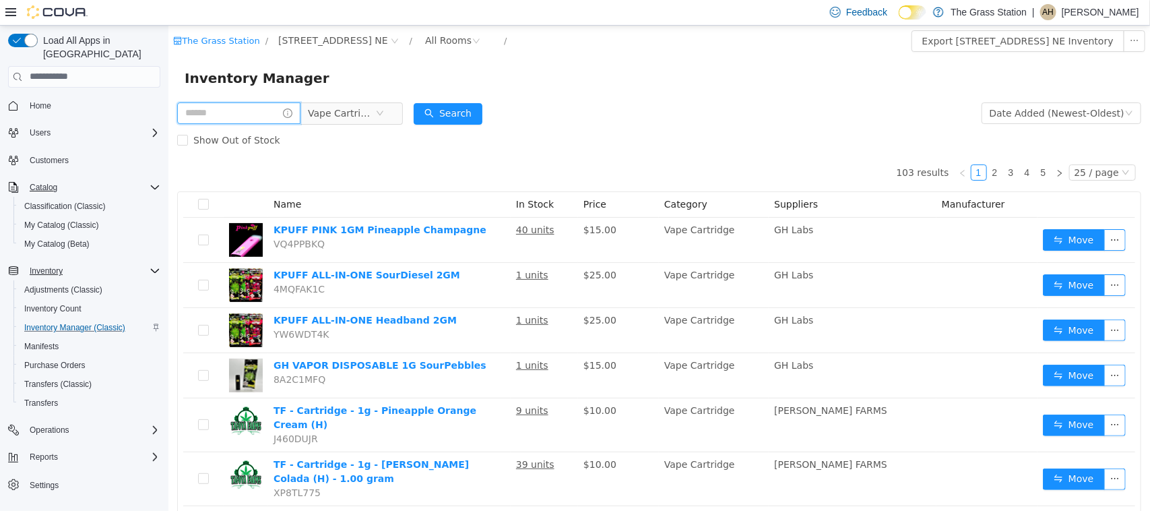
click at [201, 113] on input "text" at bounding box center [238, 113] width 123 height 22
click at [383, 112] on icon "icon: close-circle" at bounding box center [379, 112] width 8 height 8
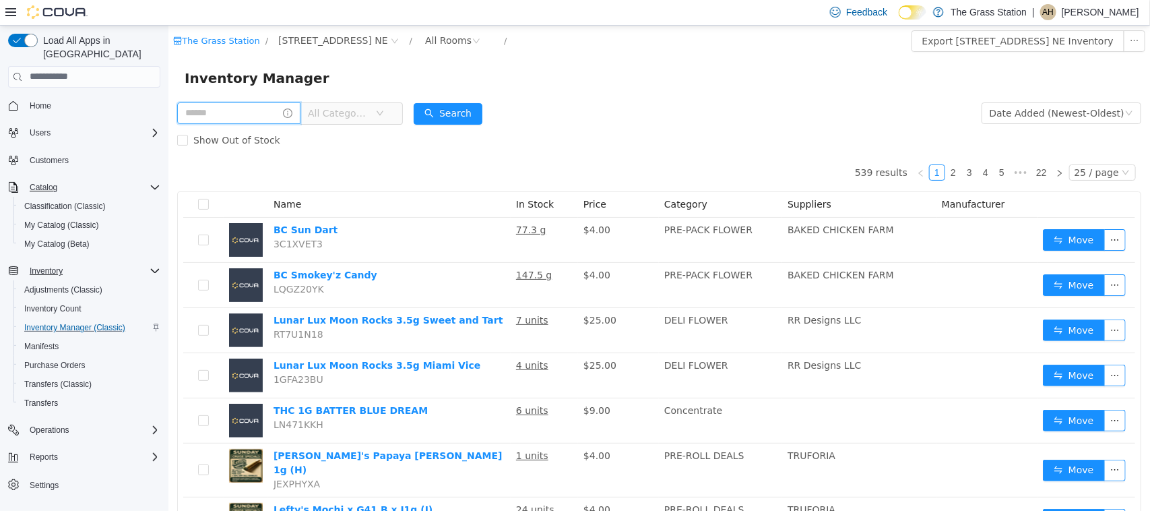
click at [263, 112] on input "text" at bounding box center [238, 113] width 123 height 22
type input "**********"
click at [492, 117] on button "Search" at bounding box center [460, 113] width 69 height 22
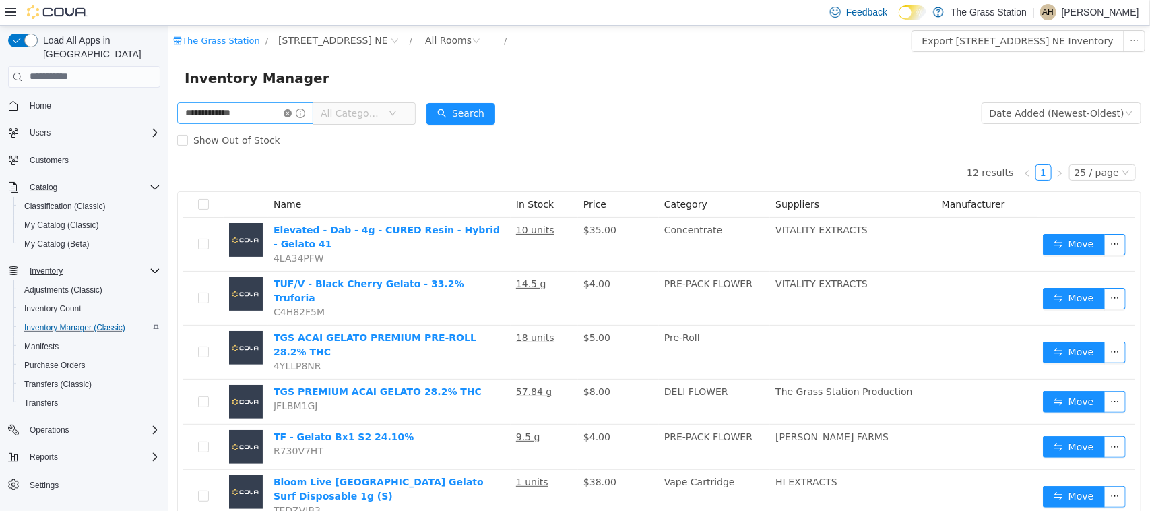
click at [291, 111] on icon "icon: close-circle" at bounding box center [287, 112] width 8 height 8
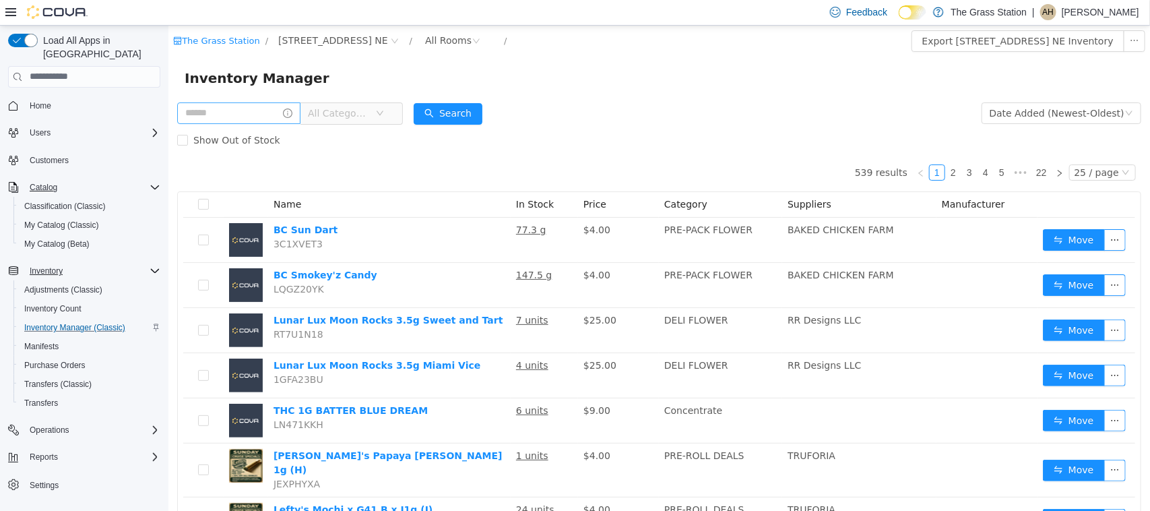
click at [383, 109] on icon "icon: down" at bounding box center [379, 112] width 8 height 8
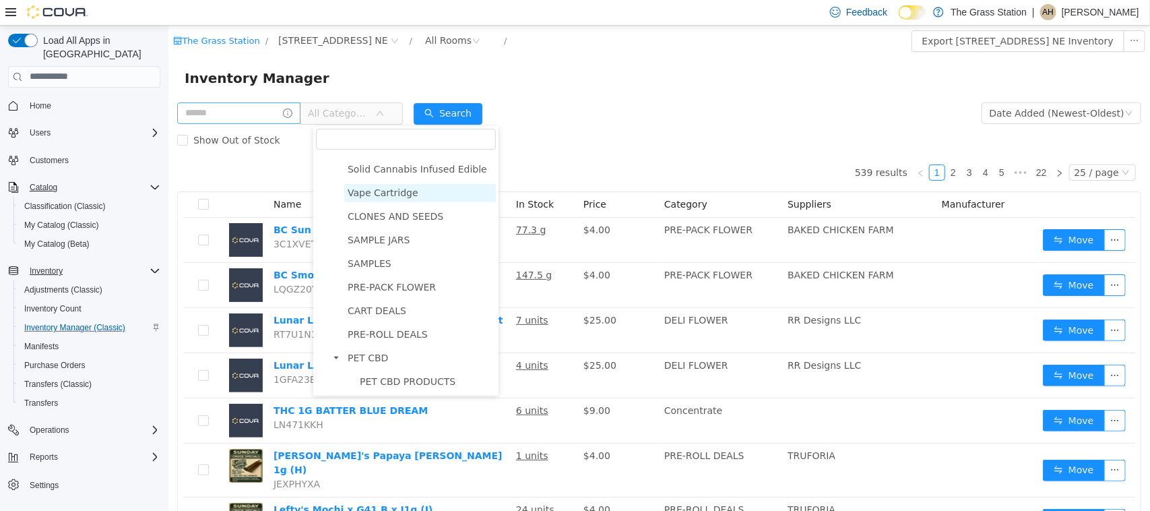
click at [382, 190] on span "Vape Cartridge" at bounding box center [382, 192] width 71 height 11
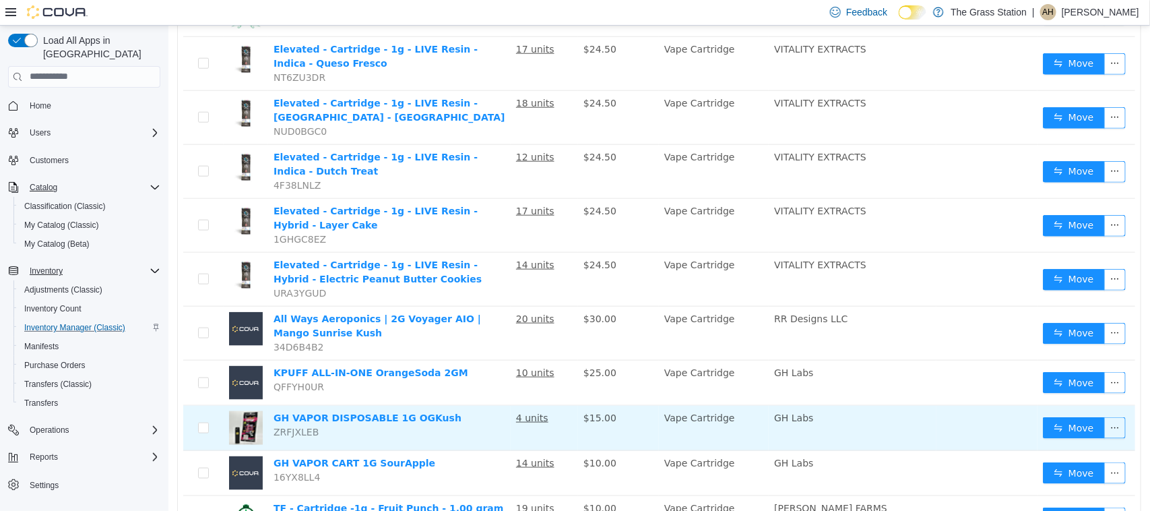
scroll to position [590, 0]
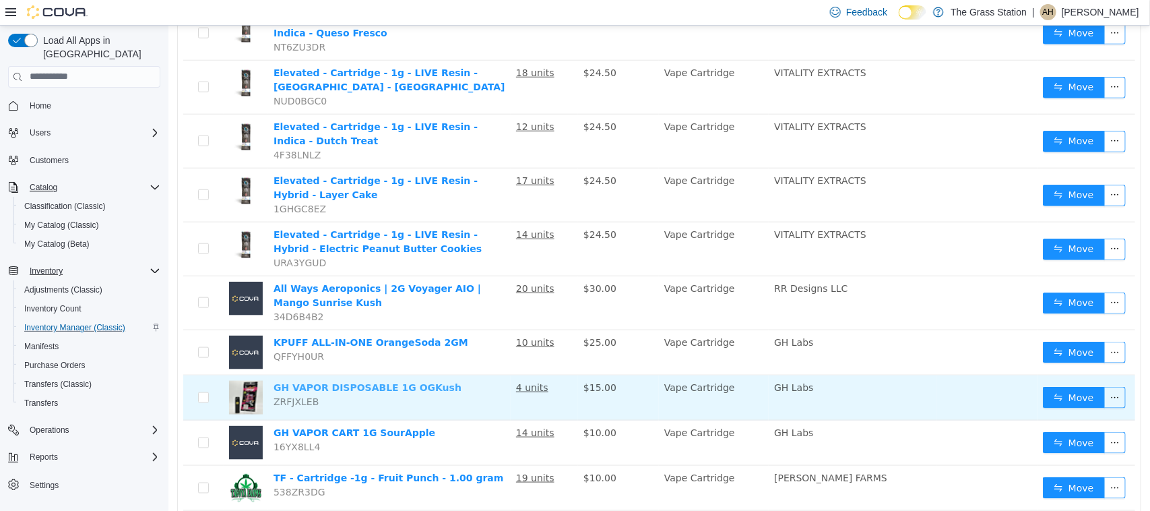
click at [401, 381] on link "GH VAPOR DISPOSABLE 1G OGKush" at bounding box center [367, 386] width 188 height 11
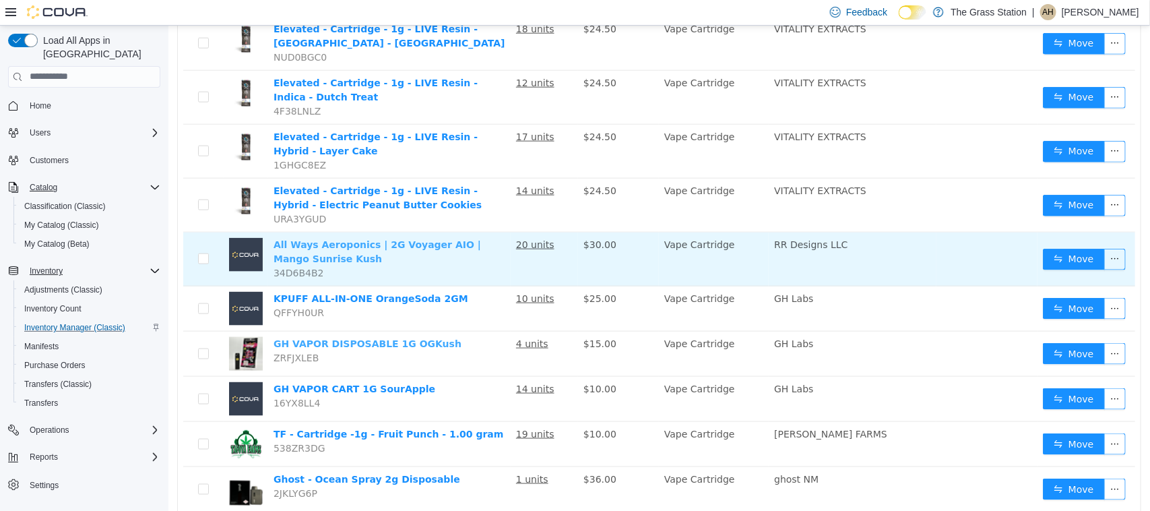
scroll to position [674, 0]
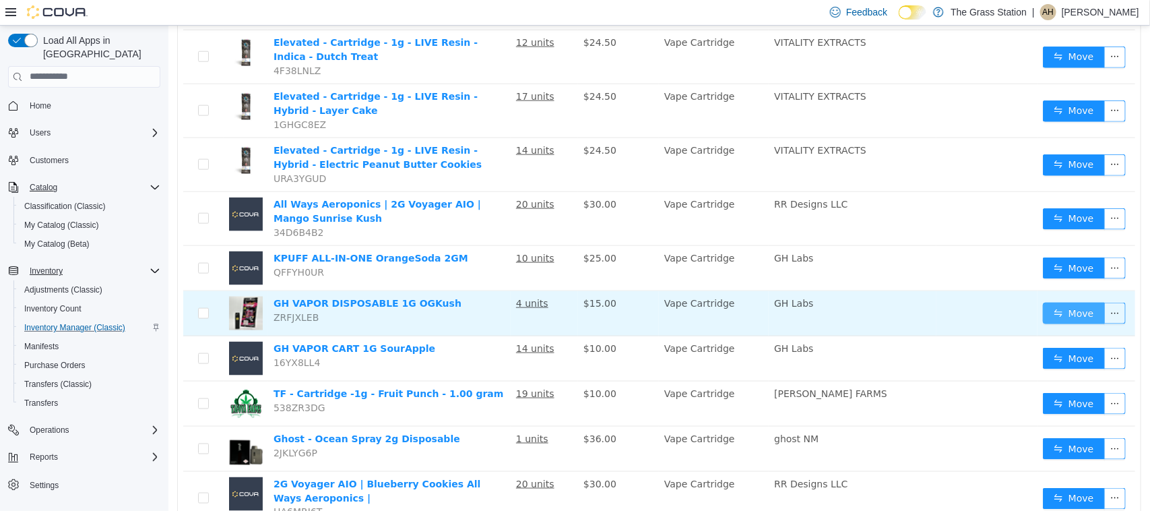
click at [1047, 302] on button "Move" at bounding box center [1073, 313] width 62 height 22
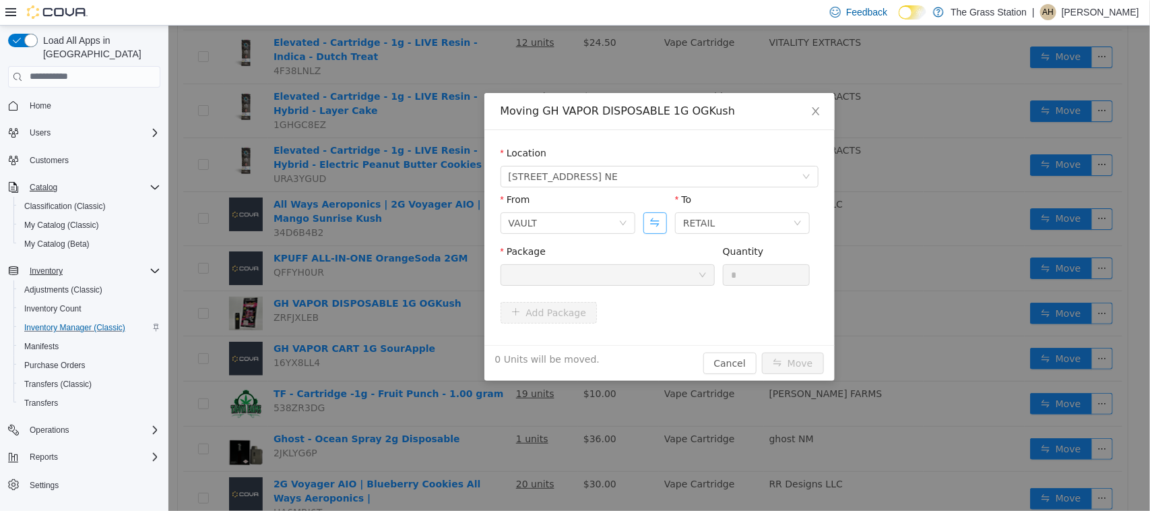
click at [651, 216] on button "Swap" at bounding box center [655, 223] width 24 height 22
click at [655, 276] on div at bounding box center [602, 274] width 189 height 20
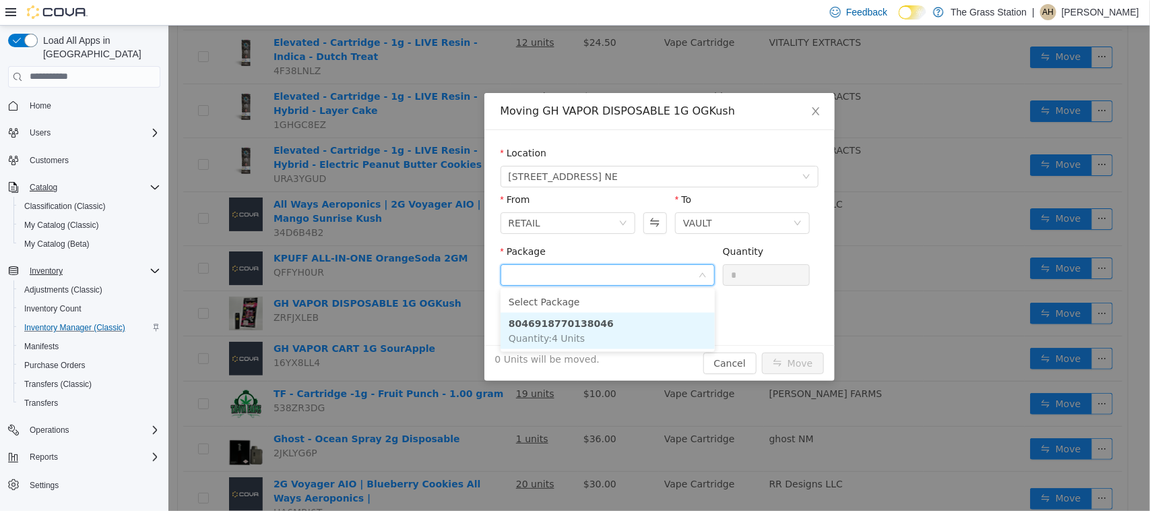
click at [650, 319] on li "8046918770138046 Quantity : 4 Units" at bounding box center [607, 330] width 214 height 36
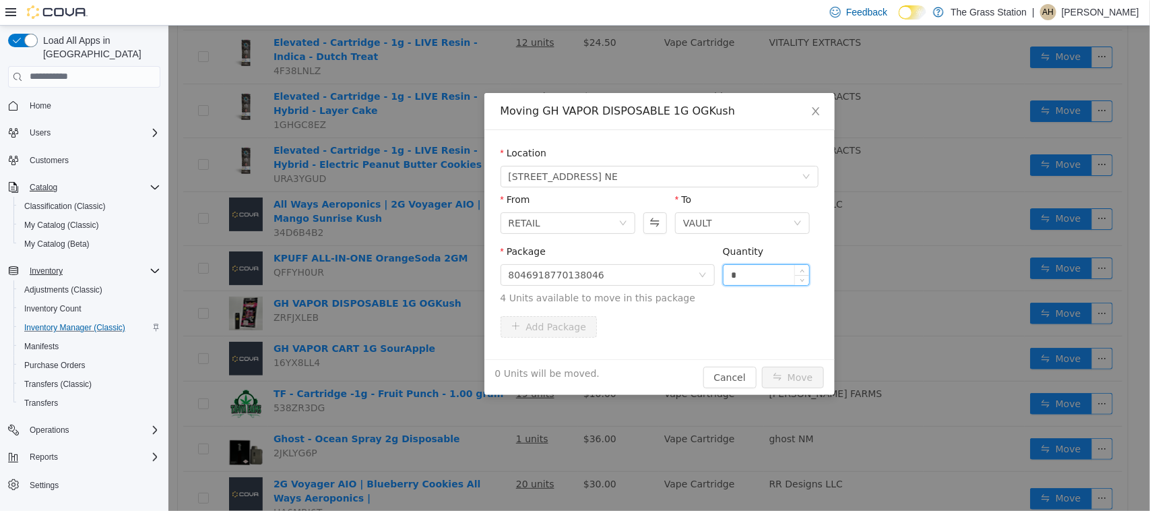
click at [757, 271] on input "*" at bounding box center [766, 274] width 86 height 20
click at [802, 269] on icon "icon: up" at bounding box center [802, 271] width 5 height 5
type input "*"
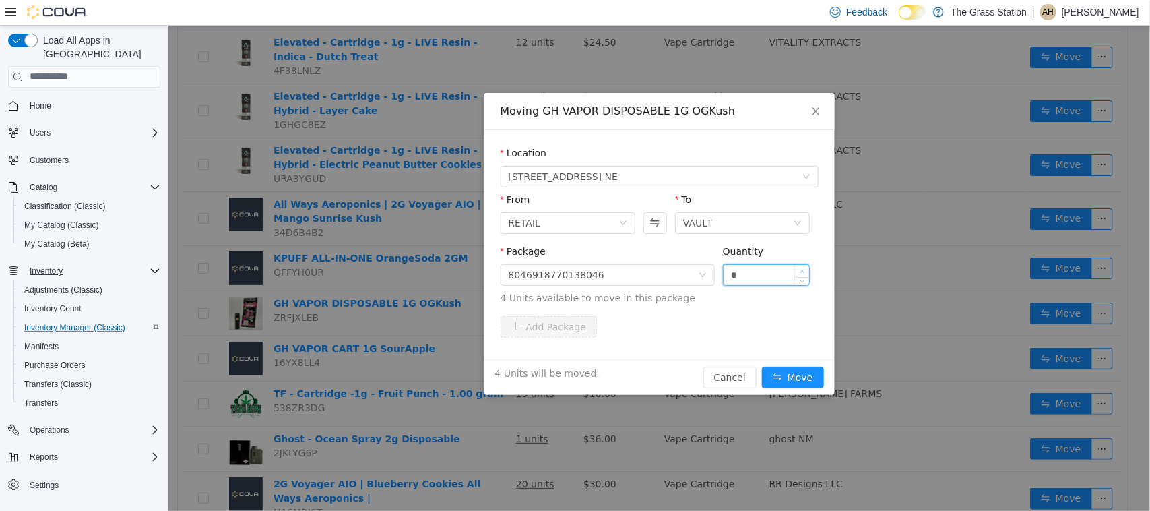
click at [802, 269] on icon "icon: up" at bounding box center [802, 271] width 5 height 5
click at [792, 370] on button "Move" at bounding box center [792, 377] width 62 height 22
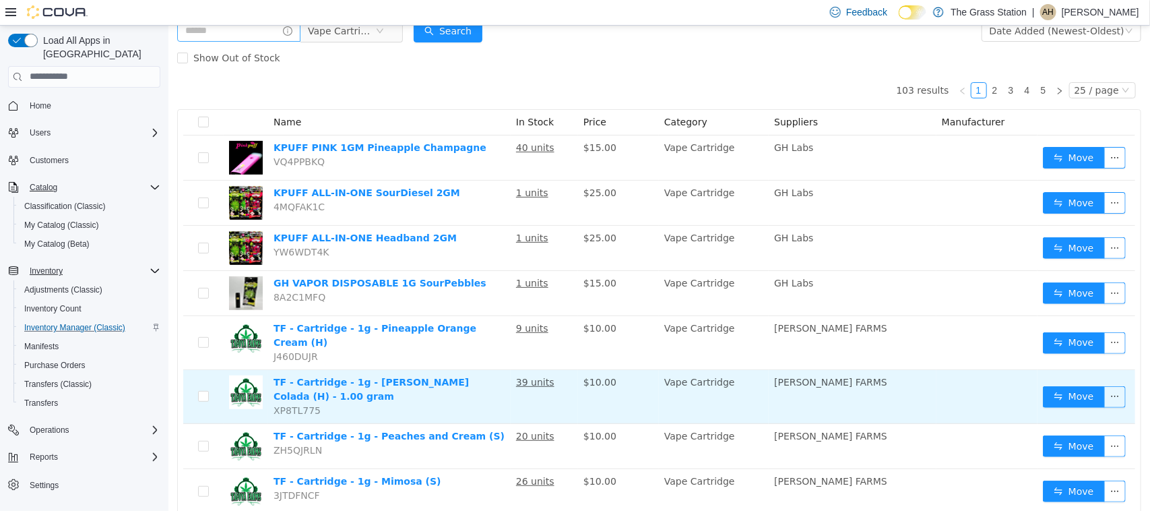
scroll to position [0, 0]
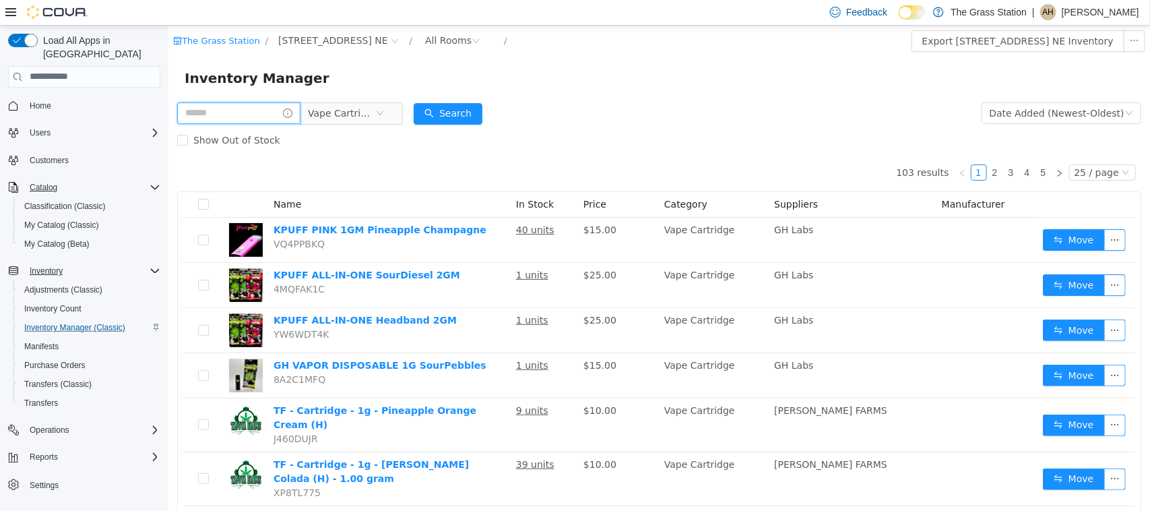
drag, startPoint x: 270, startPoint y: 109, endPoint x: 260, endPoint y: 115, distance: 11.5
click at [269, 109] on input "text" at bounding box center [238, 113] width 123 height 22
type input "******"
click at [396, 112] on icon "icon: close-circle" at bounding box center [392, 112] width 8 height 8
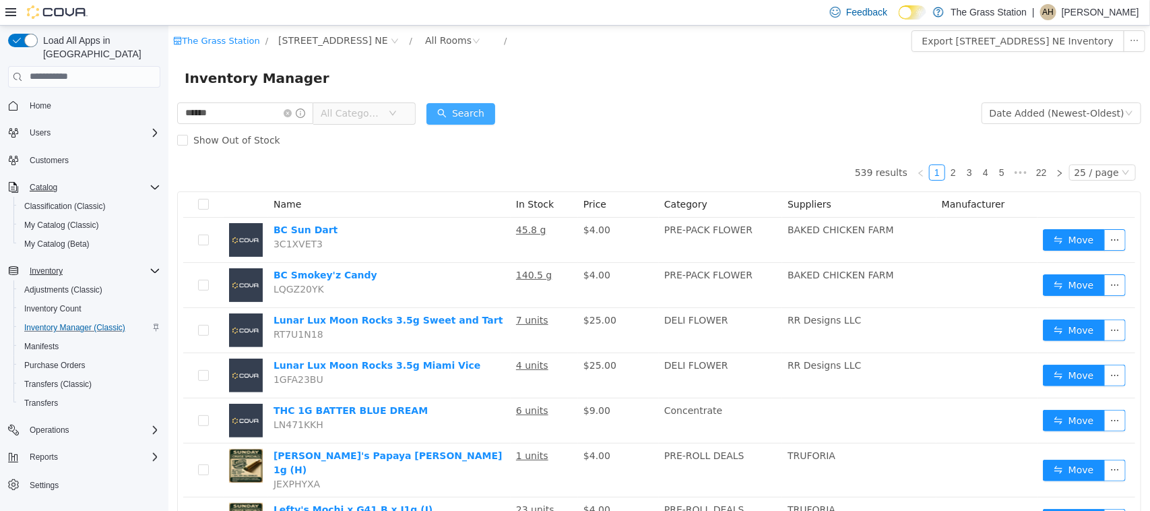
click at [473, 112] on button "Search" at bounding box center [460, 113] width 69 height 22
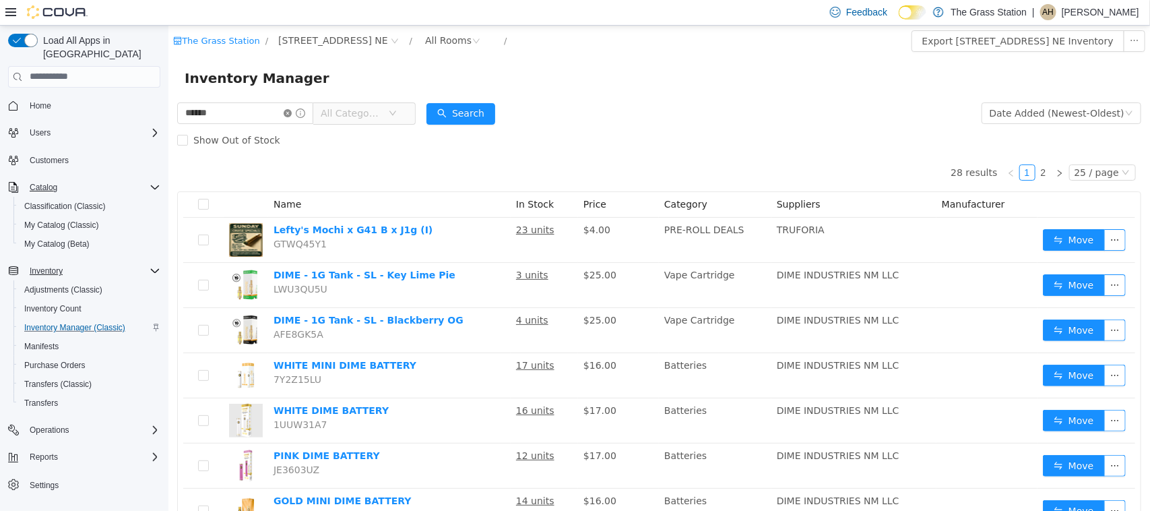
click at [291, 115] on icon "icon: close-circle" at bounding box center [287, 112] width 8 height 8
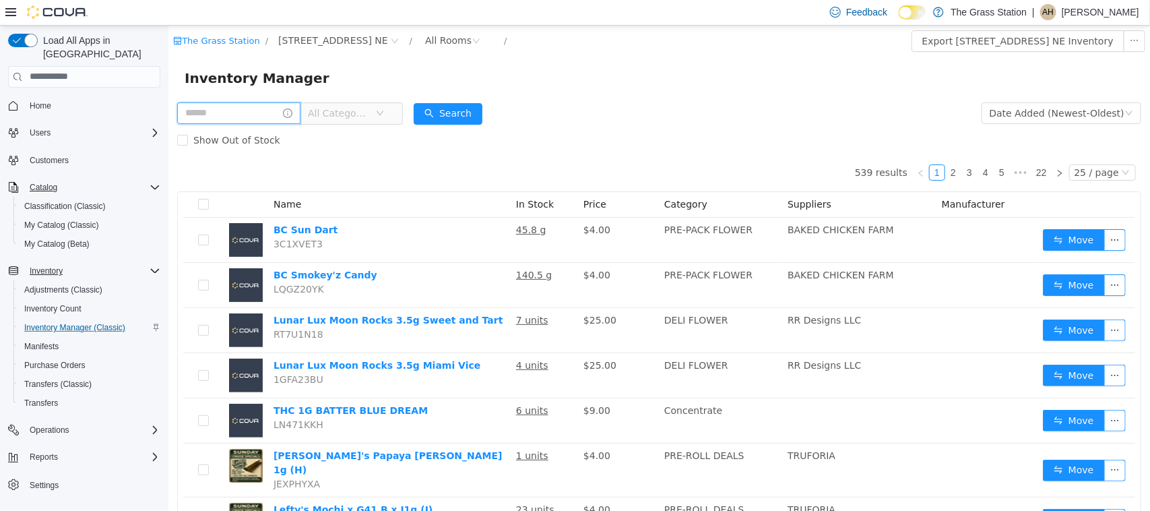
click at [280, 113] on input "text" at bounding box center [238, 113] width 123 height 22
type input "*****"
click at [484, 110] on button "Search" at bounding box center [460, 113] width 69 height 22
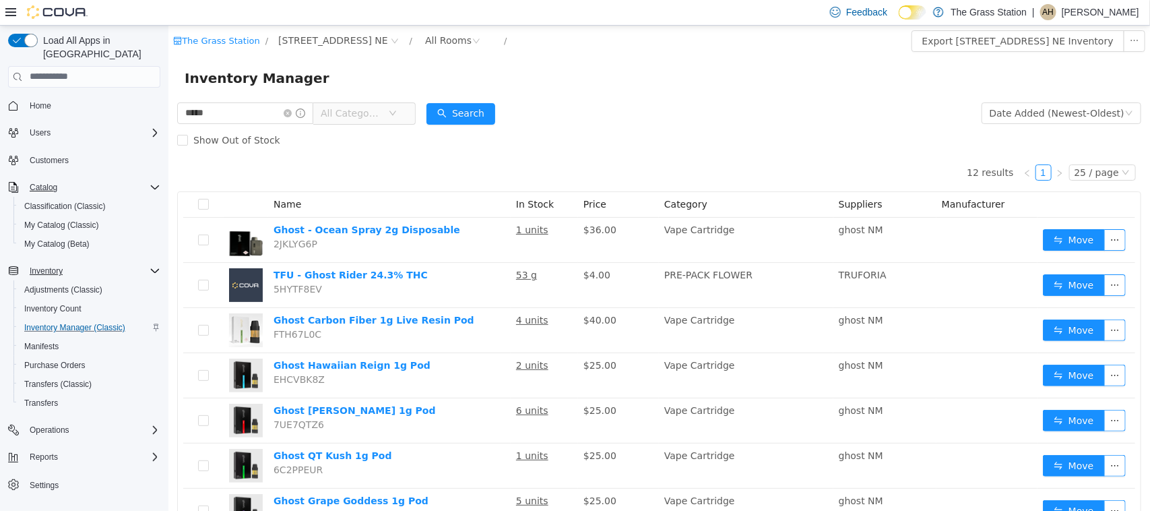
click at [378, 108] on span "All Categories" at bounding box center [350, 112] width 61 height 13
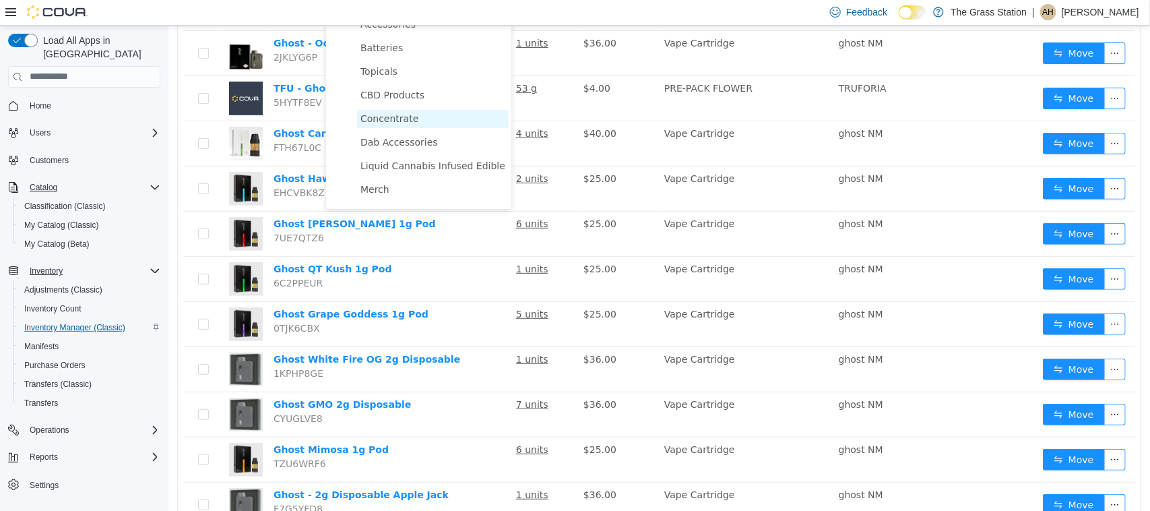
scroll to position [168, 0]
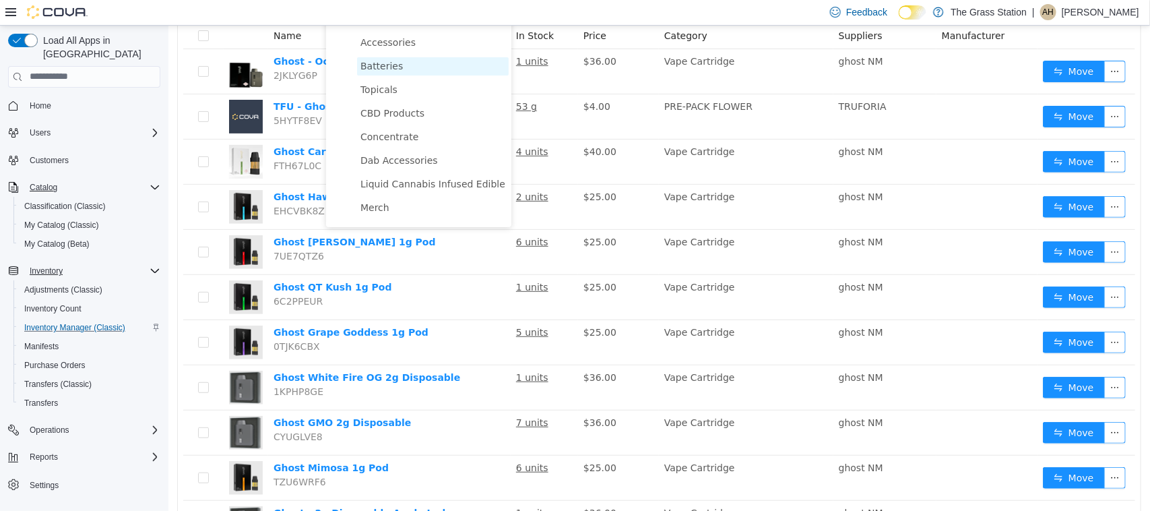
click at [383, 68] on span "Batteries" at bounding box center [381, 65] width 42 height 11
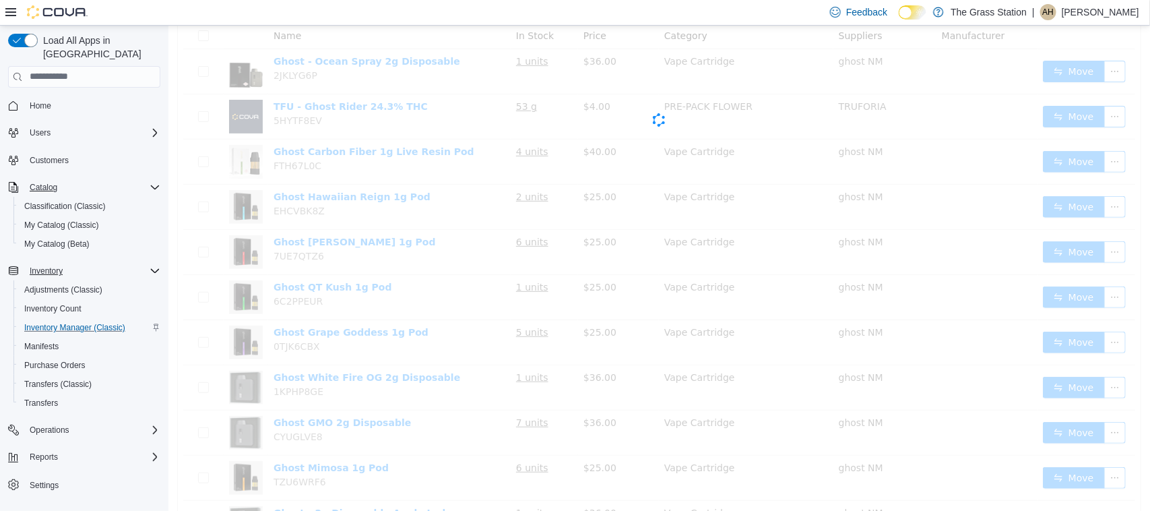
scroll to position [0, 0]
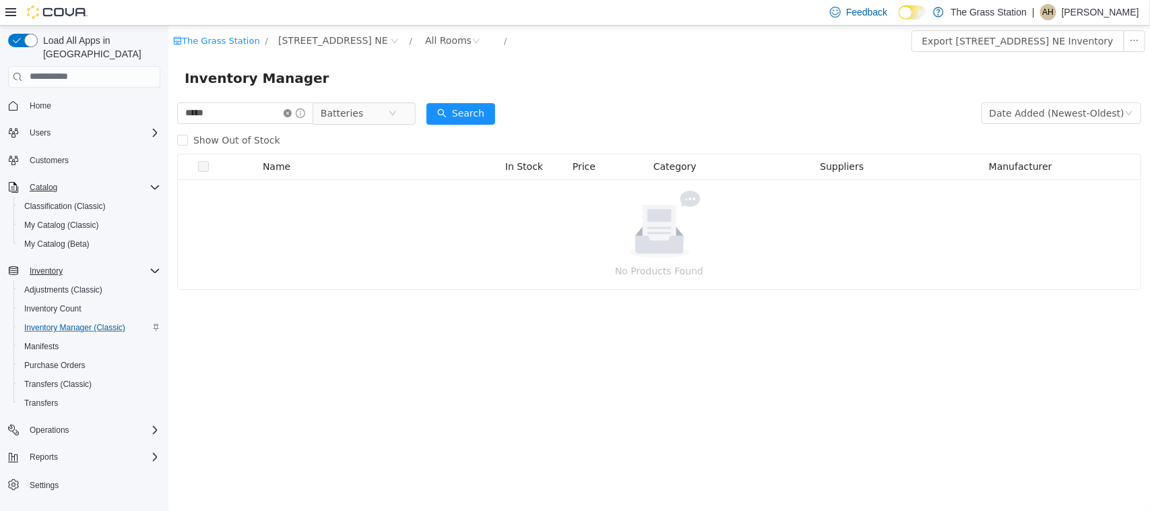
click at [291, 108] on icon "icon: close-circle" at bounding box center [287, 112] width 8 height 8
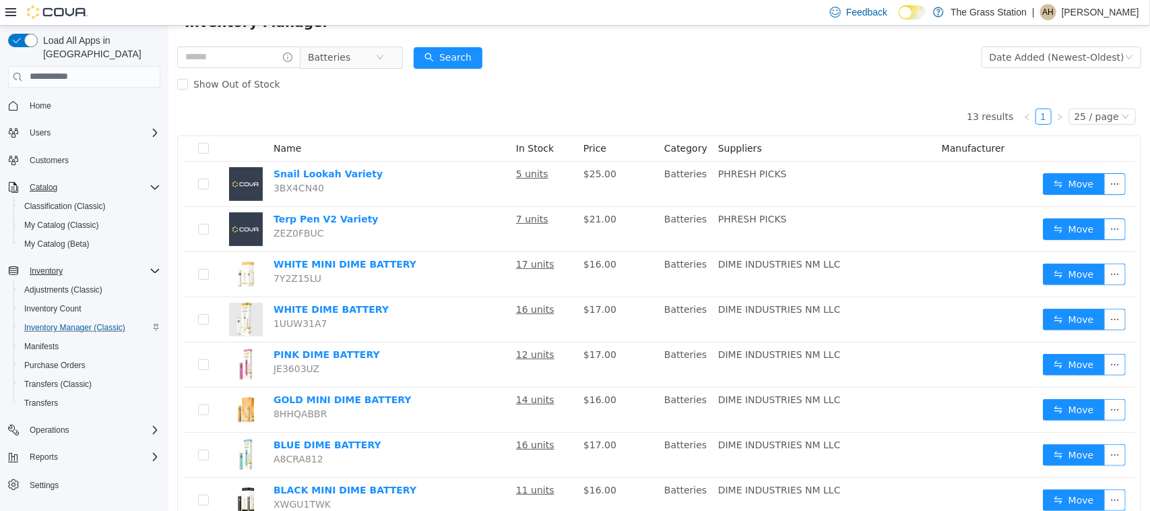
scroll to position [84, 0]
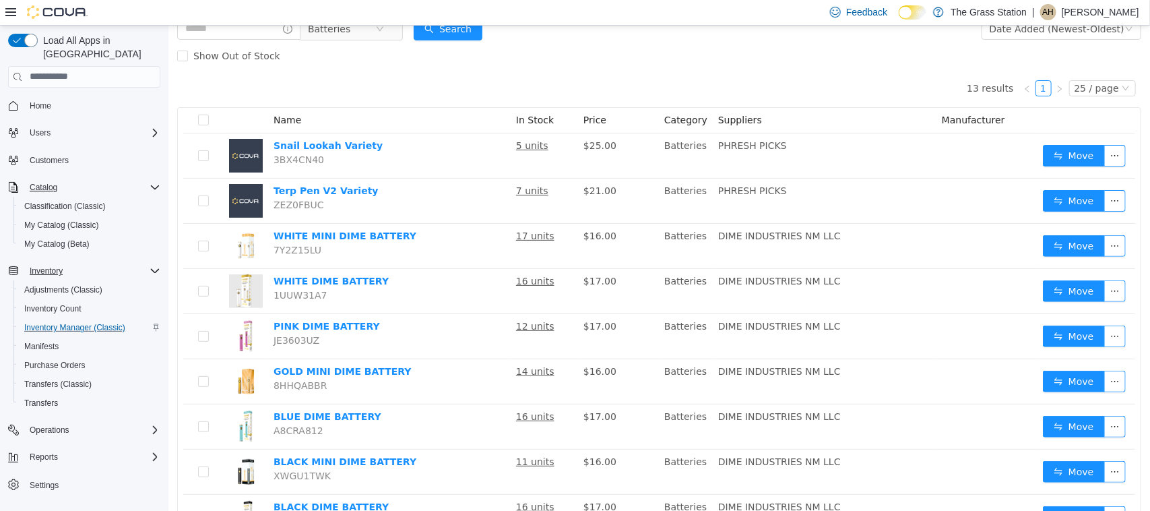
drag, startPoint x: 397, startPoint y: 333, endPoint x: 249, endPoint y: 68, distance: 304.0
click at [249, 68] on div "Batteries Date Added (Newest-Oldest) Search Show Out of Stock 13 results 1 25 /…" at bounding box center [659, 386] width 982 height 742
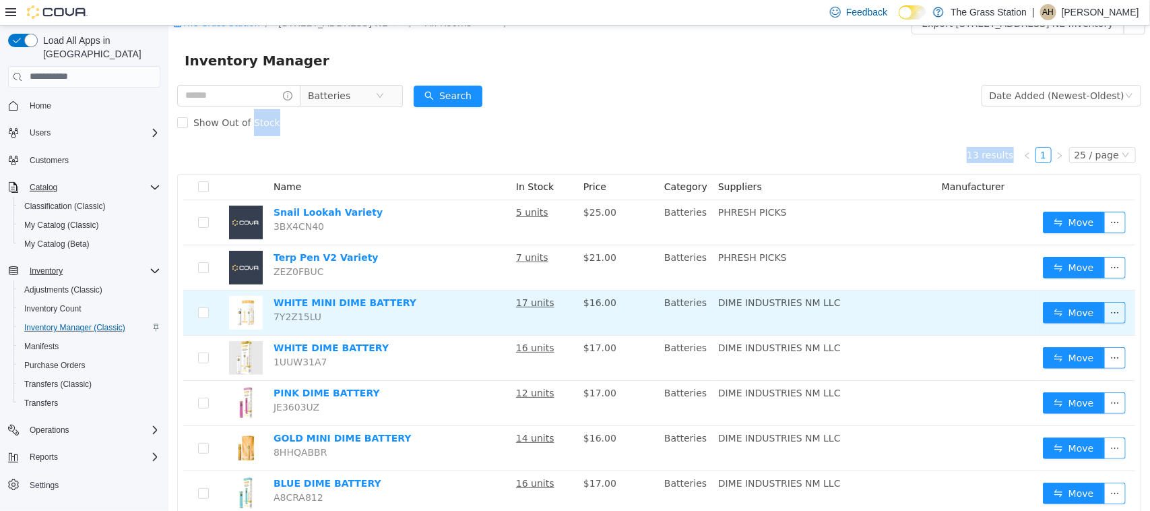
scroll to position [0, 0]
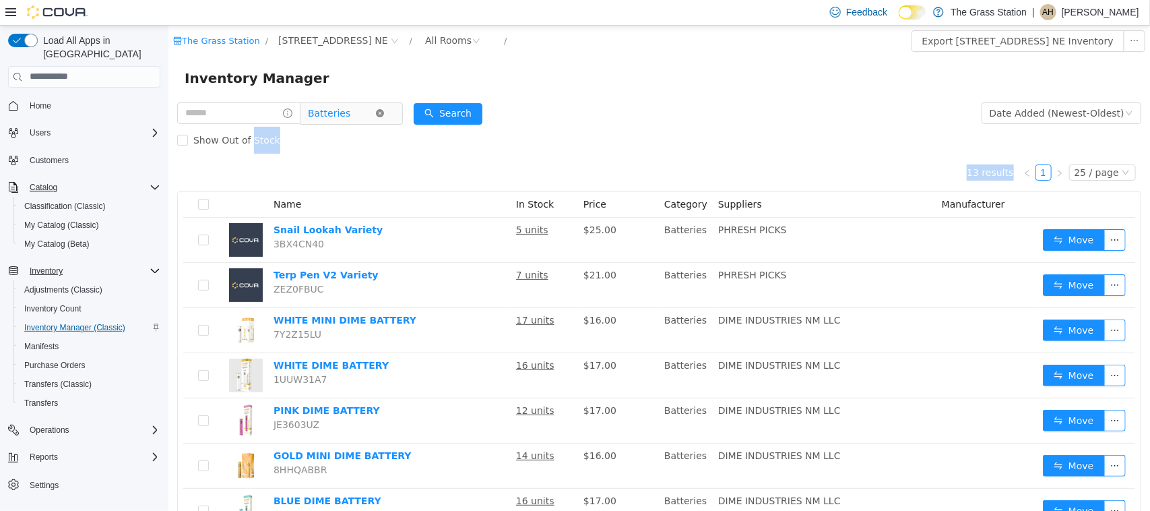
click at [383, 109] on icon "icon: close-circle" at bounding box center [379, 112] width 8 height 8
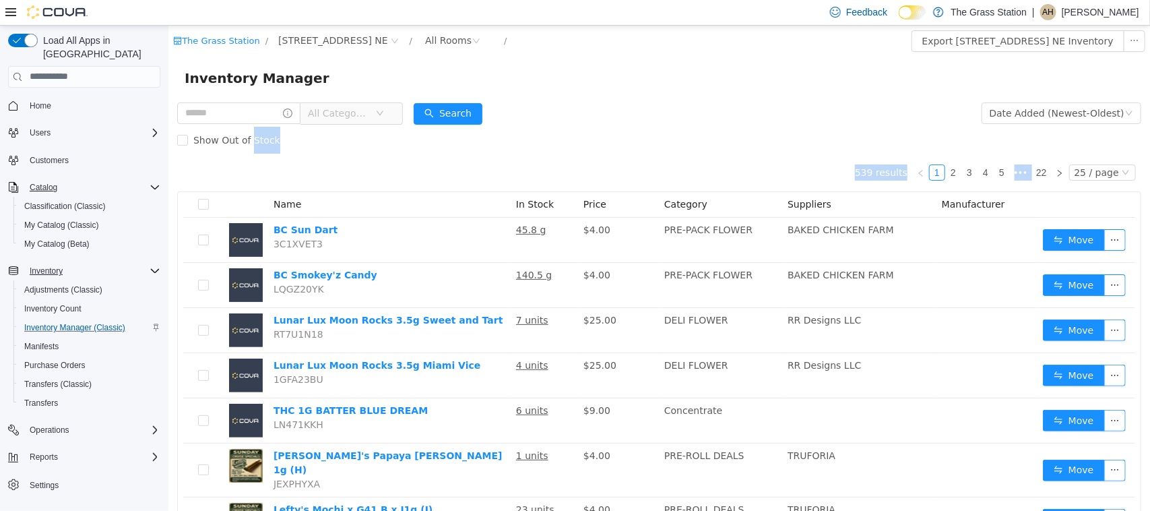
click at [346, 115] on span "All Categories" at bounding box center [337, 112] width 61 height 13
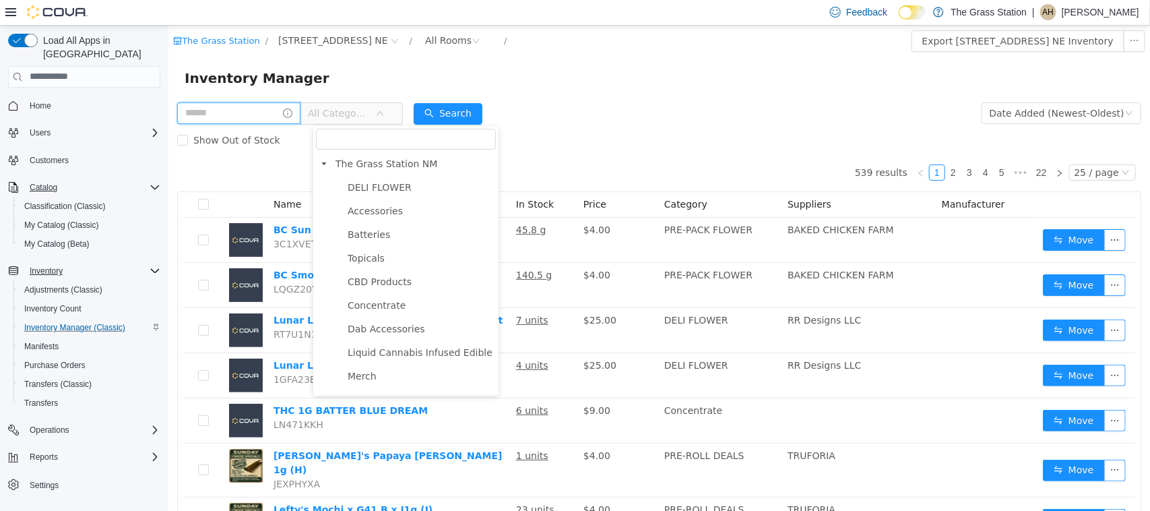
click at [260, 104] on input "text" at bounding box center [238, 113] width 123 height 22
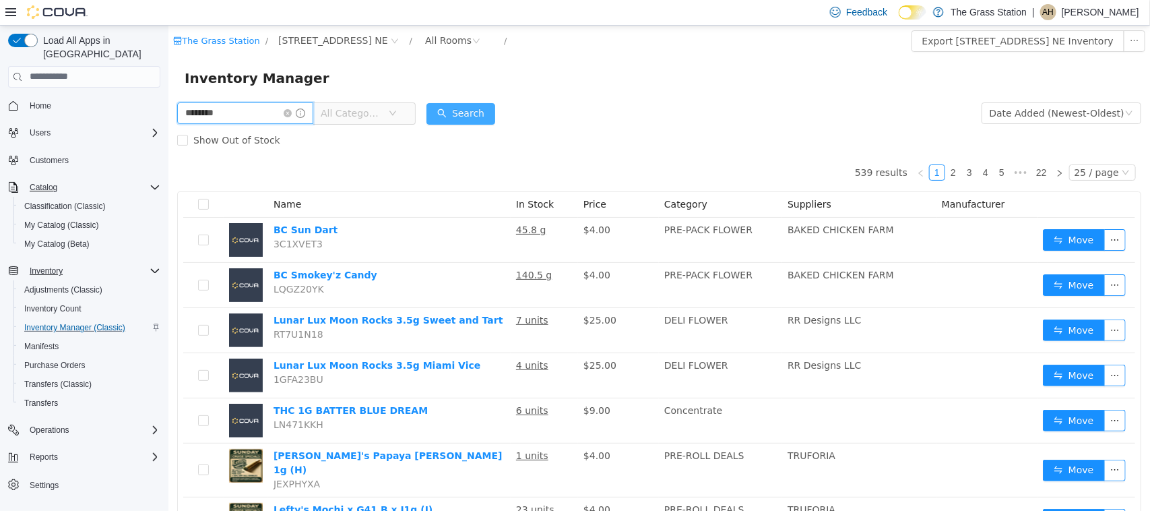
type input "********"
click at [472, 119] on button "Search" at bounding box center [460, 113] width 69 height 22
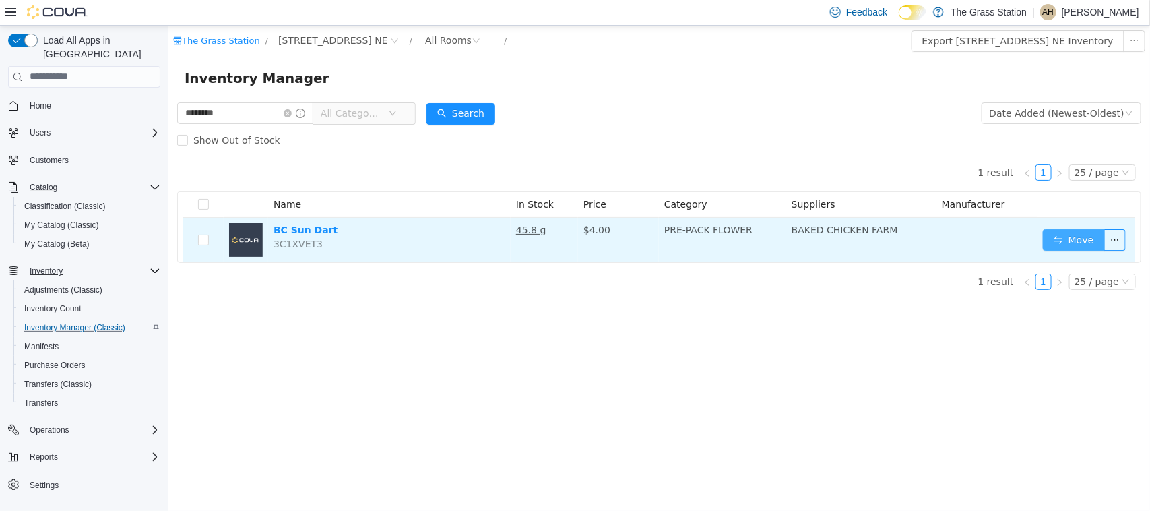
click at [1085, 237] on button "Move" at bounding box center [1073, 239] width 62 height 22
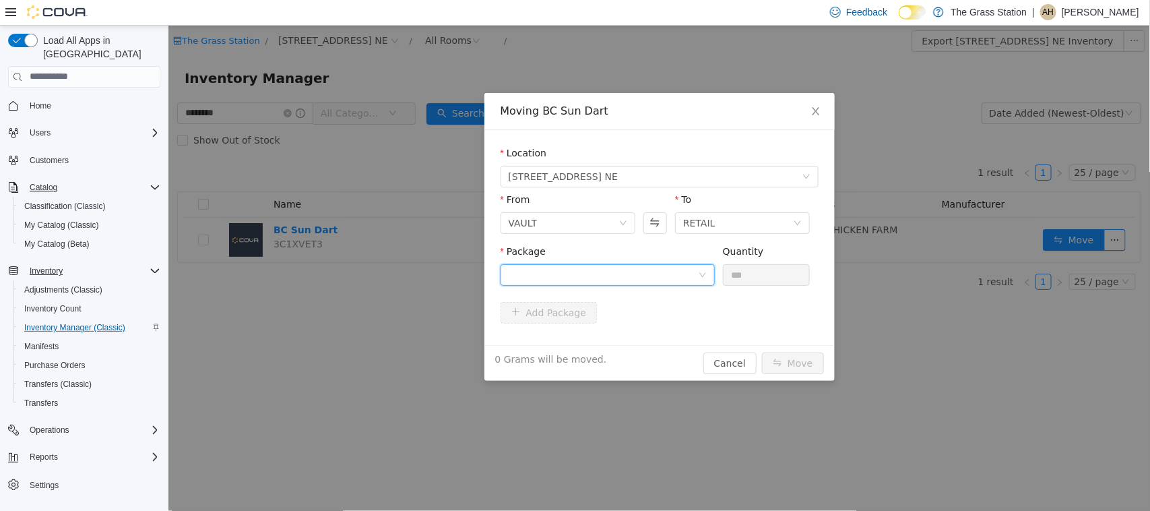
click at [554, 267] on div at bounding box center [602, 274] width 189 height 20
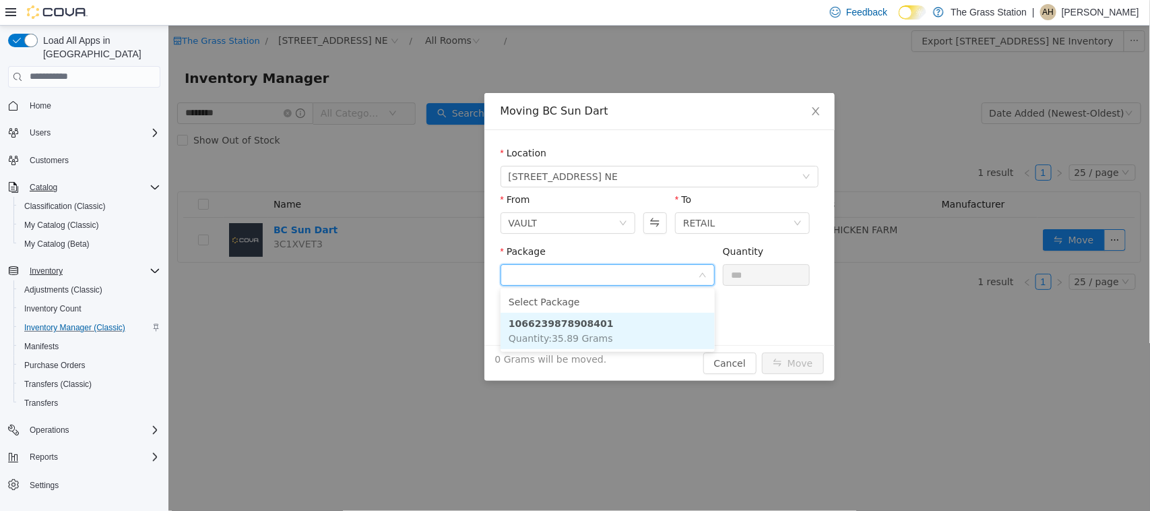
click at [542, 327] on strong "1066239878908401" at bounding box center [560, 322] width 105 height 11
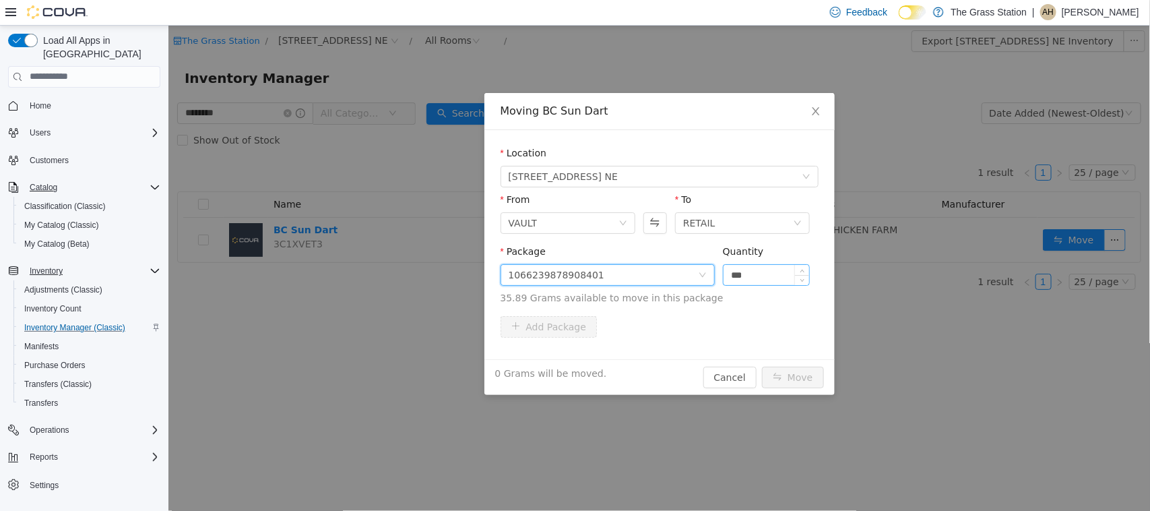
click at [747, 276] on input "***" at bounding box center [766, 274] width 86 height 20
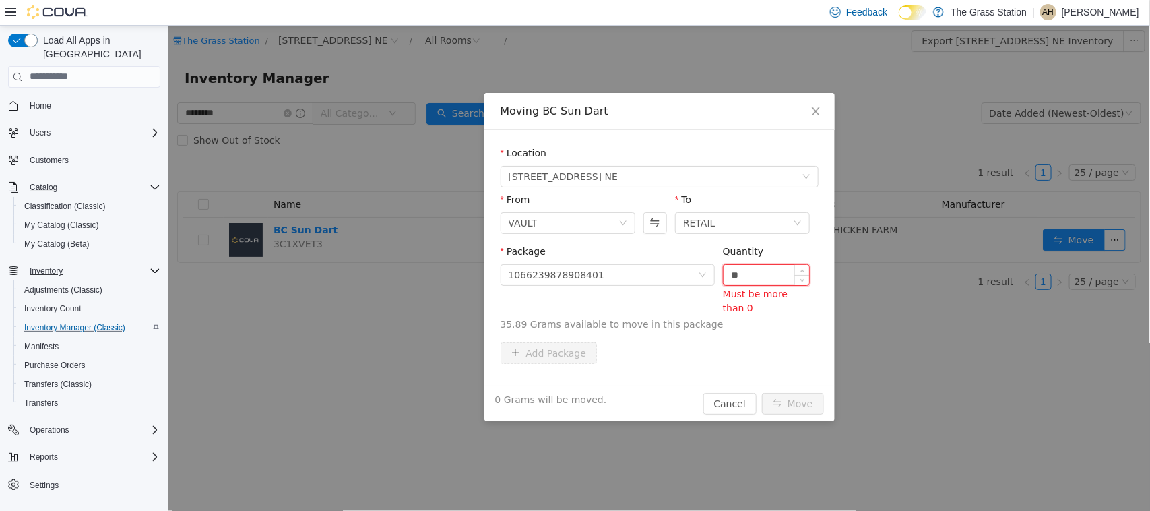
type input "*"
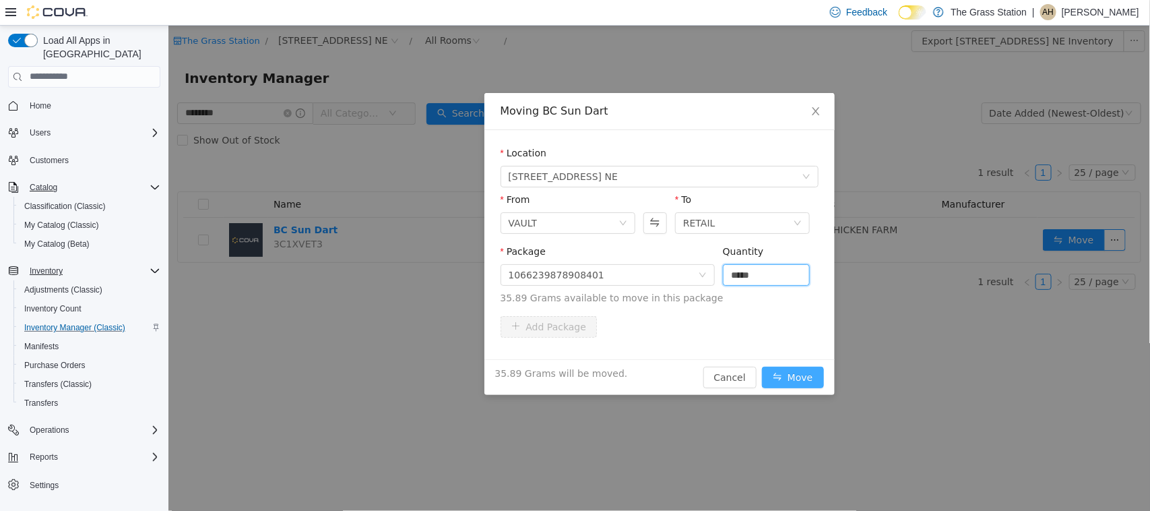
type input "*****"
click at [794, 371] on button "Move" at bounding box center [792, 377] width 62 height 22
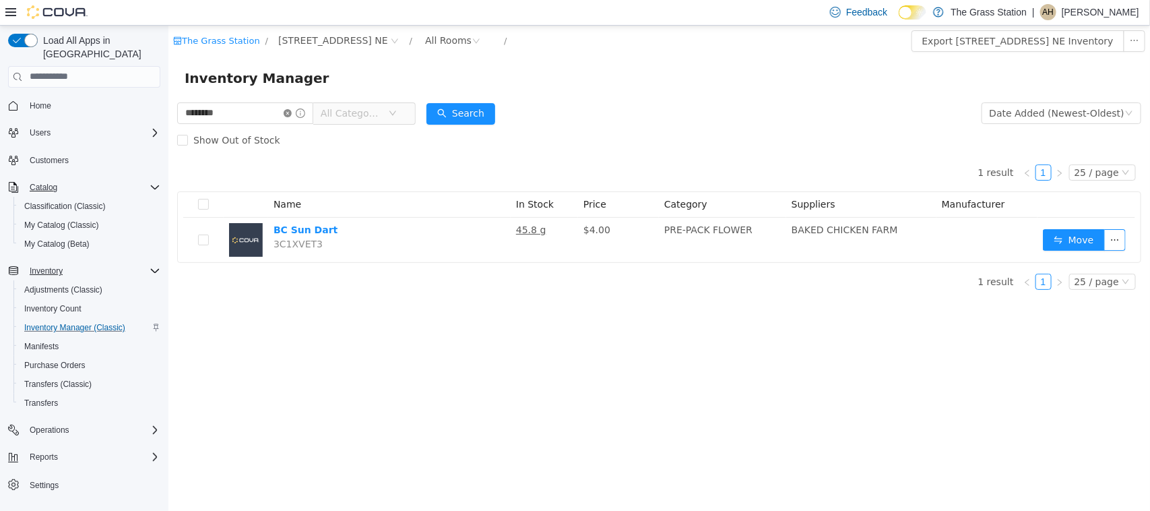
click at [291, 113] on icon "icon: close-circle" at bounding box center [287, 112] width 8 height 8
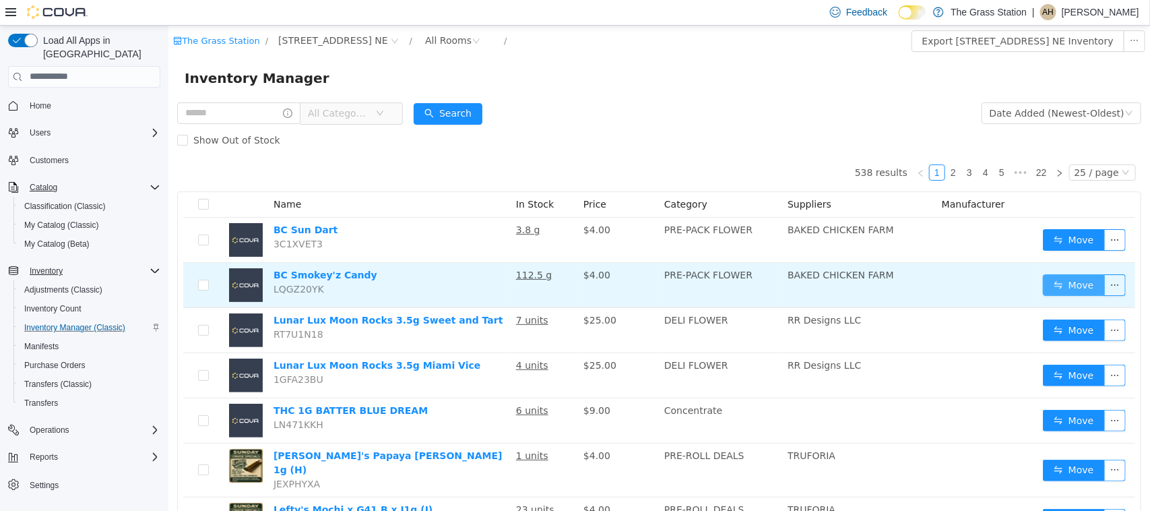
click at [1057, 280] on button "Move" at bounding box center [1073, 285] width 62 height 22
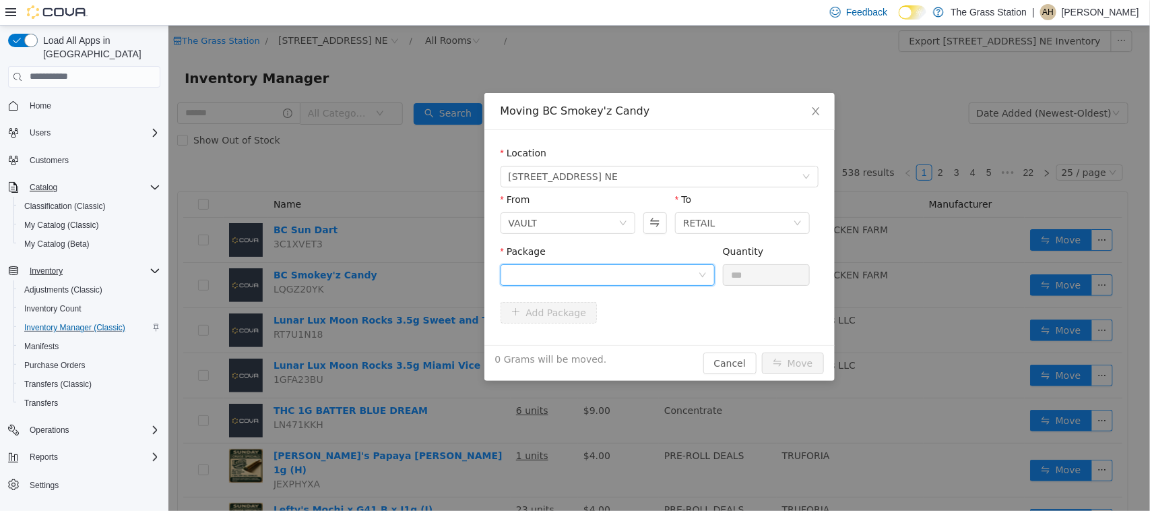
click at [606, 266] on div at bounding box center [602, 274] width 189 height 20
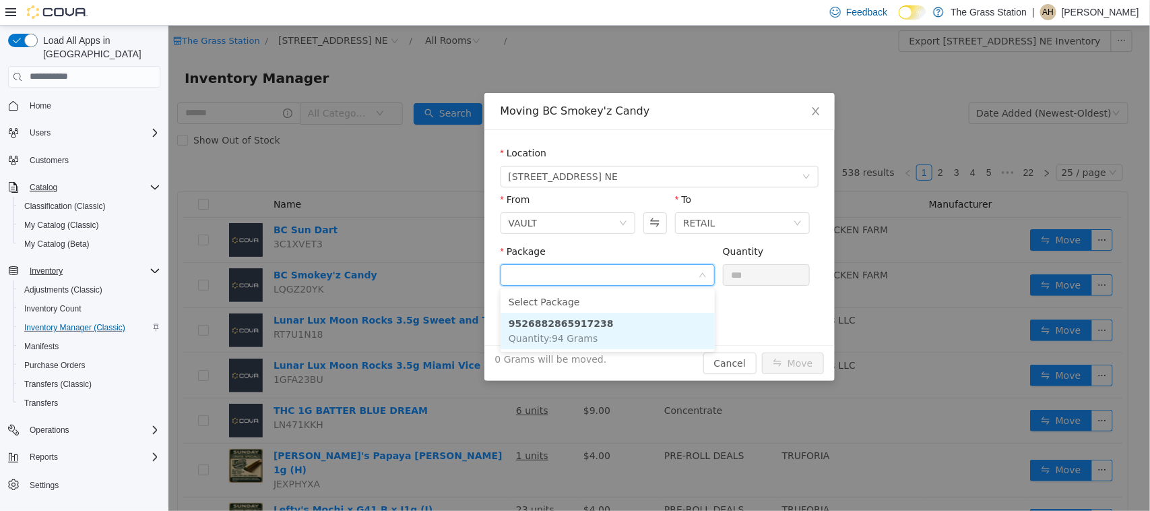
click at [594, 331] on li "9526882865917238 Quantity : 94 Grams" at bounding box center [607, 330] width 214 height 36
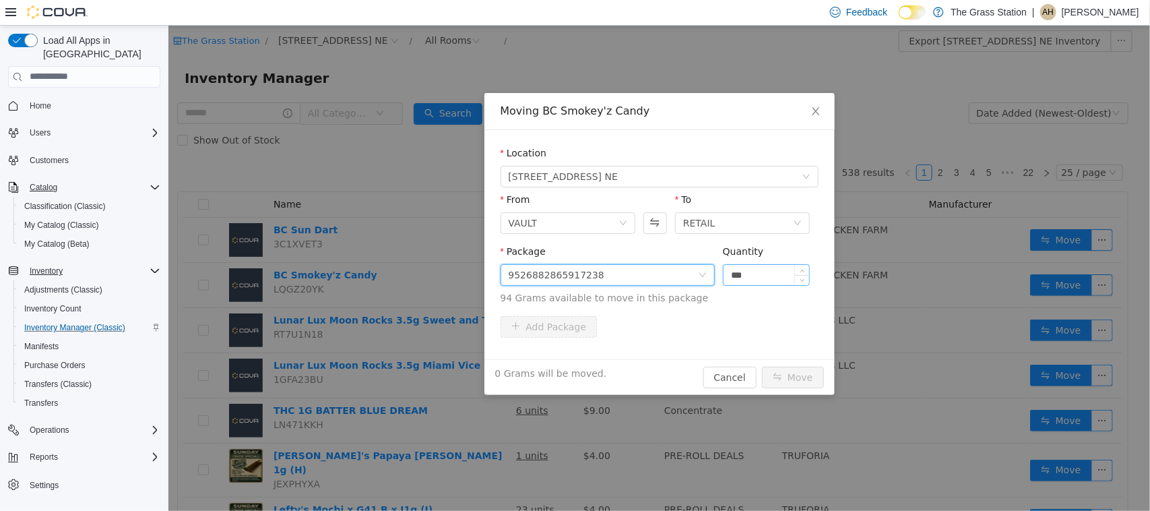
click at [749, 269] on input "***" at bounding box center [766, 274] width 86 height 20
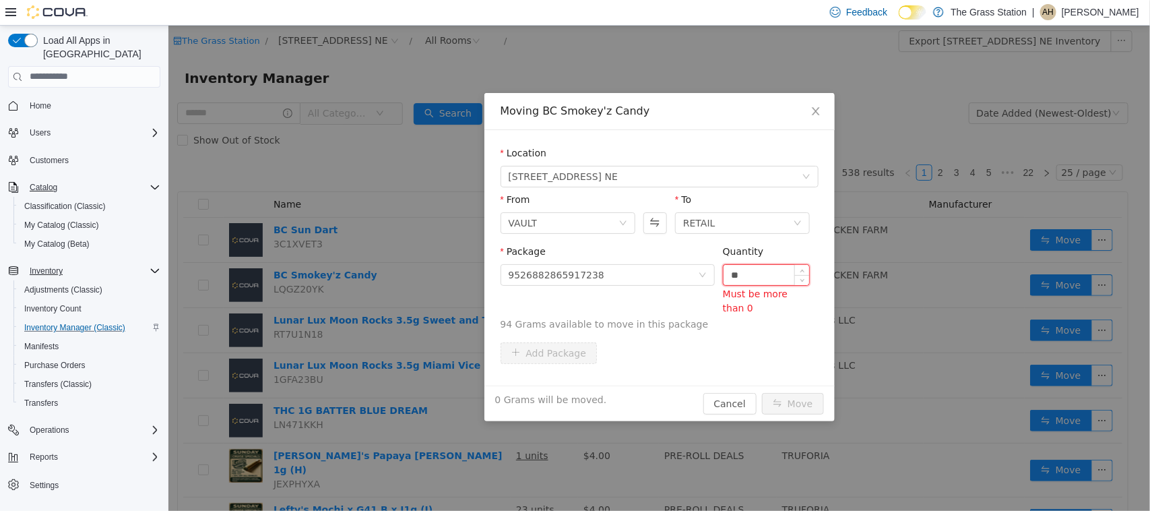
type input "*"
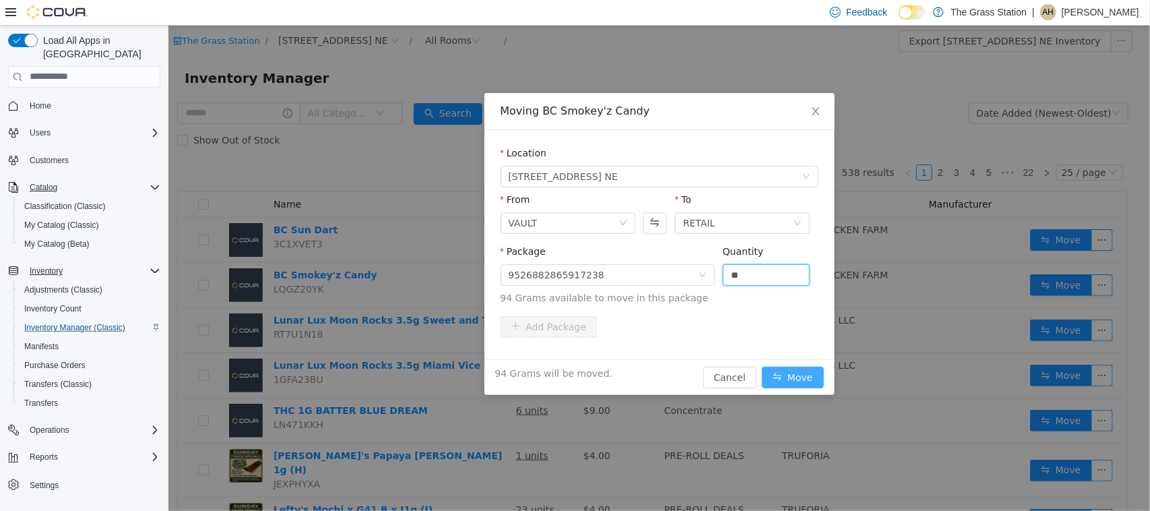
type input "****"
click at [786, 374] on button "Move" at bounding box center [792, 377] width 62 height 22
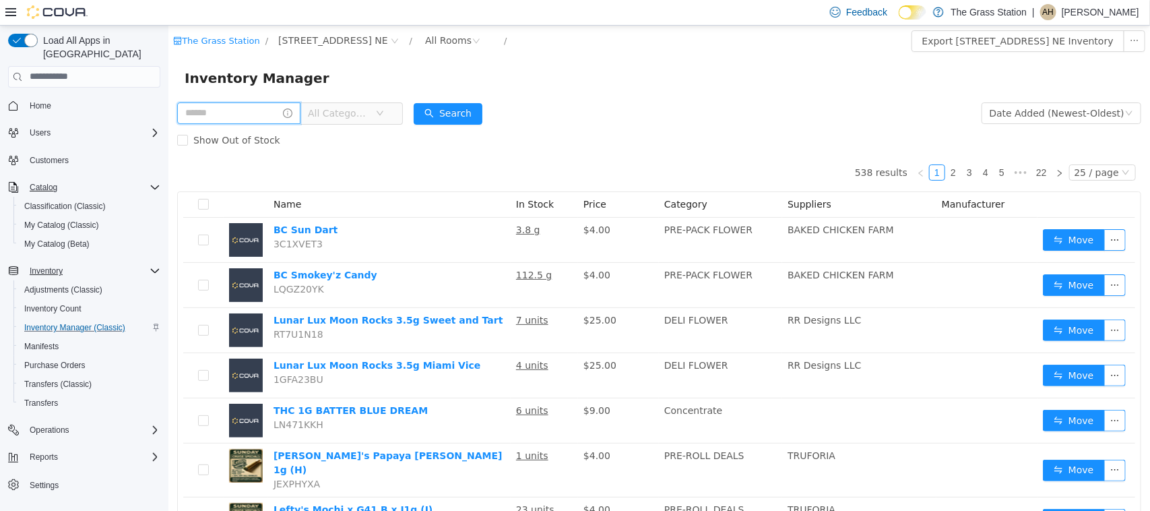
click at [270, 115] on input "text" at bounding box center [238, 113] width 123 height 22
type input "*****"
click at [479, 108] on button "Search" at bounding box center [460, 113] width 69 height 22
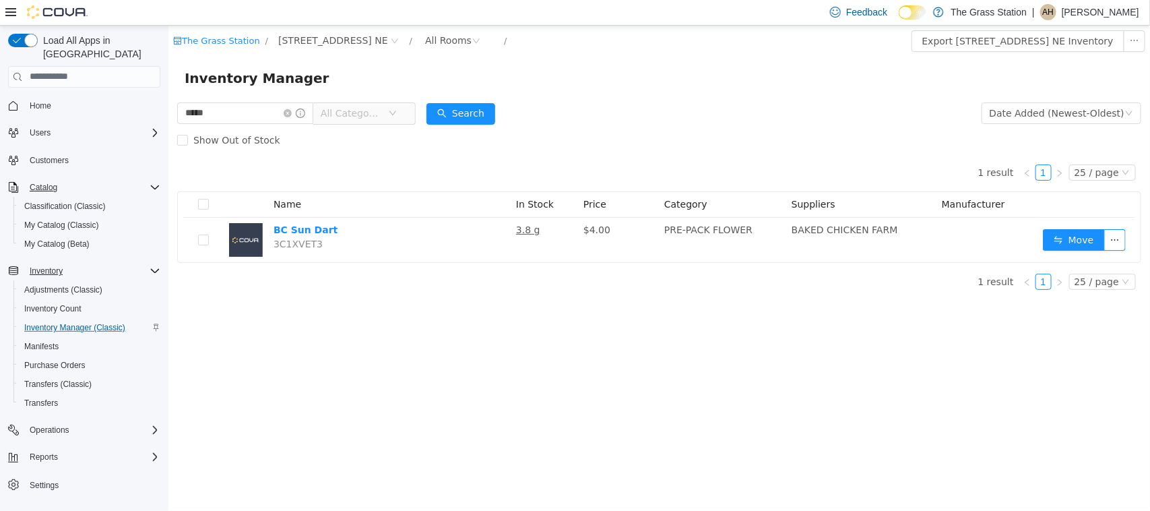
click at [396, 108] on icon "icon: down" at bounding box center [392, 112] width 8 height 8
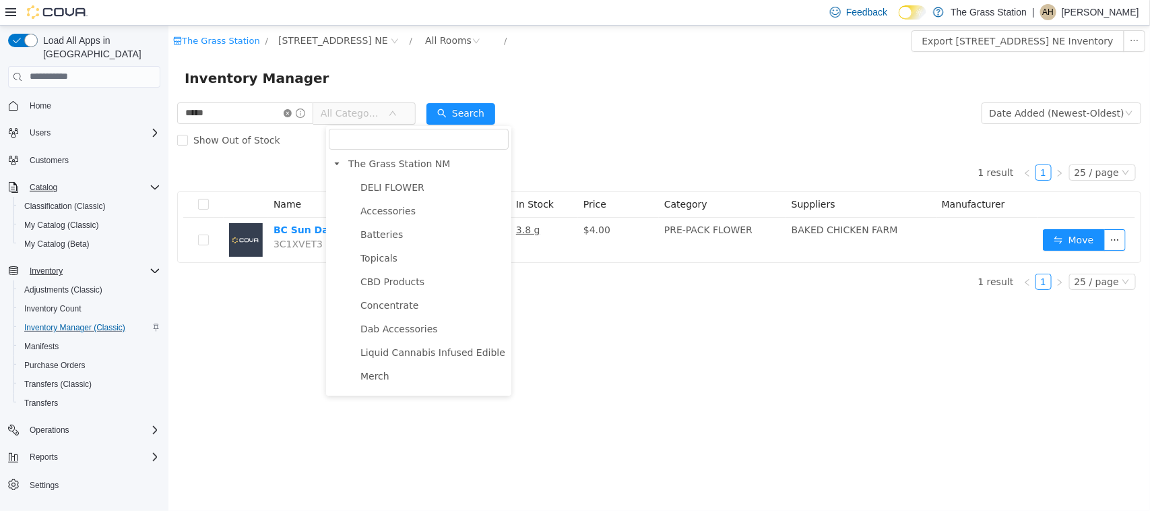
click at [291, 109] on icon "icon: close-circle" at bounding box center [287, 112] width 8 height 8
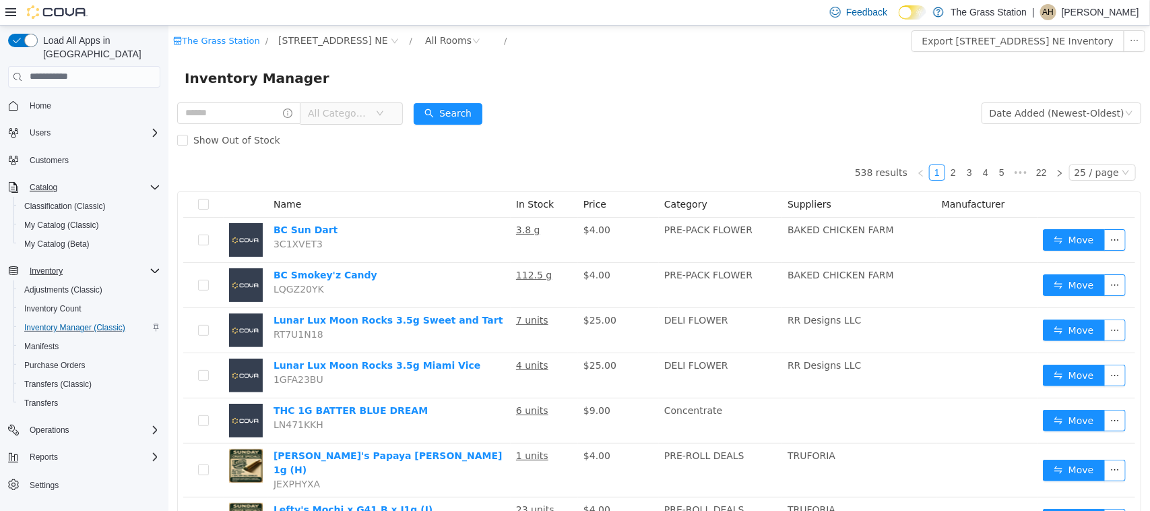
click at [360, 113] on span "All Categories" at bounding box center [337, 112] width 61 height 13
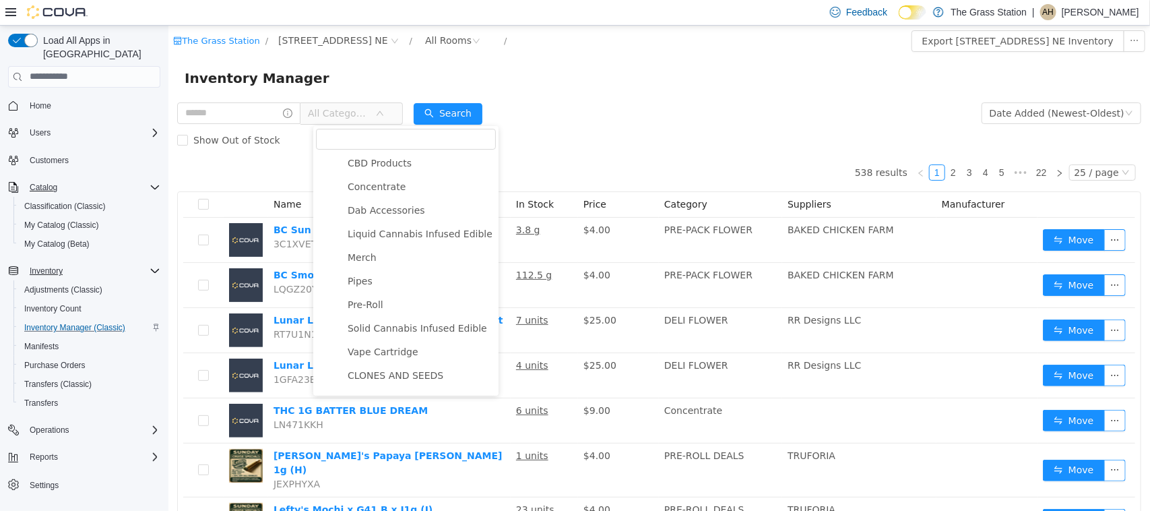
scroll to position [168, 0]
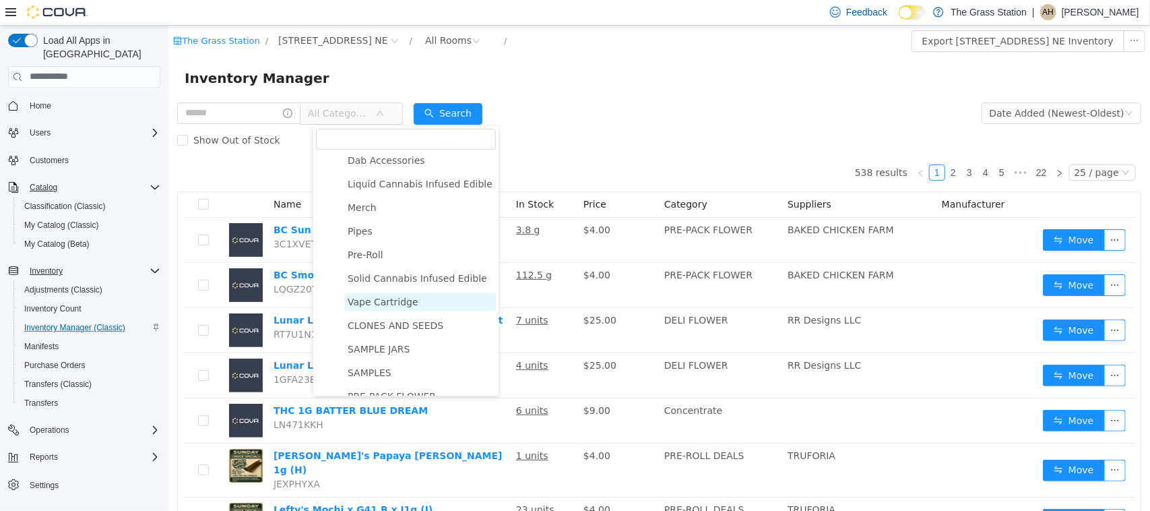
click at [387, 300] on span "Vape Cartridge" at bounding box center [382, 301] width 71 height 11
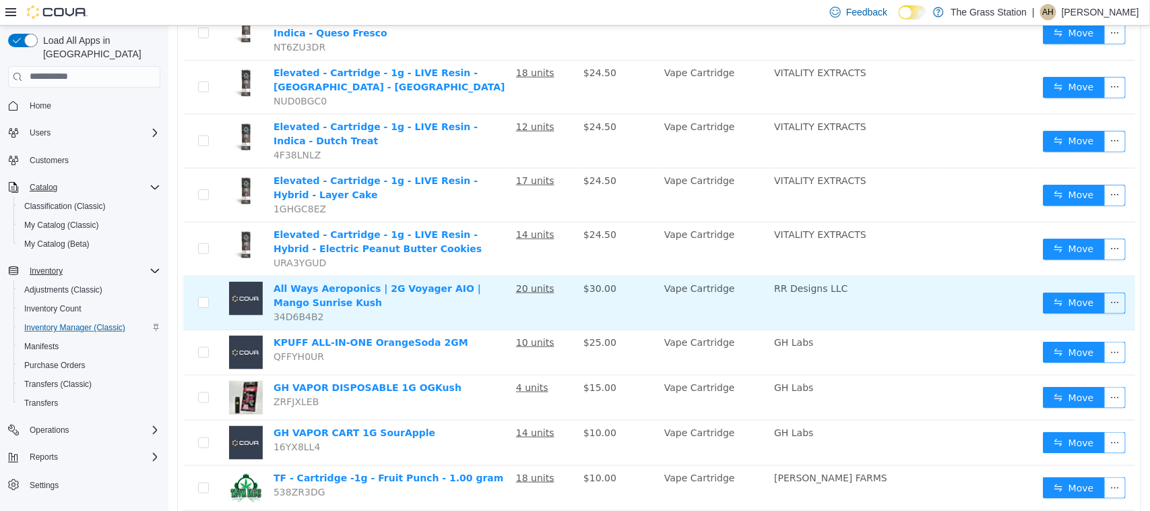
scroll to position [674, 0]
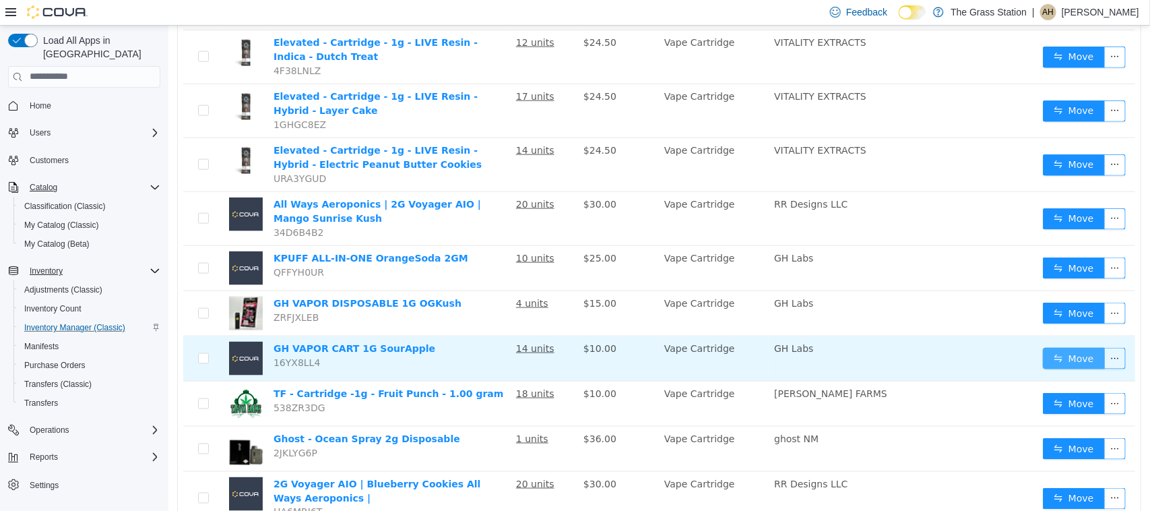
click at [1055, 347] on button "Move" at bounding box center [1073, 358] width 62 height 22
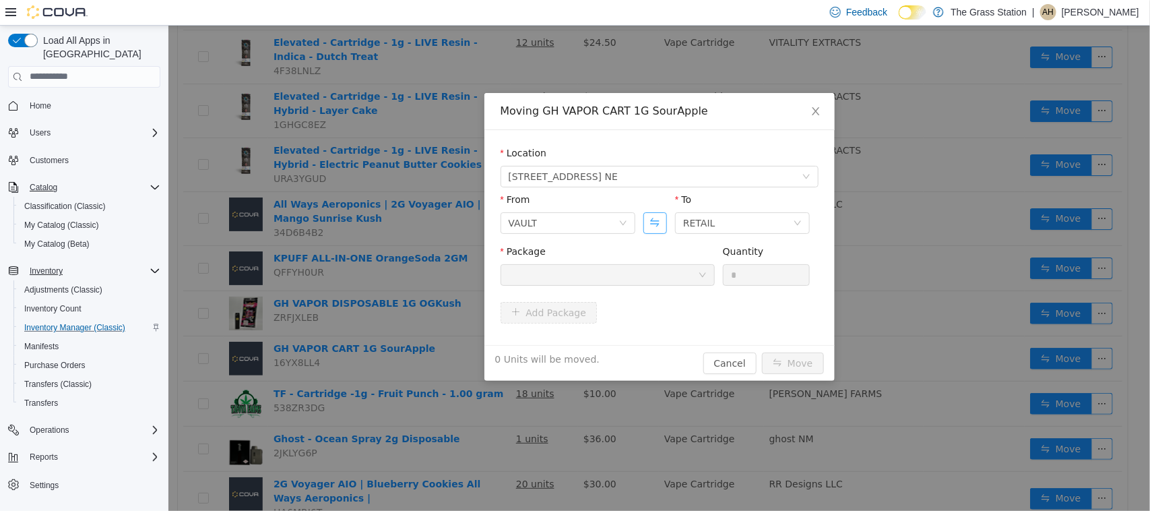
click at [658, 222] on button "Swap" at bounding box center [655, 223] width 24 height 22
click at [633, 267] on div at bounding box center [602, 274] width 189 height 20
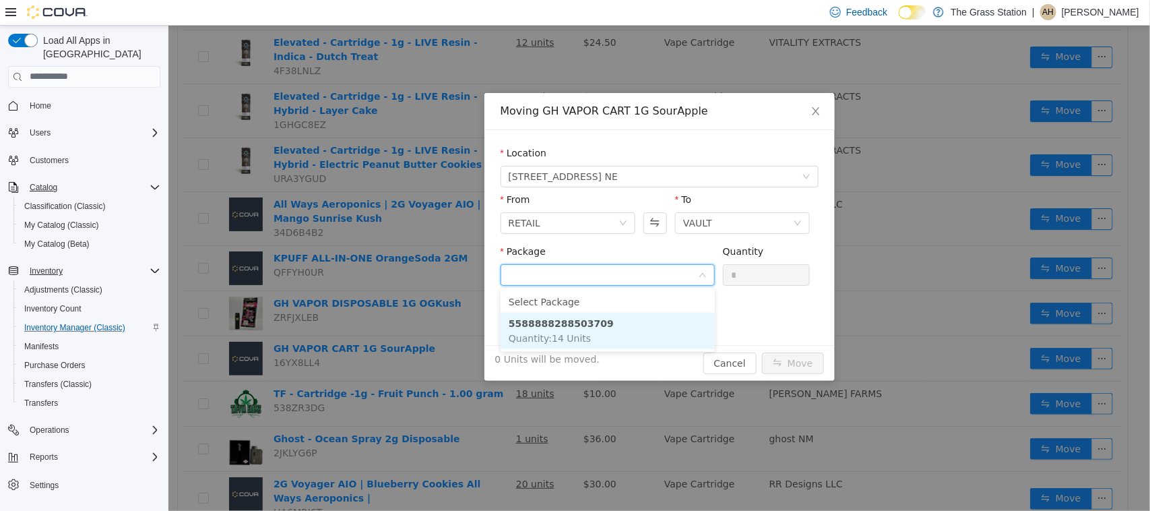
click at [577, 327] on strong "5588888288503709" at bounding box center [560, 322] width 105 height 11
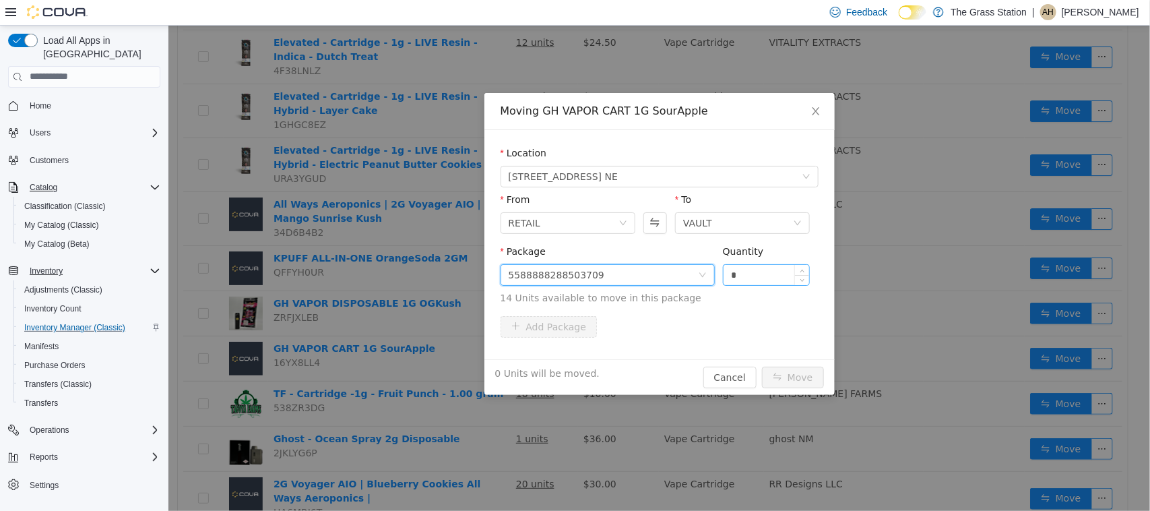
click at [748, 271] on input "*" at bounding box center [766, 274] width 86 height 20
type input "**"
click at [773, 378] on button "Move" at bounding box center [792, 377] width 62 height 22
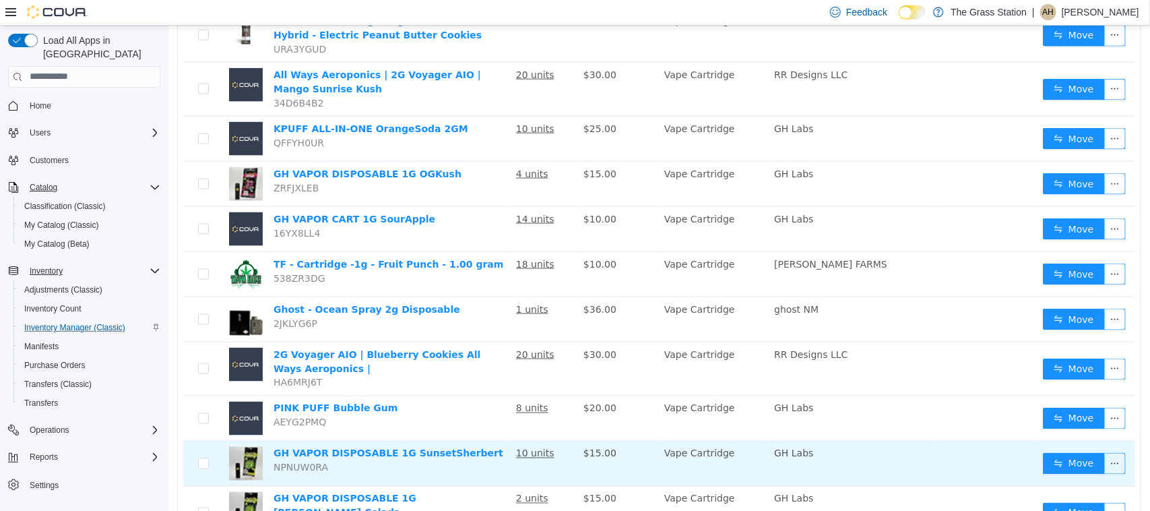
scroll to position [842, 0]
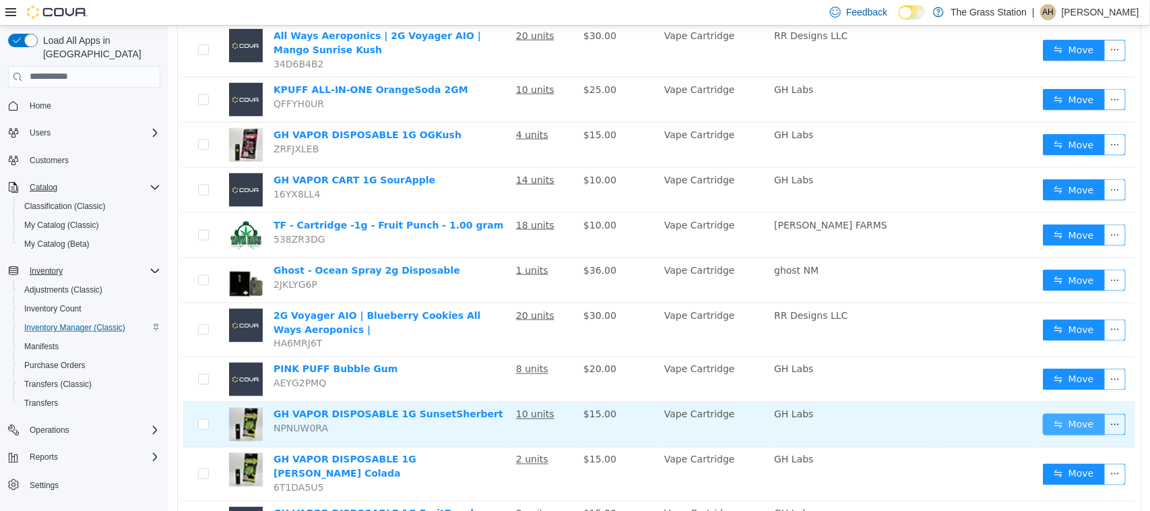
click at [1052, 413] on button "Move" at bounding box center [1073, 424] width 62 height 22
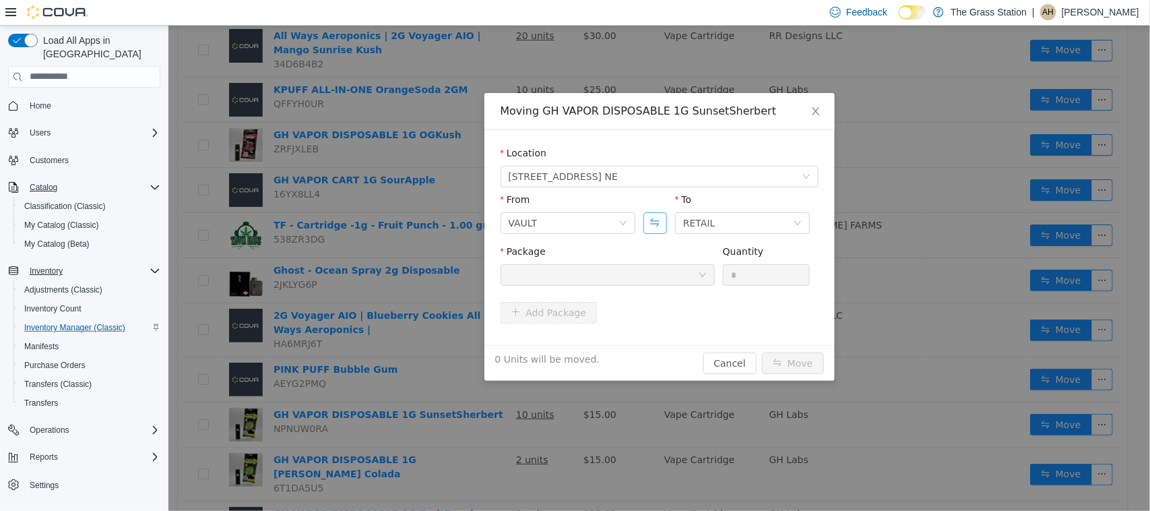
click at [658, 223] on button "Swap" at bounding box center [655, 223] width 24 height 22
click at [643, 278] on div at bounding box center [602, 274] width 189 height 20
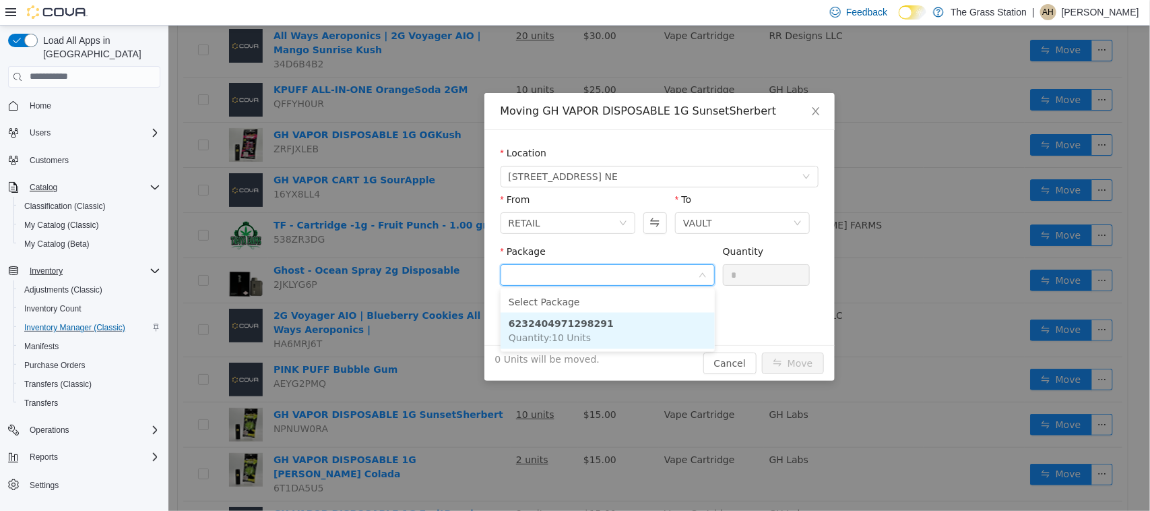
click at [617, 326] on li "6232404971298291 Quantity : 10 Units" at bounding box center [607, 330] width 214 height 36
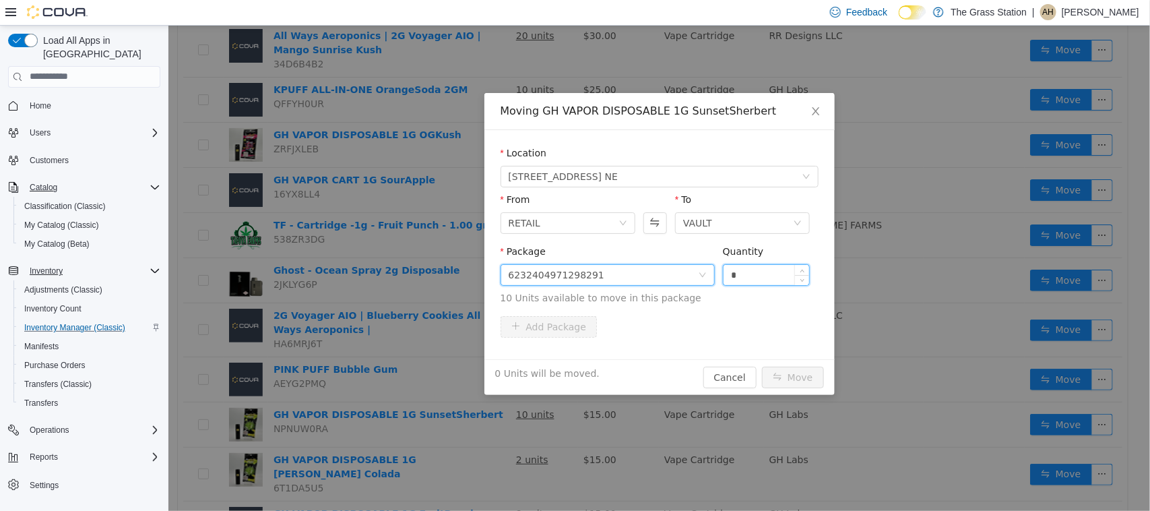
click at [755, 278] on input "*" at bounding box center [766, 274] width 86 height 20
click at [802, 269] on icon "icon: up" at bounding box center [802, 270] width 4 height 3
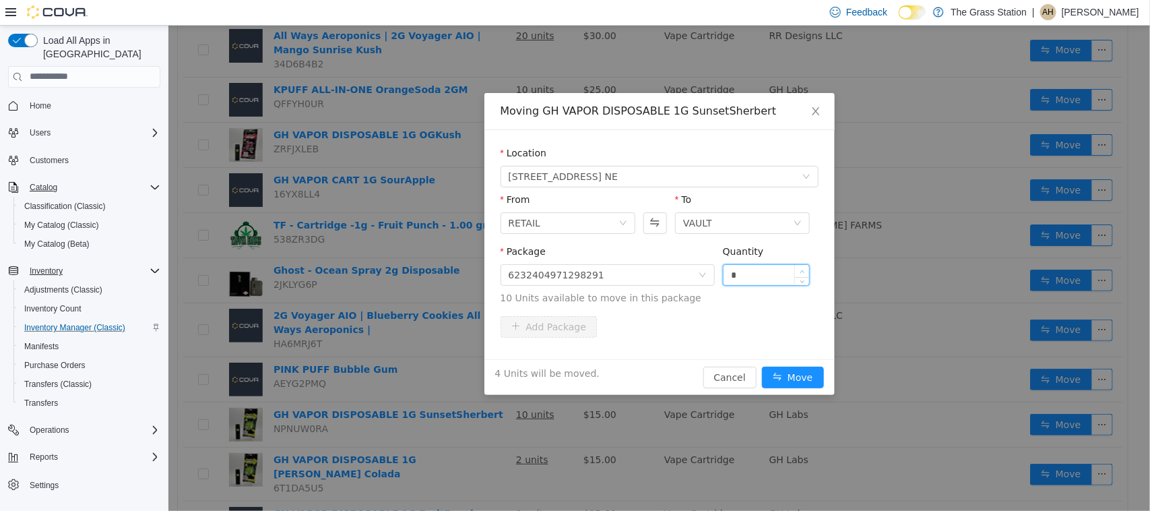
click at [801, 269] on icon "icon: up" at bounding box center [802, 271] width 5 height 5
click at [801, 267] on span "Increase Value" at bounding box center [801, 270] width 14 height 12
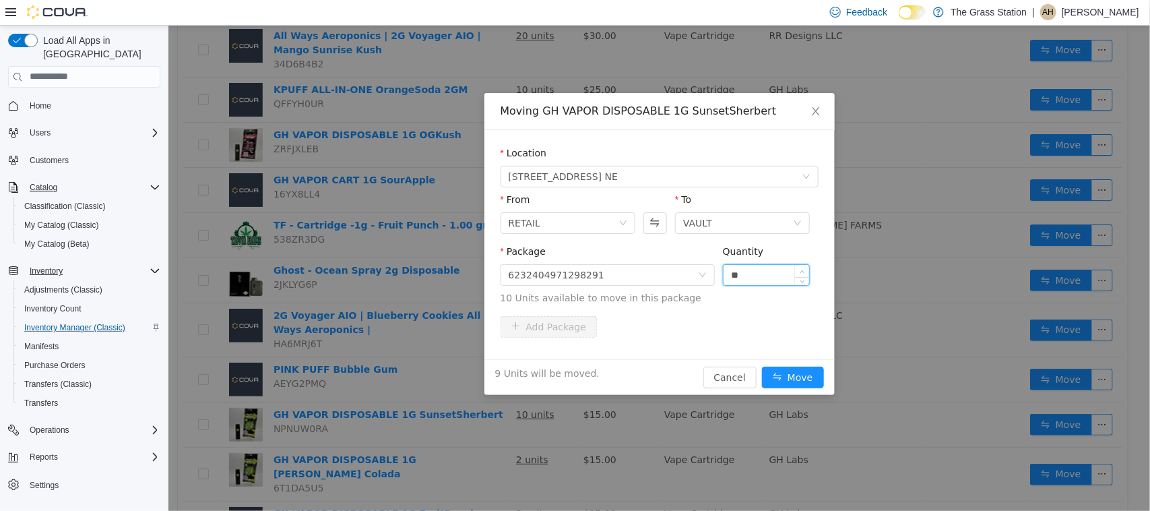
click at [801, 267] on span "Increase Value" at bounding box center [801, 270] width 14 height 12
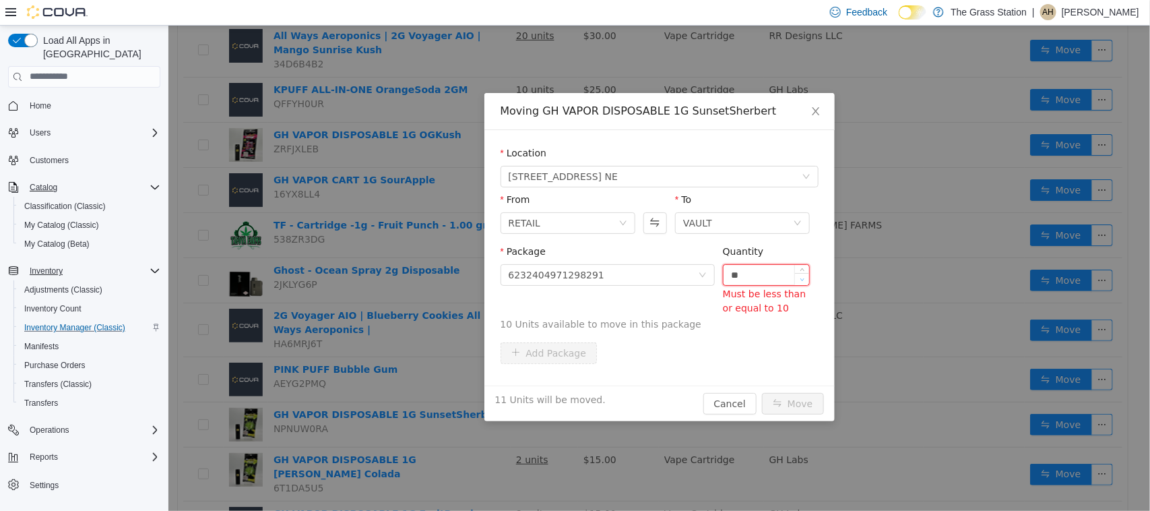
type input "**"
click at [800, 276] on icon "icon: down" at bounding box center [802, 278] width 5 height 5
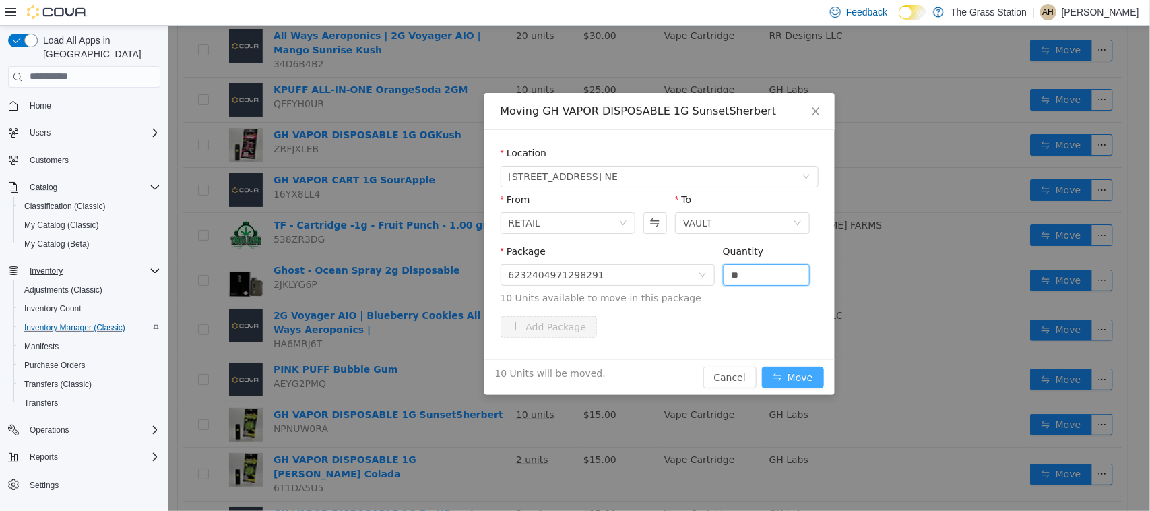
click at [789, 373] on button "Move" at bounding box center [792, 377] width 62 height 22
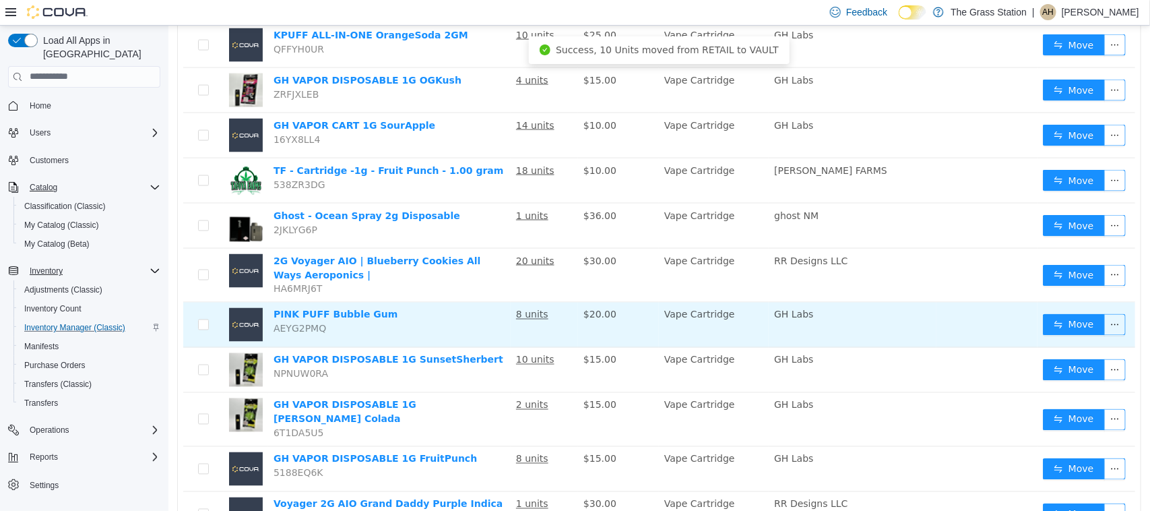
scroll to position [926, 0]
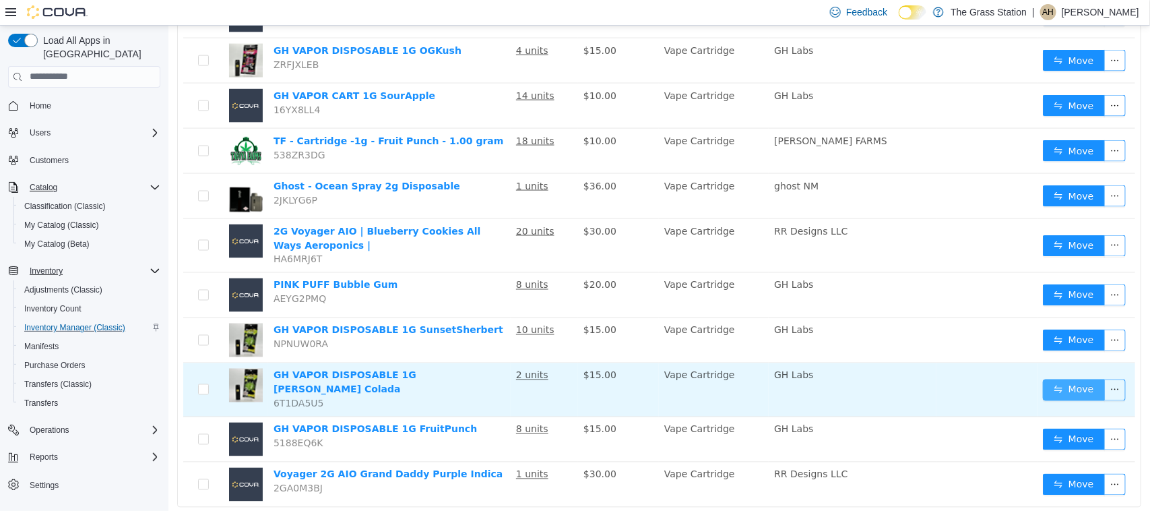
click at [1079, 379] on button "Move" at bounding box center [1073, 390] width 62 height 22
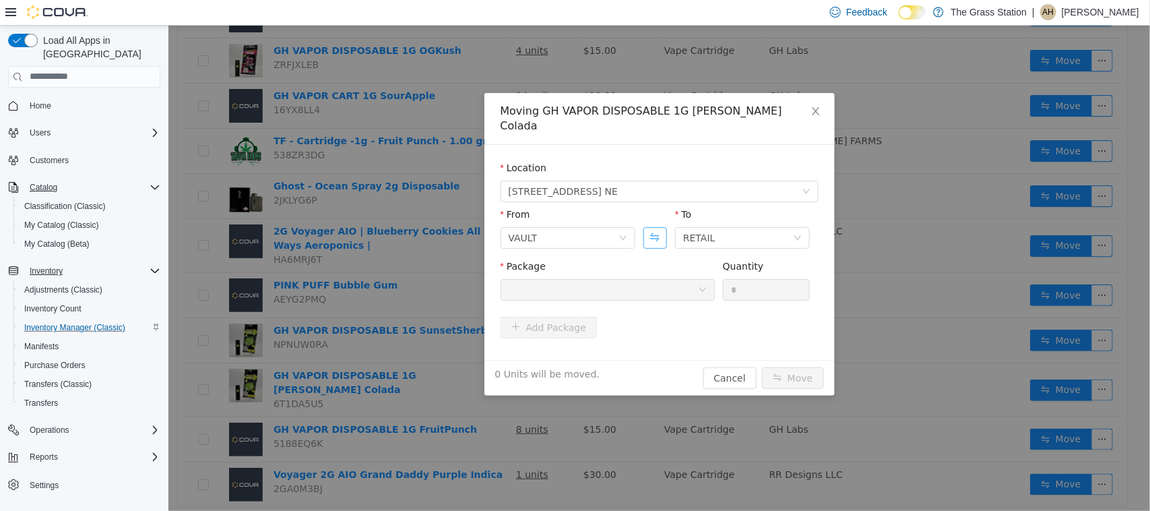
click at [656, 226] on button "Swap" at bounding box center [655, 237] width 24 height 22
click at [654, 279] on div at bounding box center [602, 289] width 189 height 20
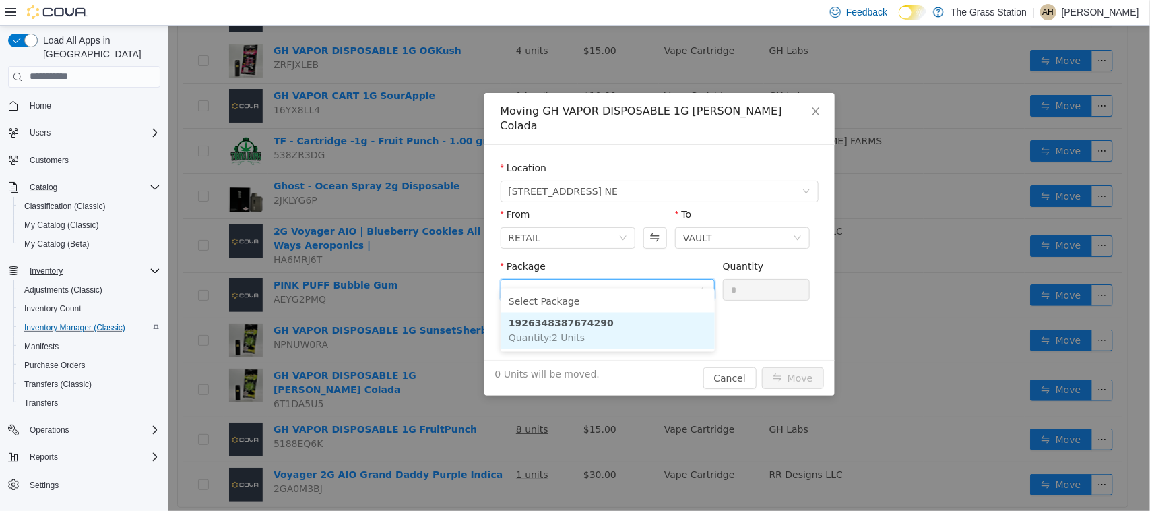
drag, startPoint x: 629, startPoint y: 323, endPoint x: 798, endPoint y: 357, distance: 171.8
click at [634, 325] on li "1926348387674290 Quantity : 2 Units" at bounding box center [607, 330] width 214 height 36
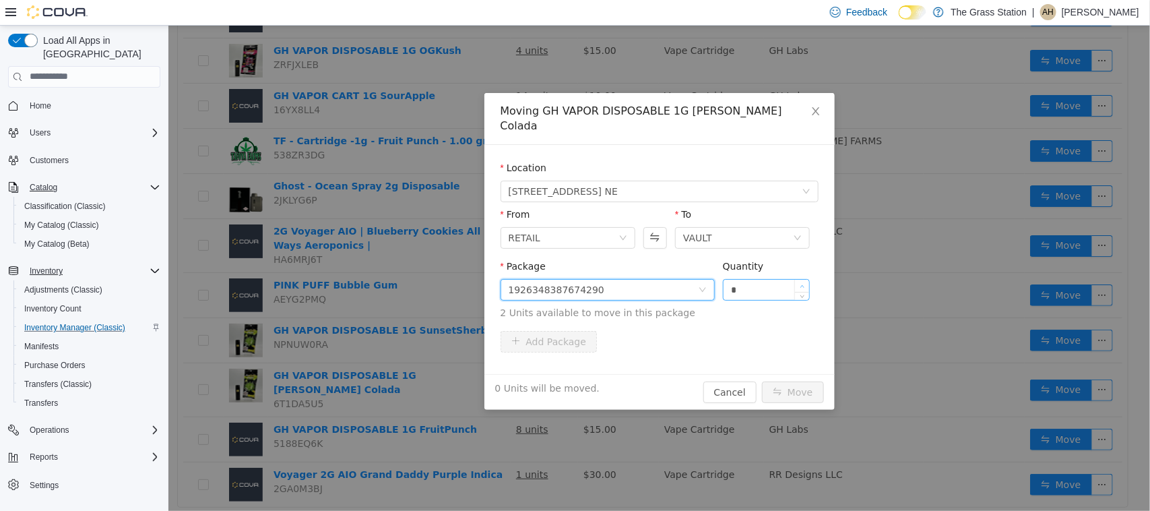
click at [804, 279] on span "Increase Value" at bounding box center [801, 285] width 14 height 12
type input "*"
click at [805, 279] on span "Increase Value" at bounding box center [801, 285] width 14 height 12
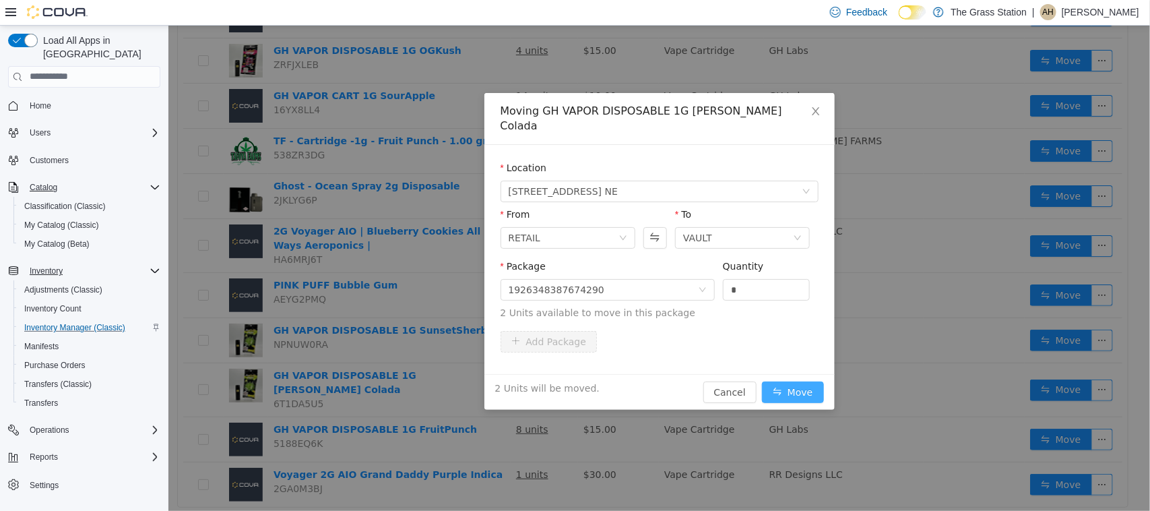
click at [788, 381] on button "Move" at bounding box center [792, 392] width 62 height 22
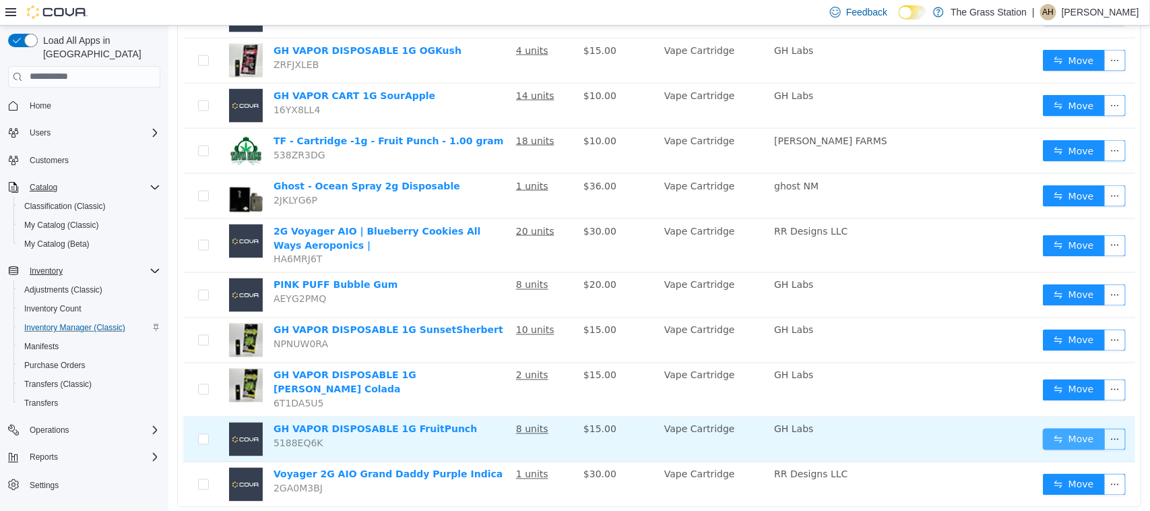
click at [1052, 428] on button "Move" at bounding box center [1073, 439] width 62 height 22
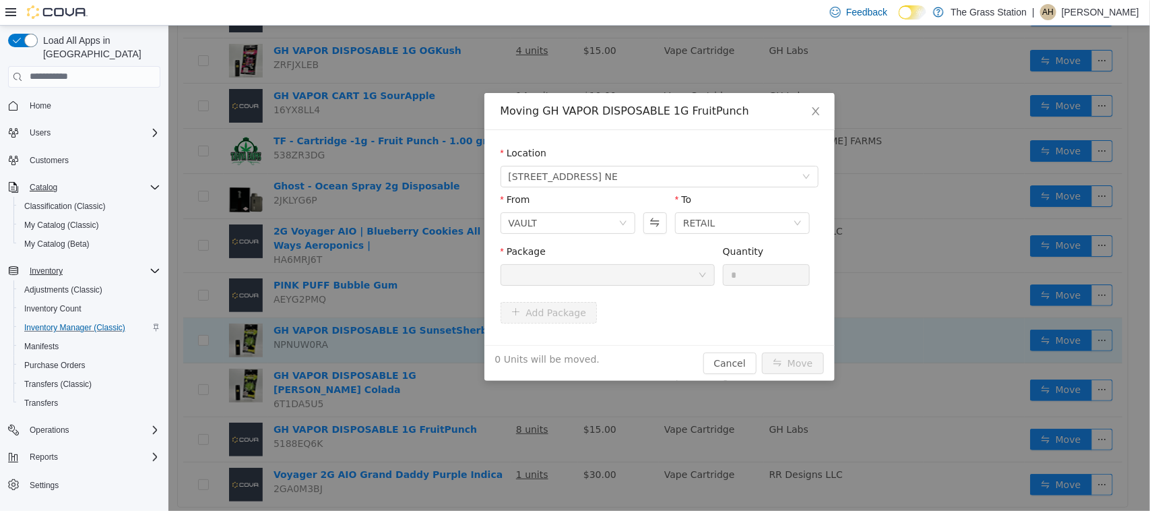
drag, startPoint x: 885, startPoint y: 317, endPoint x: 874, endPoint y: 337, distance: 23.2
click at [884, 320] on div "Moving GH VAPOR DISPOSABLE 1G FruitPunch Location 8920 Menaul Blvd. NE From VAU…" at bounding box center [659, 267] width 982 height 485
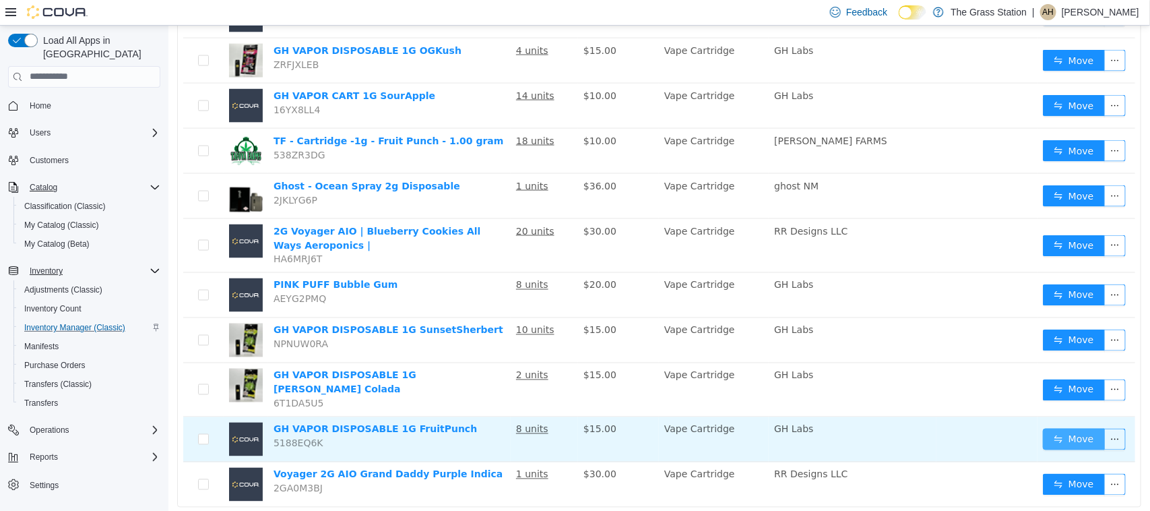
click at [1049, 428] on button "Move" at bounding box center [1073, 439] width 62 height 22
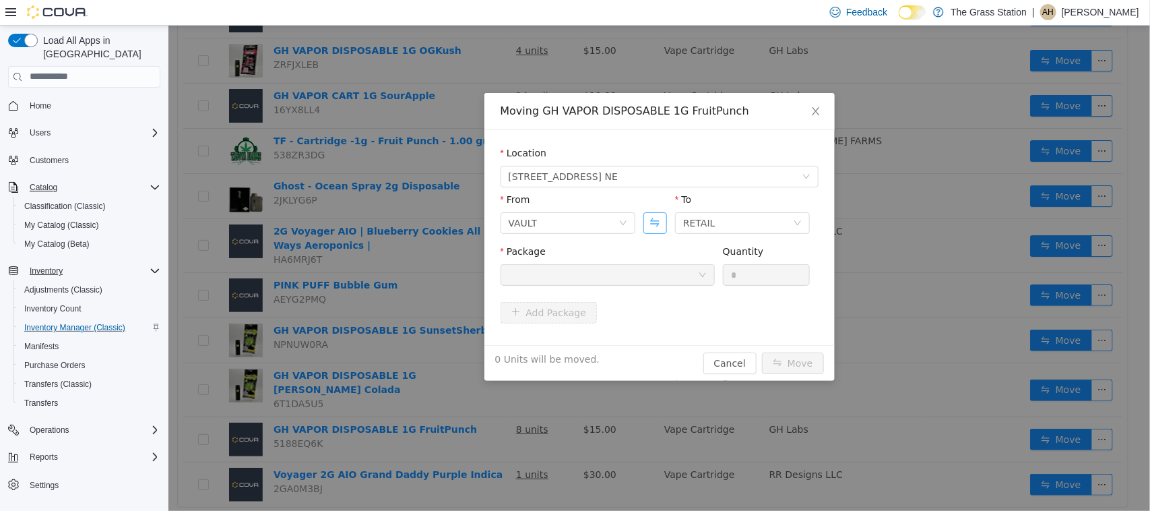
drag, startPoint x: 660, startPoint y: 220, endPoint x: 653, endPoint y: 241, distance: 21.3
click at [657, 228] on button "Swap" at bounding box center [655, 223] width 24 height 22
click at [634, 276] on div at bounding box center [602, 274] width 189 height 20
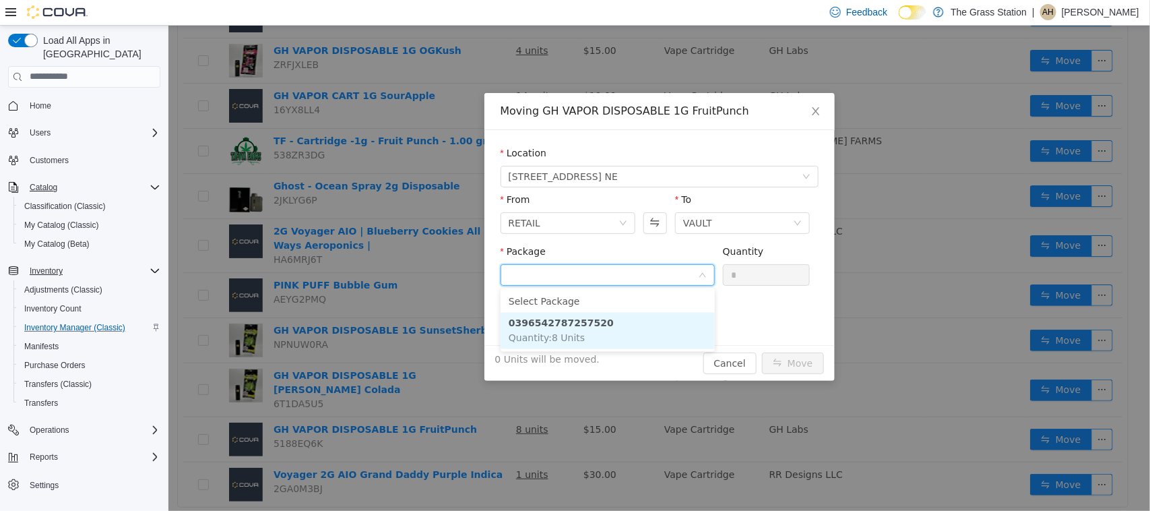
click at [584, 324] on strong "0396542787257520" at bounding box center [560, 322] width 105 height 11
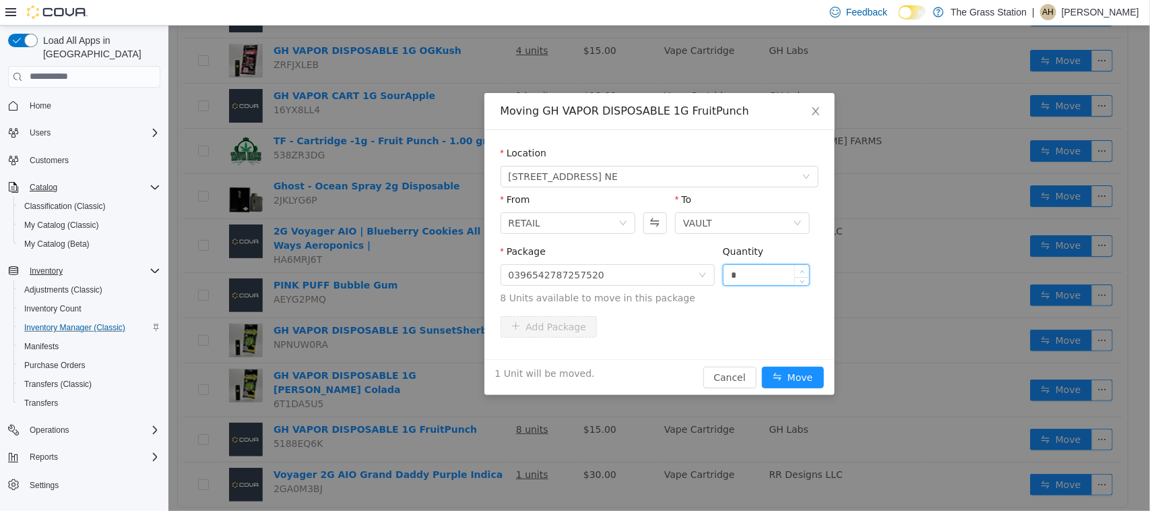
click at [800, 271] on icon "icon: up" at bounding box center [802, 271] width 5 height 5
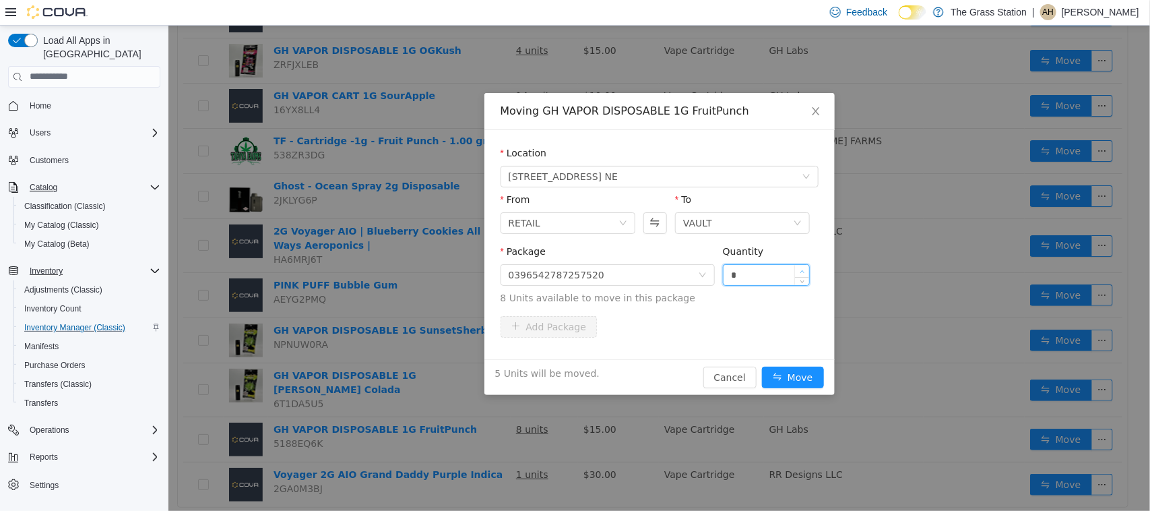
click at [800, 271] on icon "icon: up" at bounding box center [802, 271] width 5 height 5
type input "*"
click at [800, 271] on icon "icon: up" at bounding box center [802, 271] width 5 height 5
click at [784, 369] on button "Move" at bounding box center [792, 377] width 62 height 22
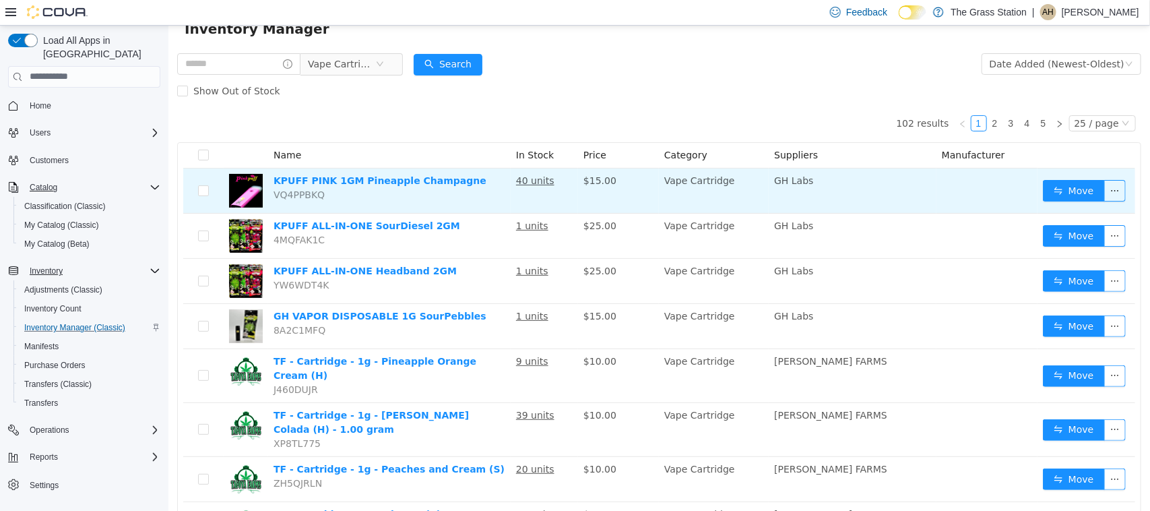
scroll to position [0, 0]
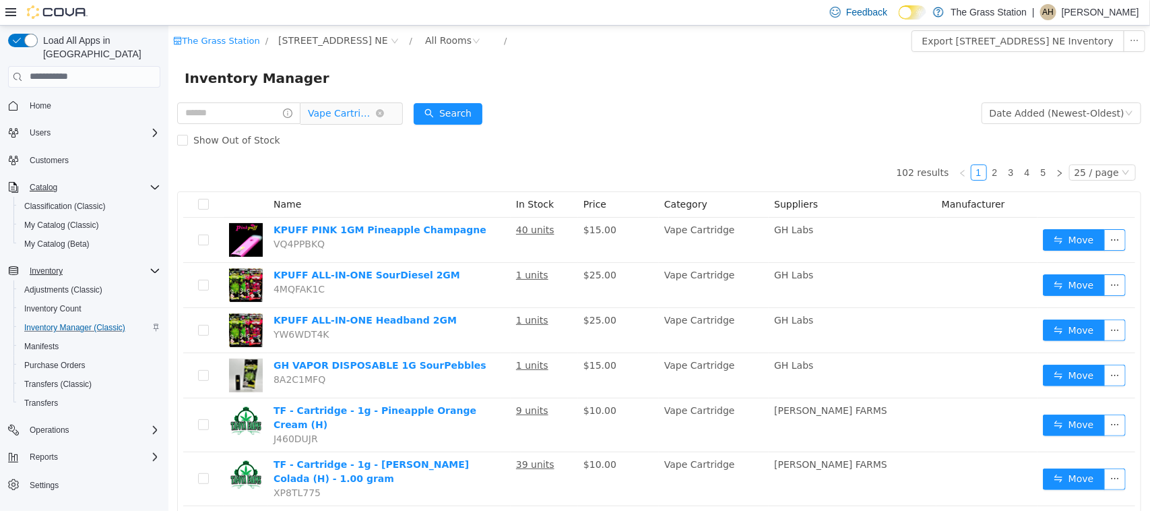
click at [375, 112] on span "Vape Cartridge" at bounding box center [340, 112] width 67 height 20
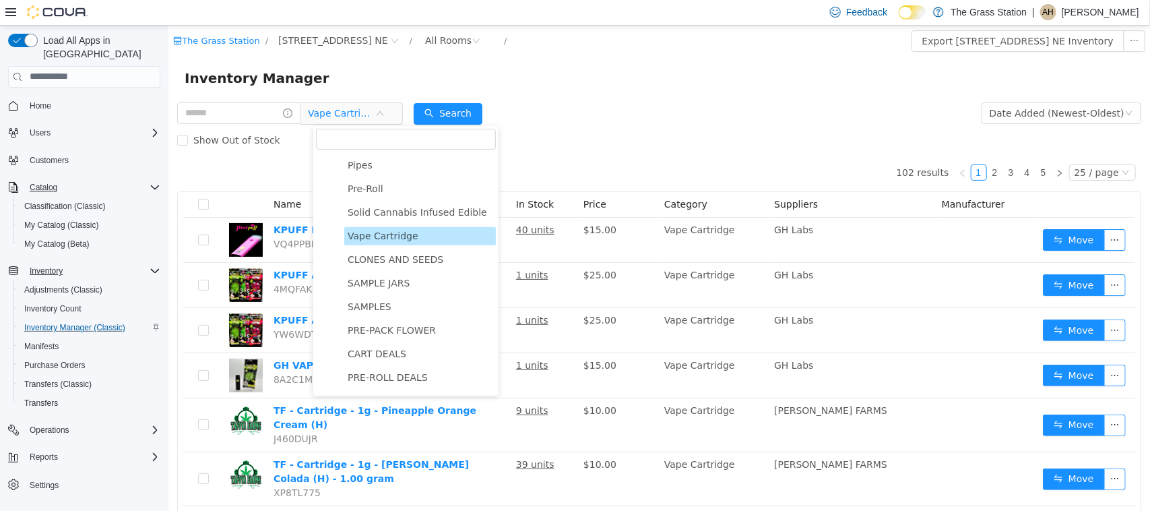
scroll to position [253, 0]
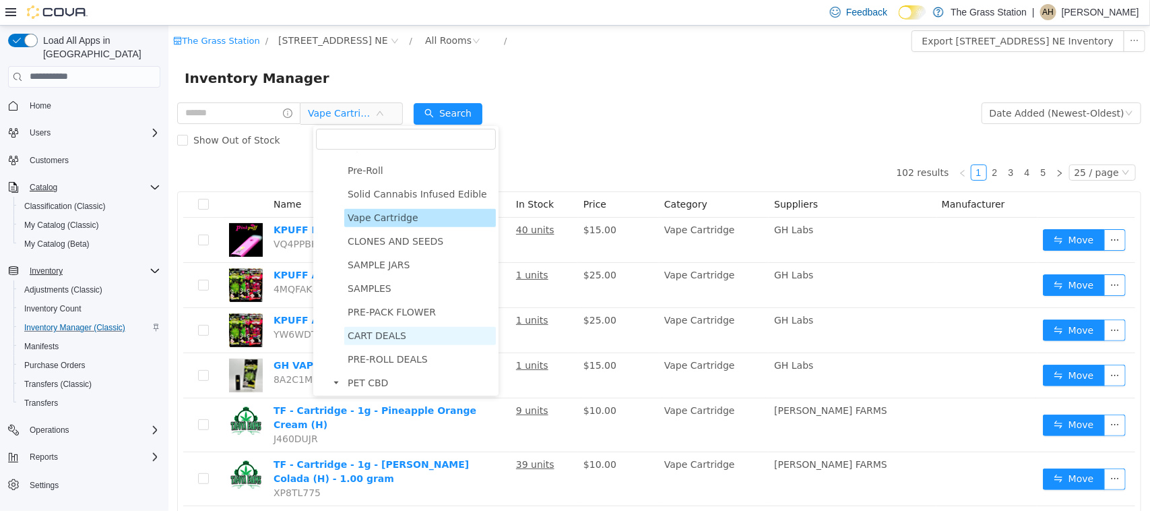
click at [382, 333] on span "CART DEALS" at bounding box center [376, 334] width 59 height 11
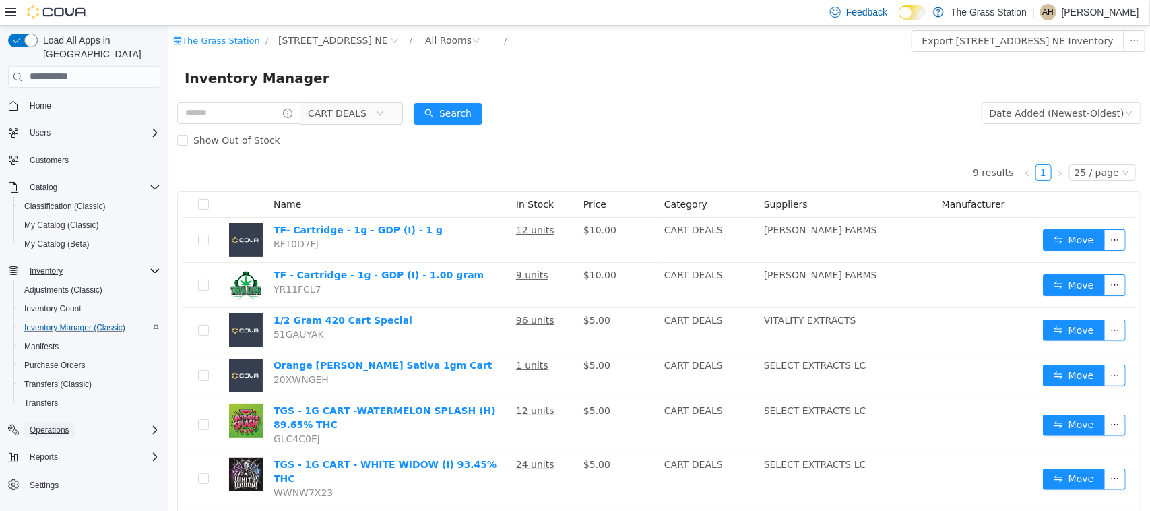
click at [41, 424] on span "Operations" at bounding box center [50, 429] width 40 height 11
click at [51, 443] on span "Cash Management" at bounding box center [58, 448] width 68 height 11
